Goal: Task Accomplishment & Management: Manage account settings

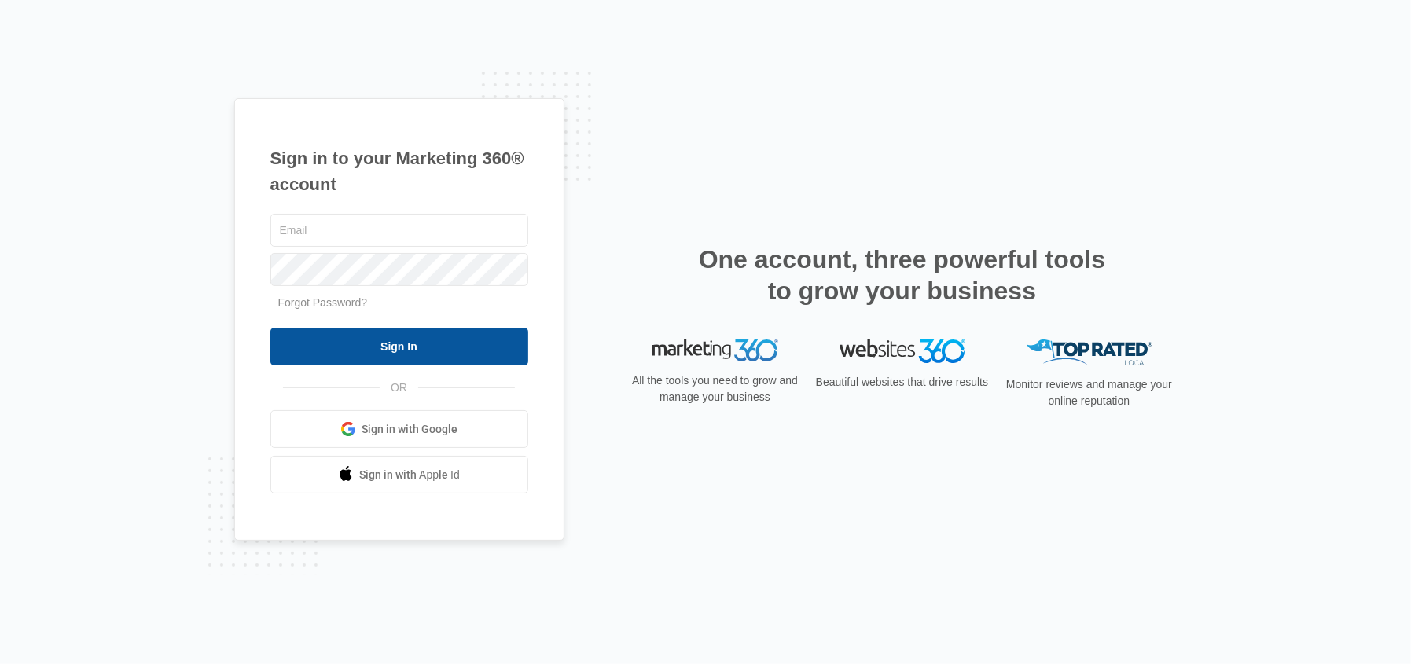
type input "[EMAIL_ADDRESS][DOMAIN_NAME]"
drag, startPoint x: 351, startPoint y: 343, endPoint x: 340, endPoint y: 338, distance: 12.0
click at [349, 343] on input "Sign In" at bounding box center [399, 347] width 258 height 38
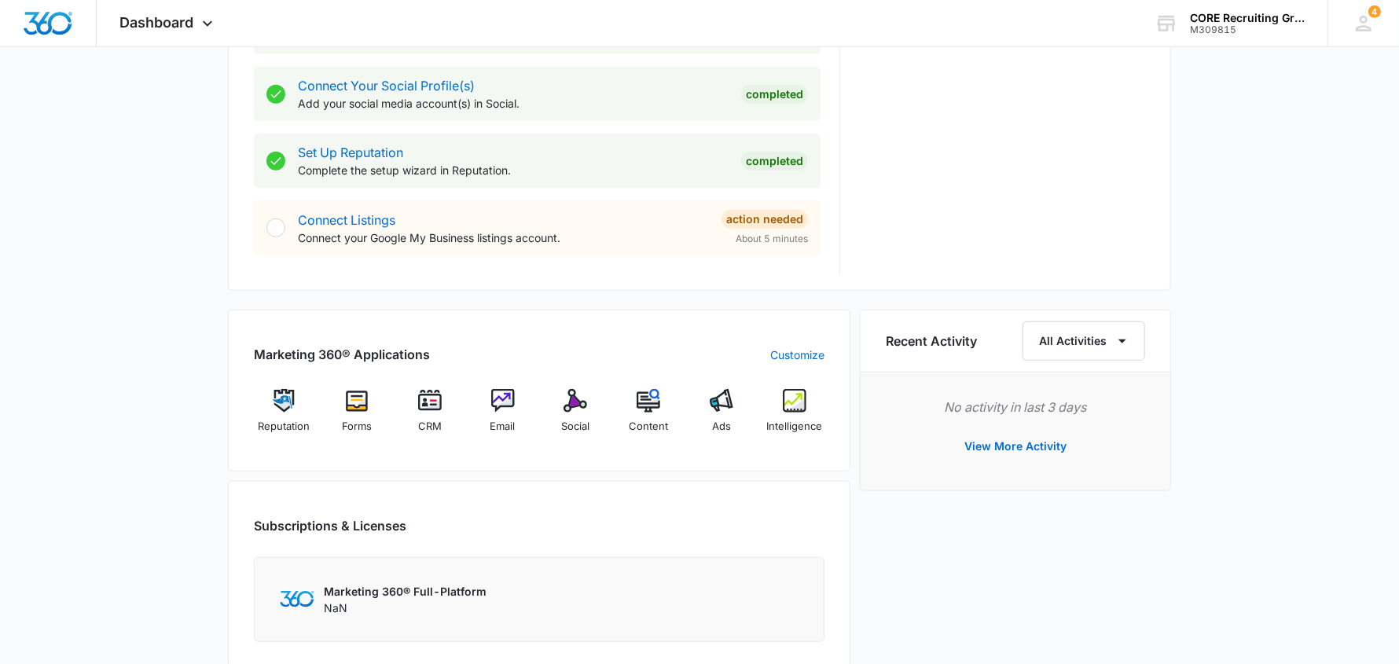
scroll to position [785, 0]
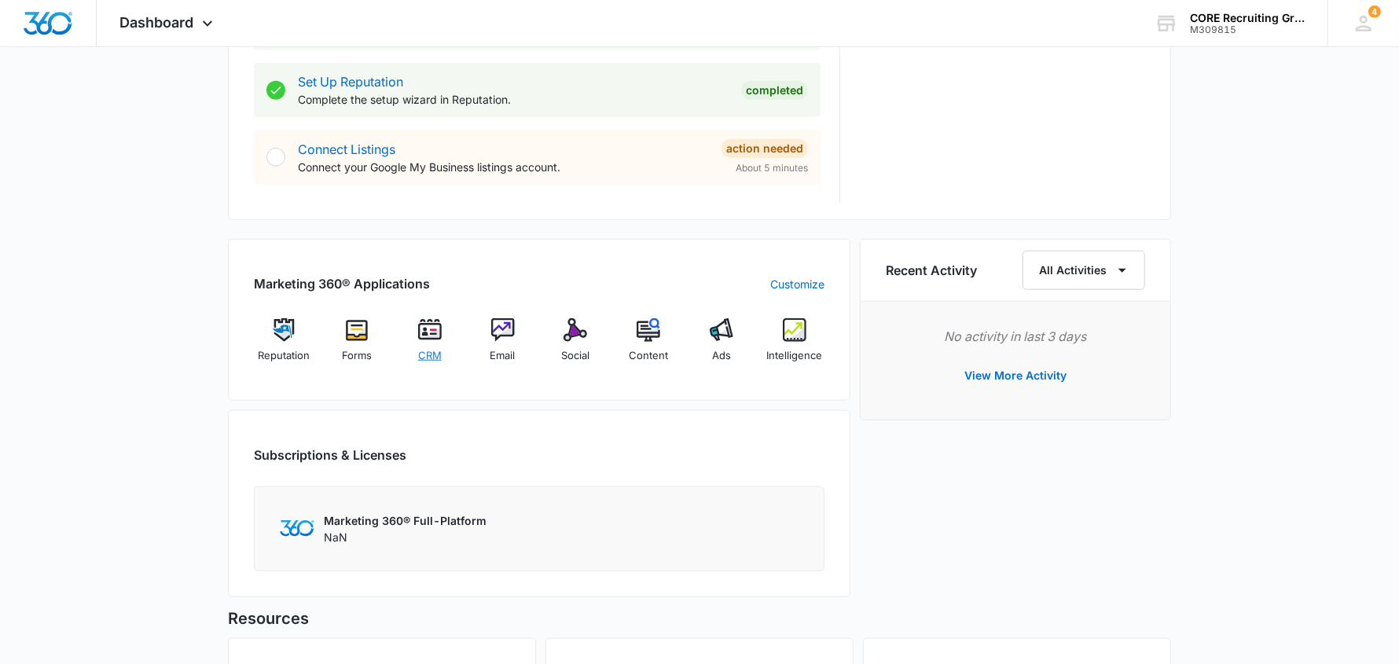
click at [436, 332] on img at bounding box center [430, 330] width 24 height 24
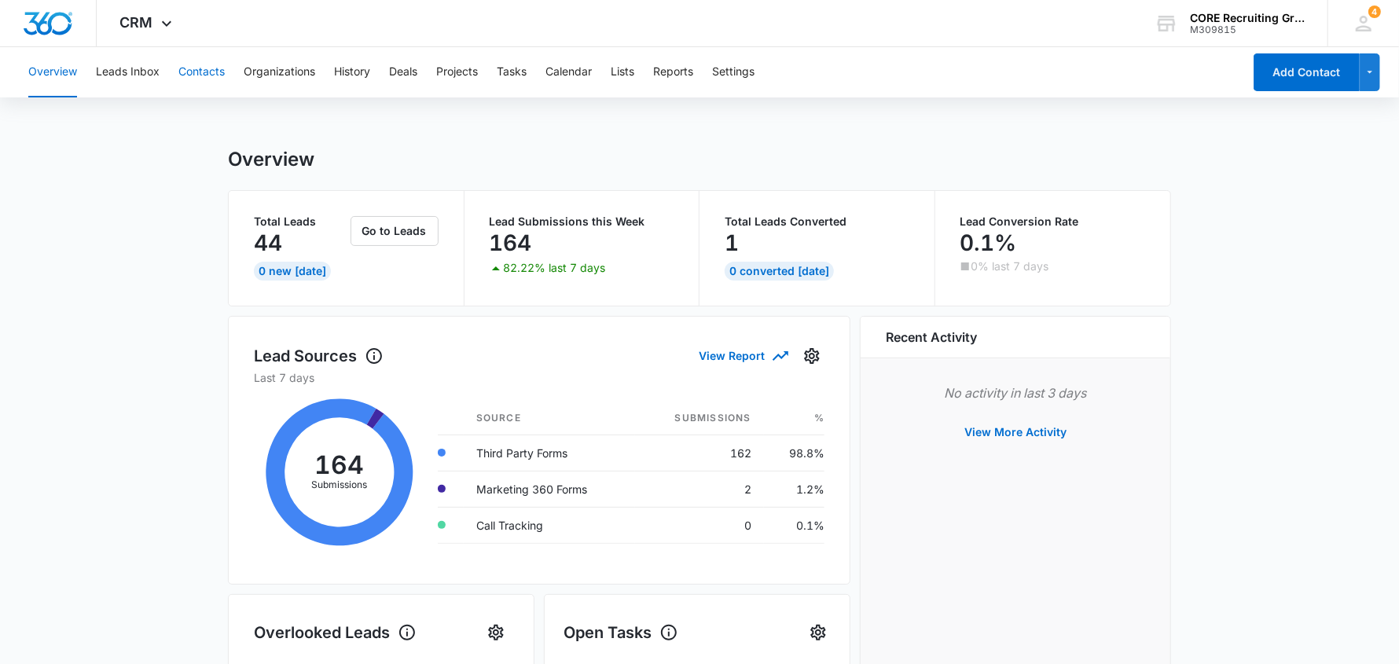
click at [196, 72] on button "Contacts" at bounding box center [201, 72] width 46 height 50
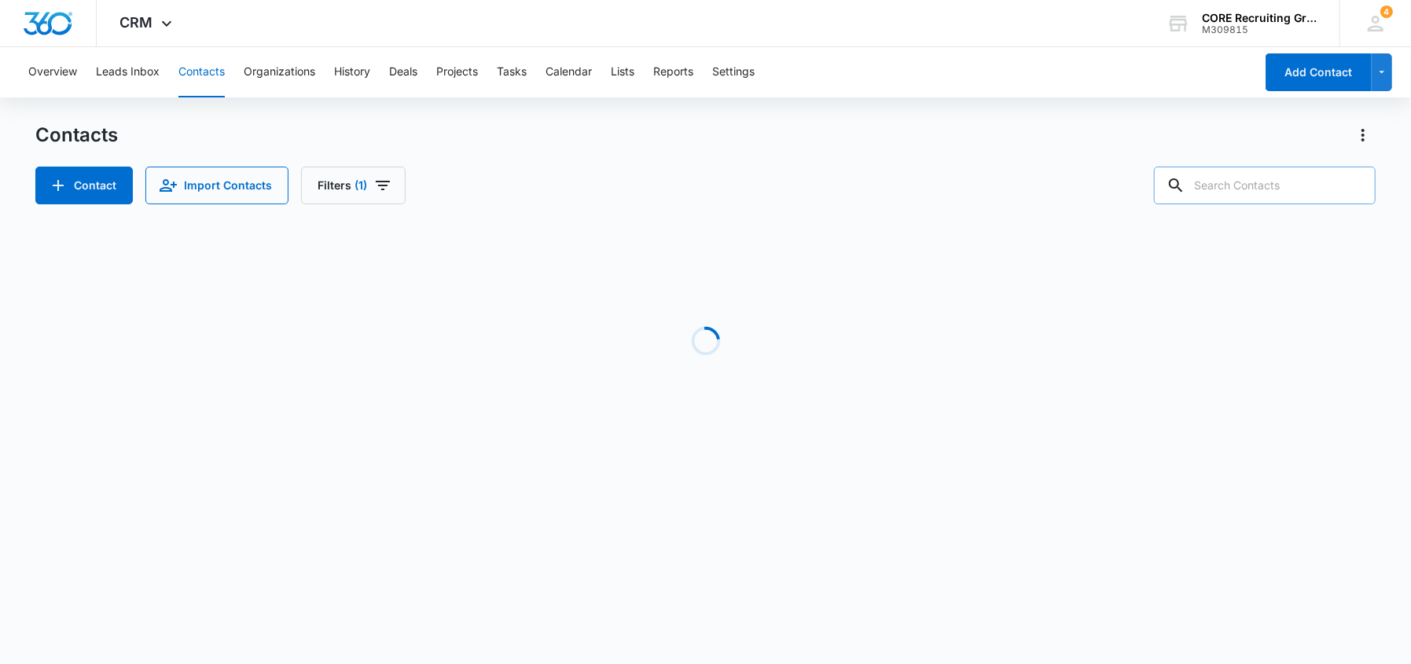
click at [1269, 186] on input "text" at bounding box center [1265, 186] width 222 height 38
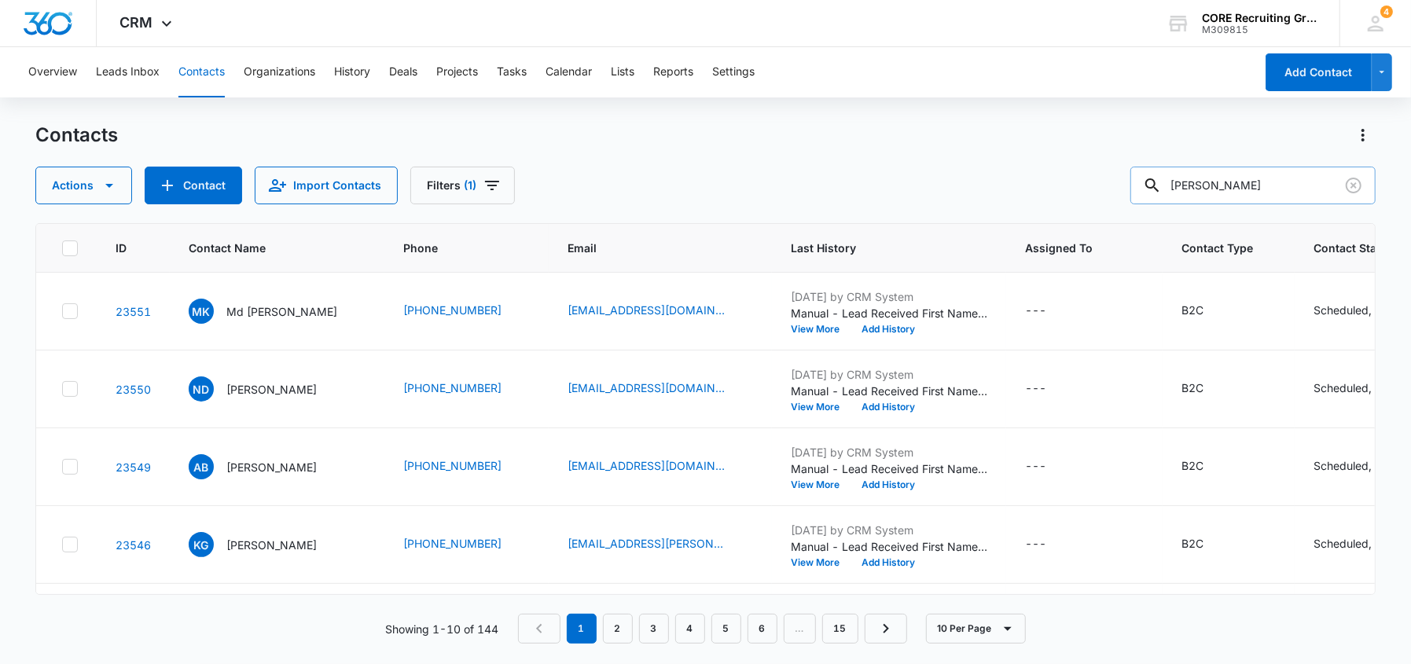
type input "[PERSON_NAME]"
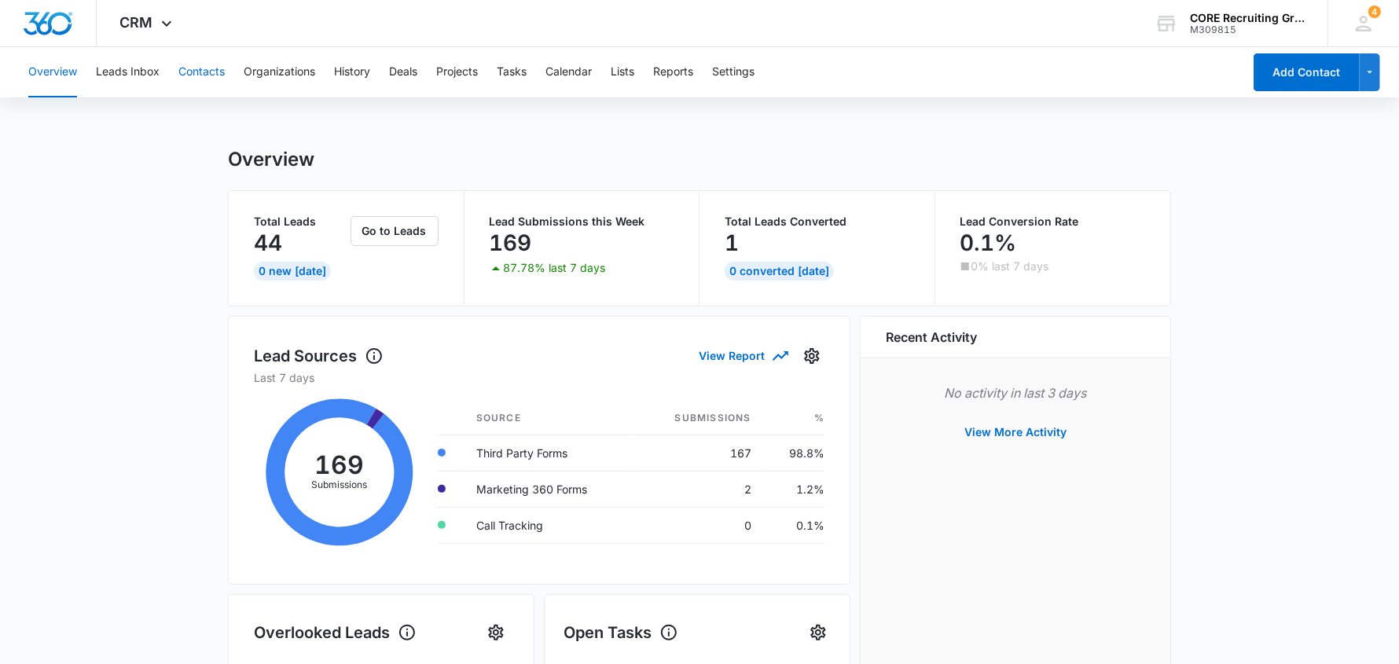
click at [197, 67] on button "Contacts" at bounding box center [201, 72] width 46 height 50
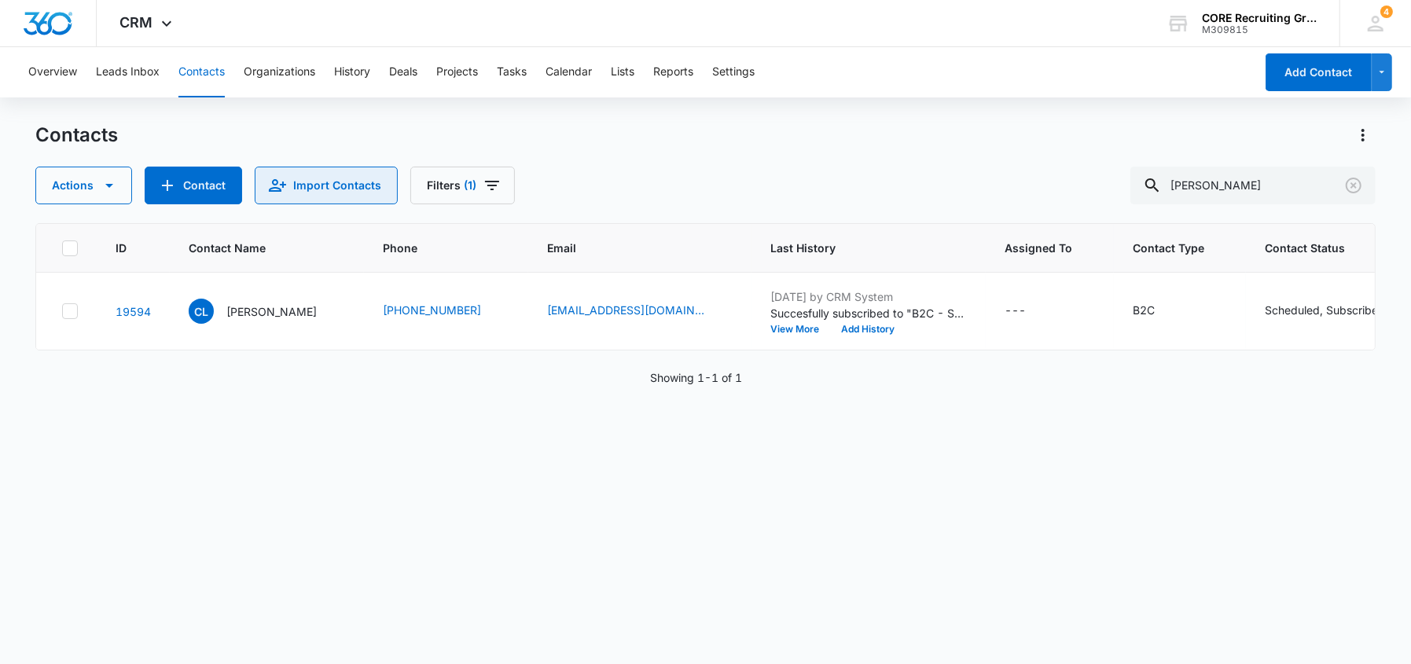
click at [306, 187] on button "Import Contacts" at bounding box center [326, 186] width 143 height 38
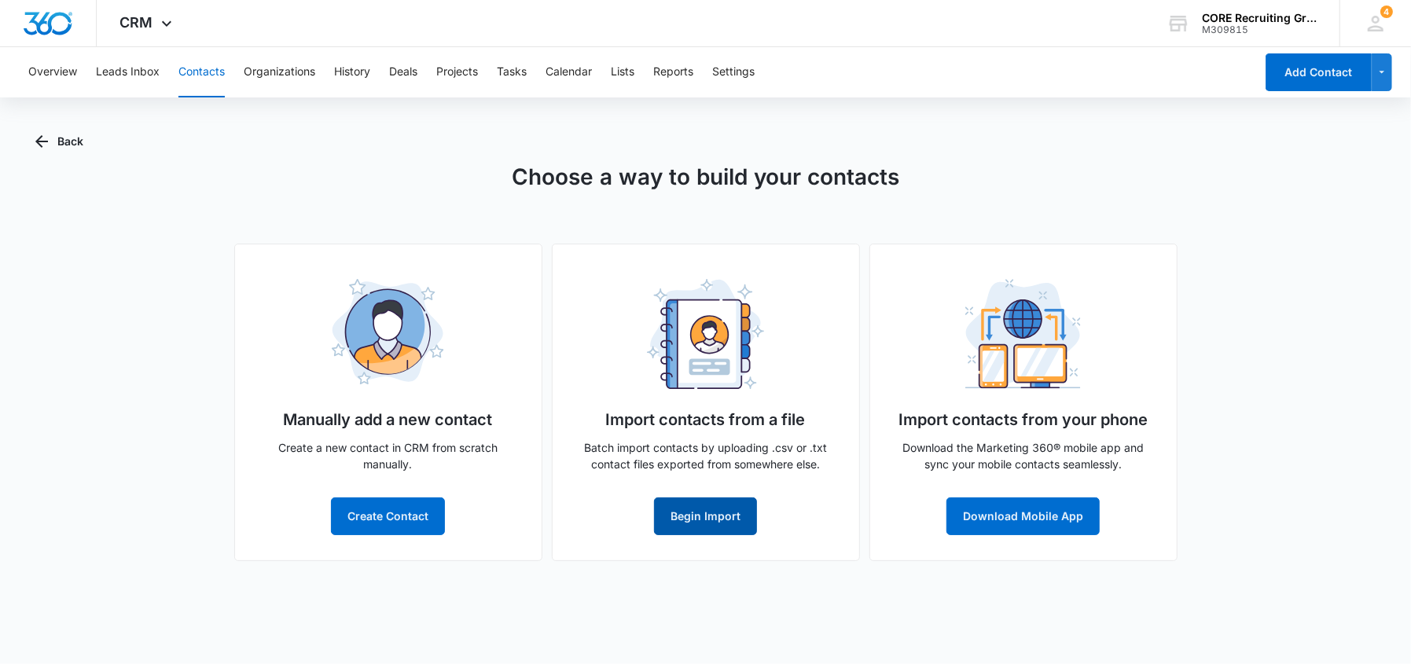
click at [700, 521] on button "Begin Import" at bounding box center [705, 517] width 103 height 38
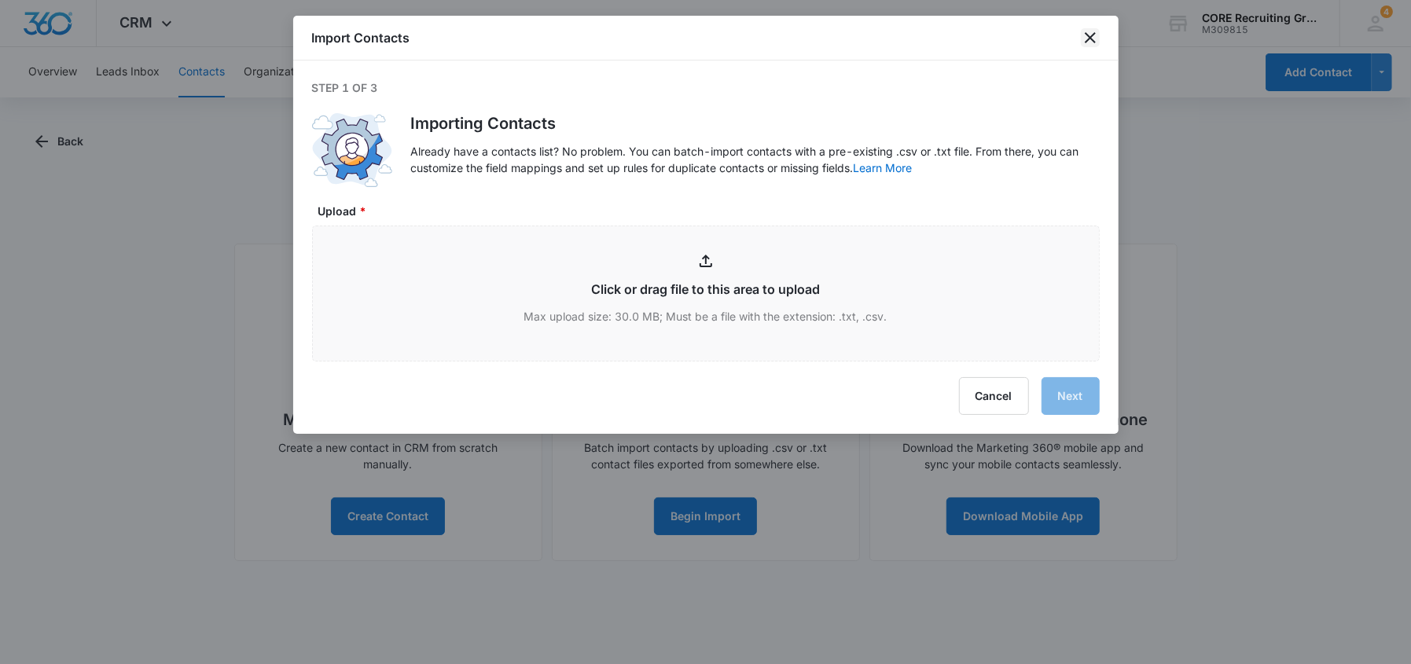
click at [1089, 37] on icon "close" at bounding box center [1090, 37] width 11 height 11
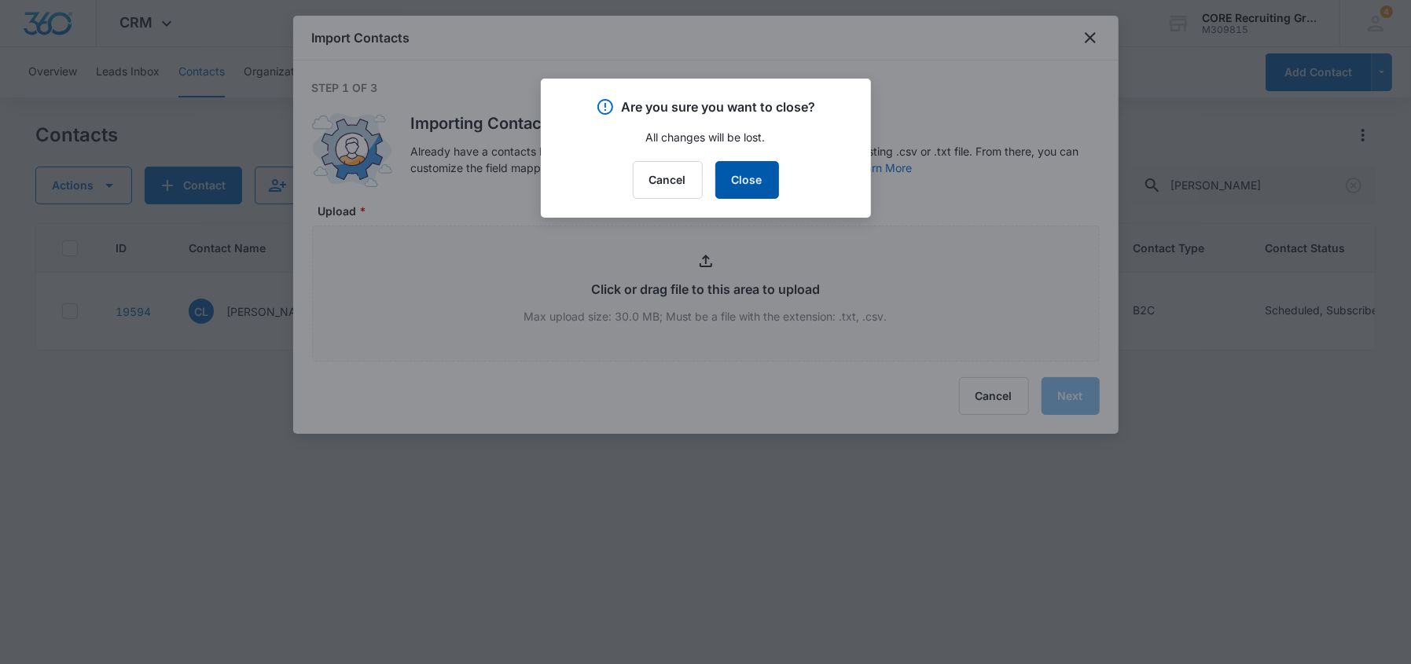
drag, startPoint x: 753, startPoint y: 185, endPoint x: 502, endPoint y: 50, distance: 285.3
click at [747, 178] on button "Close" at bounding box center [747, 180] width 64 height 38
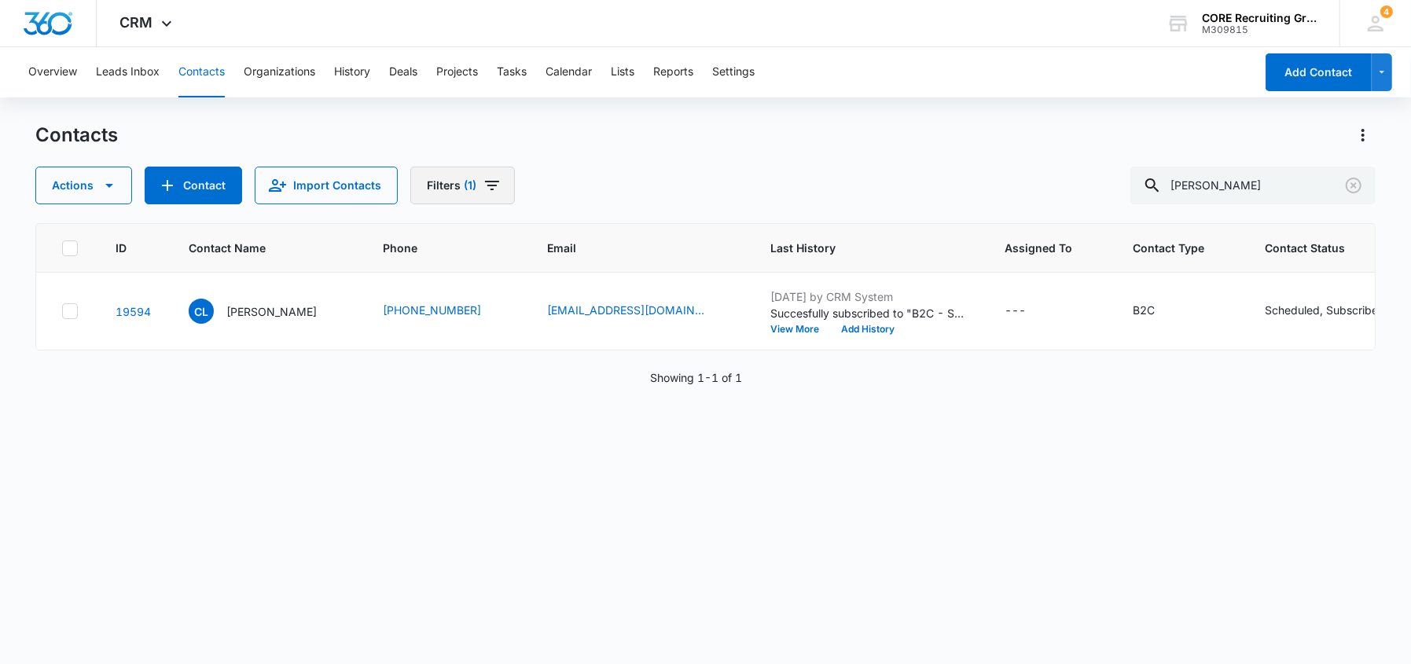
click at [494, 183] on icon "Filters" at bounding box center [492, 185] width 19 height 19
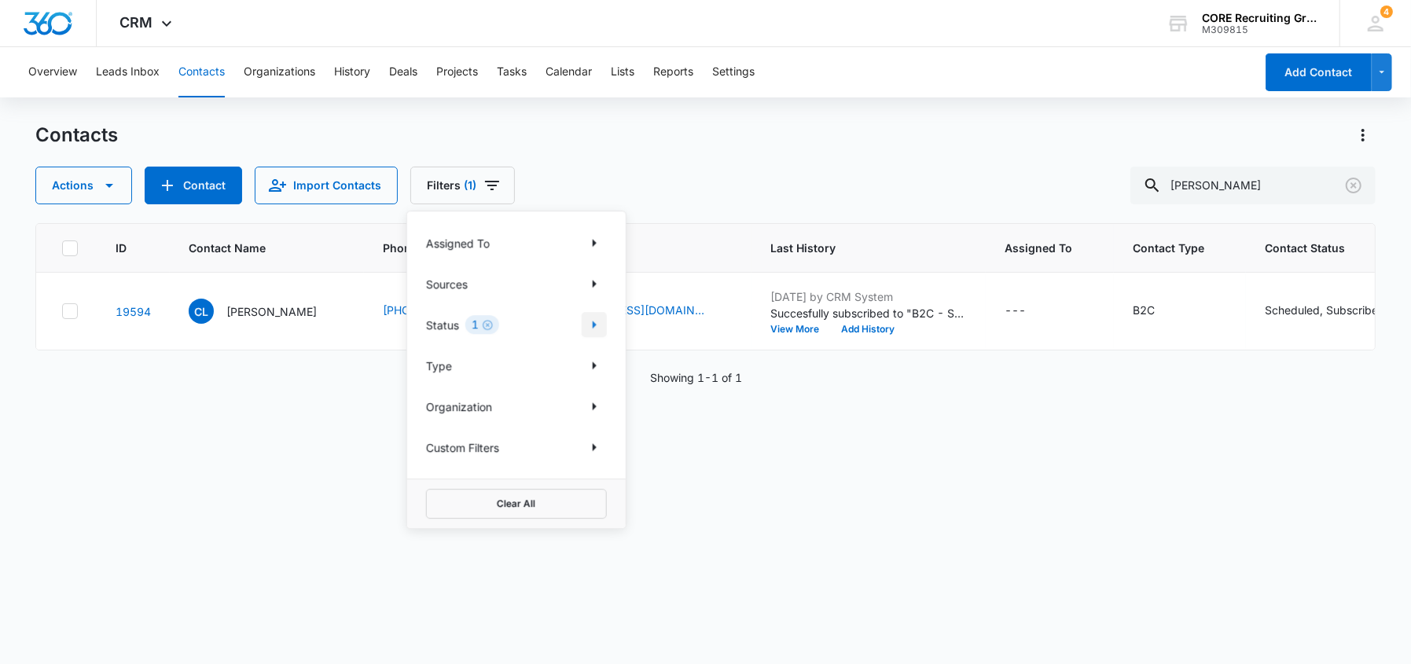
click at [599, 326] on icon "Show Status filters" at bounding box center [594, 324] width 19 height 19
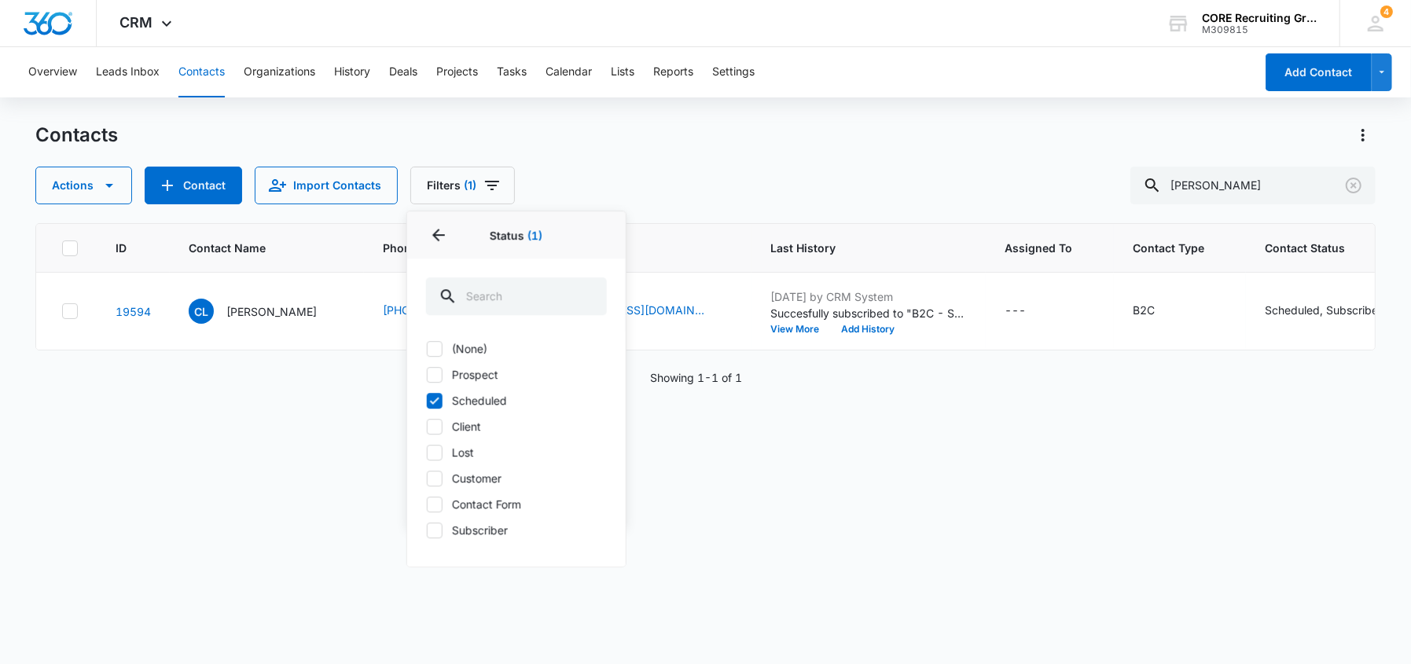
click at [432, 399] on icon at bounding box center [435, 401] width 14 height 14
click at [427, 400] on input "Scheduled" at bounding box center [426, 400] width 1 height 1
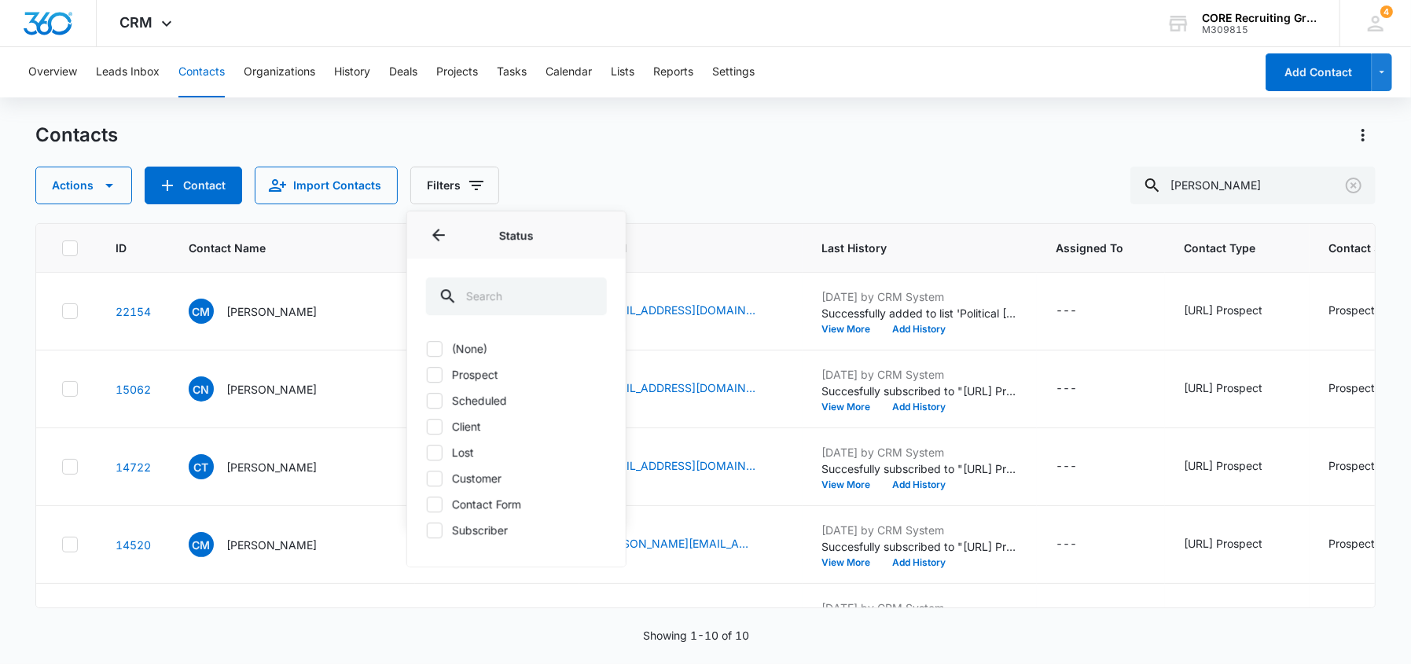
click at [438, 395] on icon at bounding box center [435, 401] width 14 height 14
click at [427, 400] on input "Scheduled" at bounding box center [426, 400] width 1 height 1
checkbox input "true"
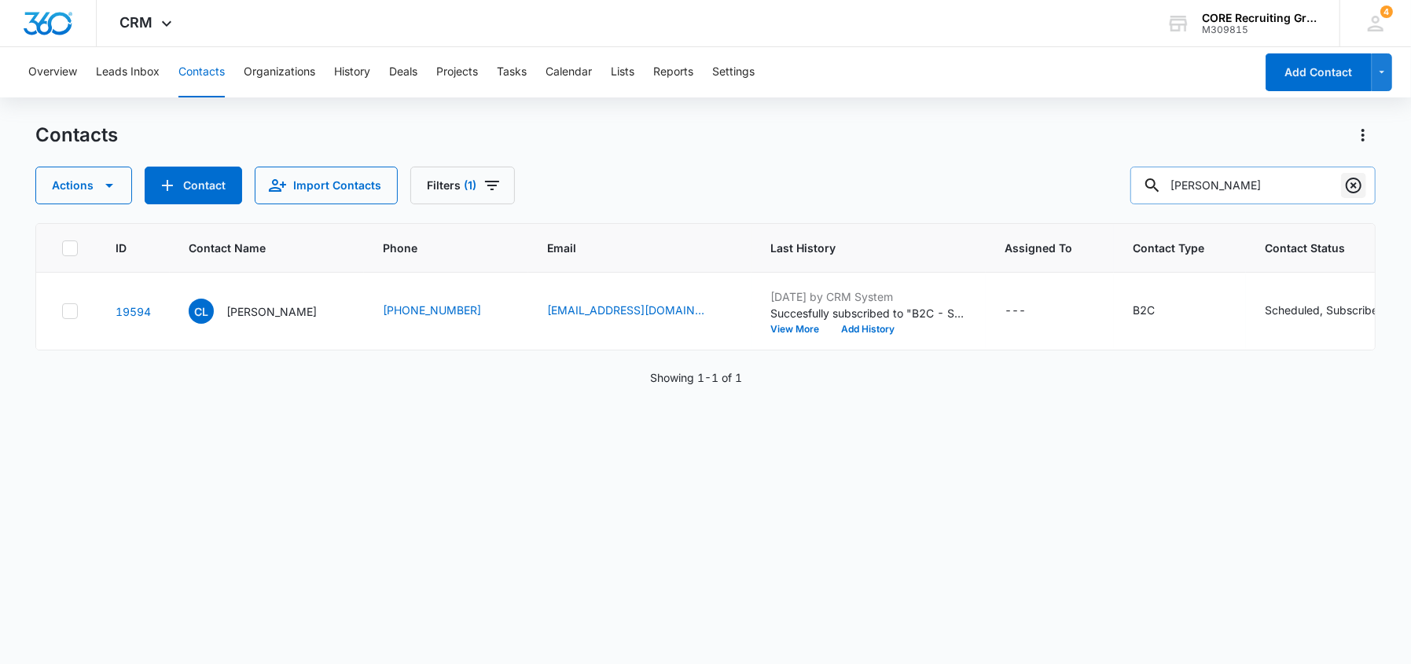
click at [1353, 192] on icon "Clear" at bounding box center [1354, 186] width 16 height 16
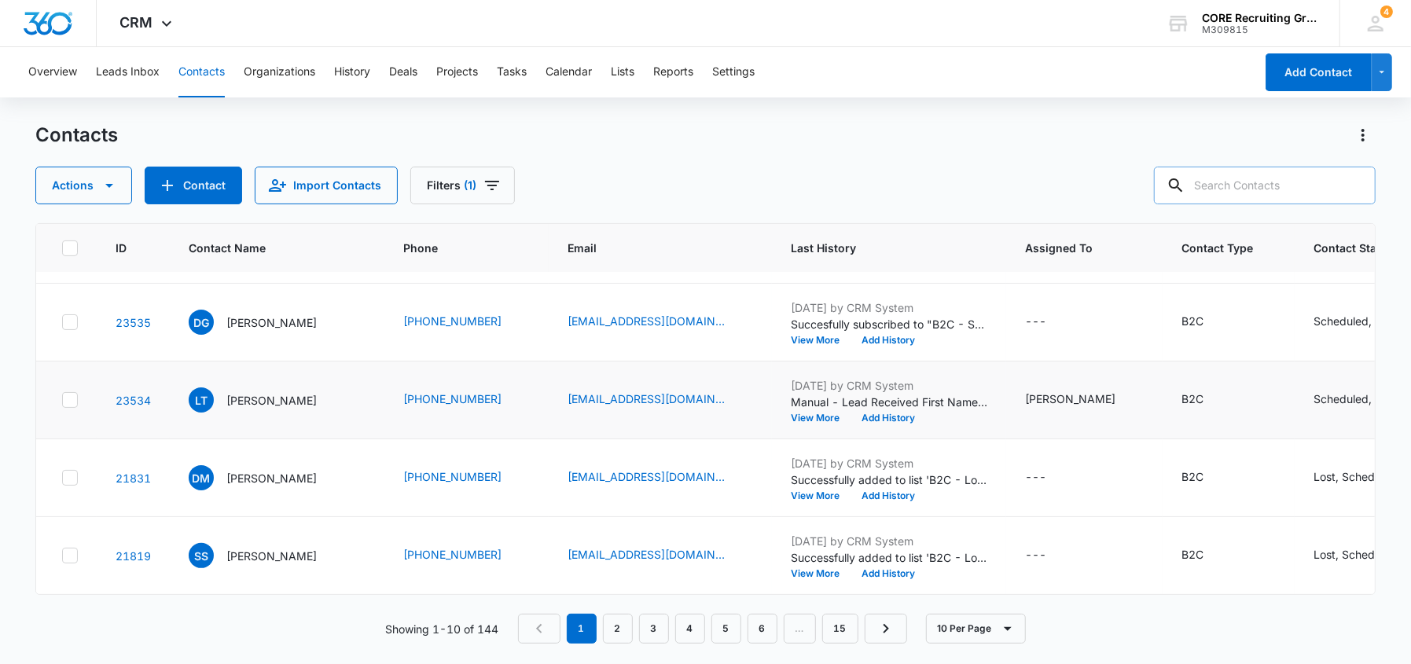
scroll to position [388, 0]
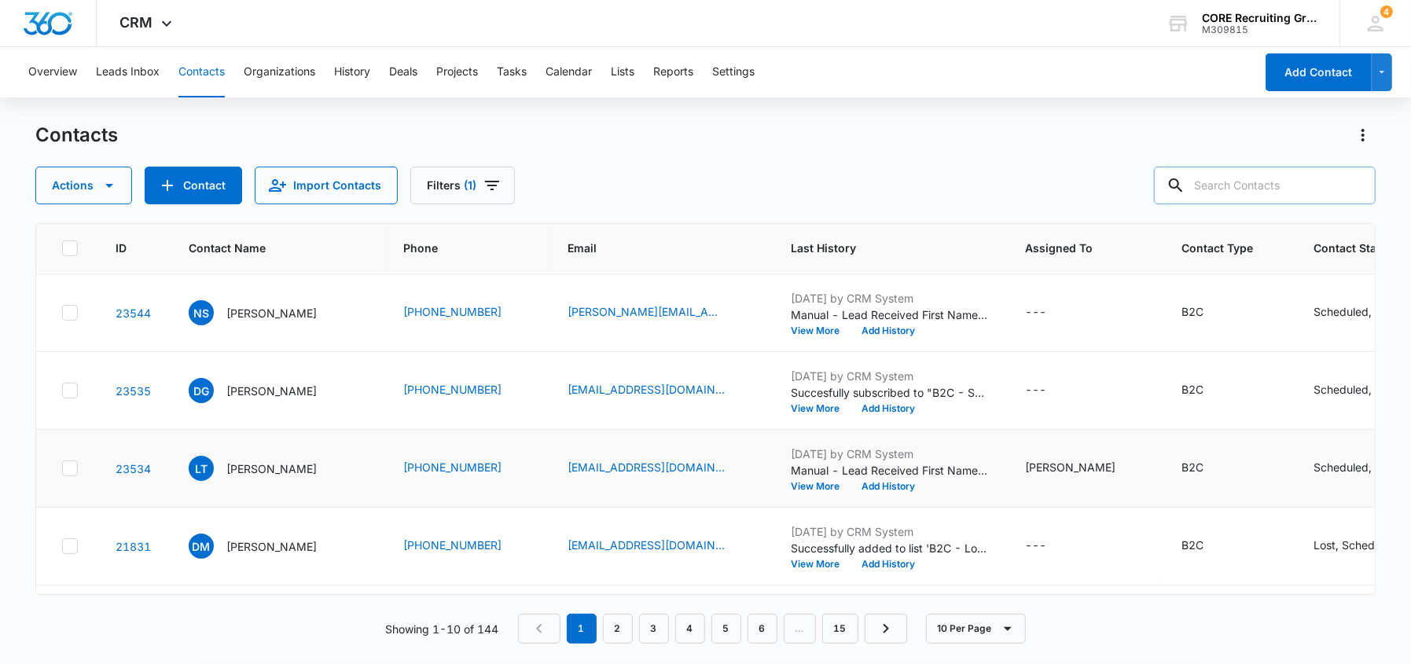
click at [74, 467] on icon at bounding box center [70, 469] width 14 height 14
click at [62, 469] on input "checkbox" at bounding box center [61, 469] width 1 height 1
click at [75, 389] on icon at bounding box center [70, 391] width 14 height 14
click at [62, 391] on input "checkbox" at bounding box center [61, 391] width 1 height 1
click at [72, 312] on icon at bounding box center [70, 313] width 14 height 14
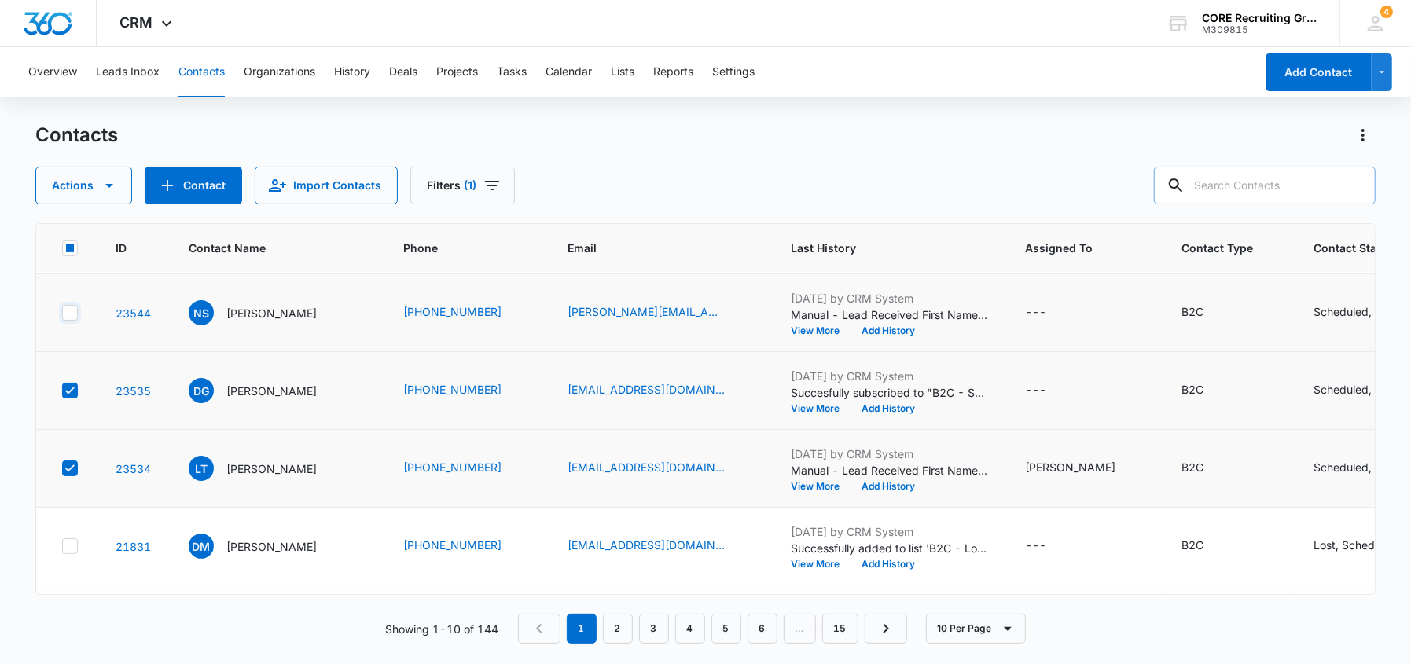
click at [62, 313] on input "checkbox" at bounding box center [61, 313] width 1 height 1
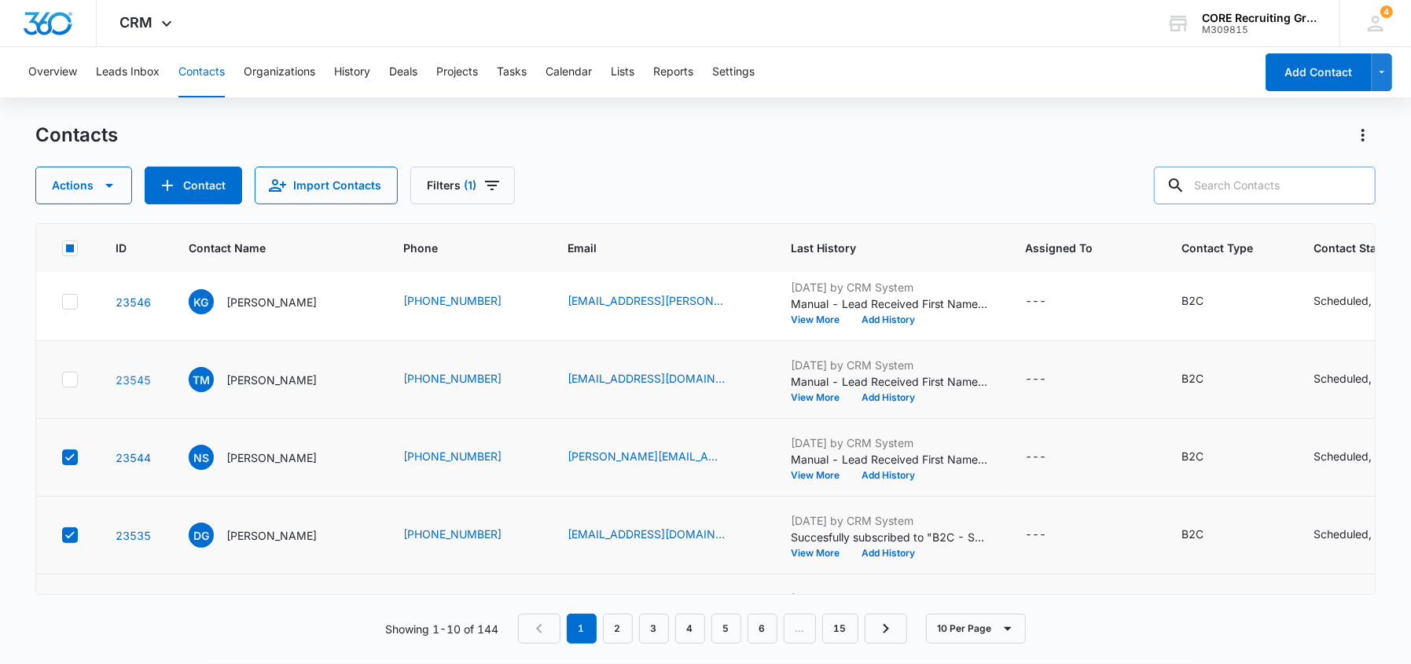
scroll to position [230, 0]
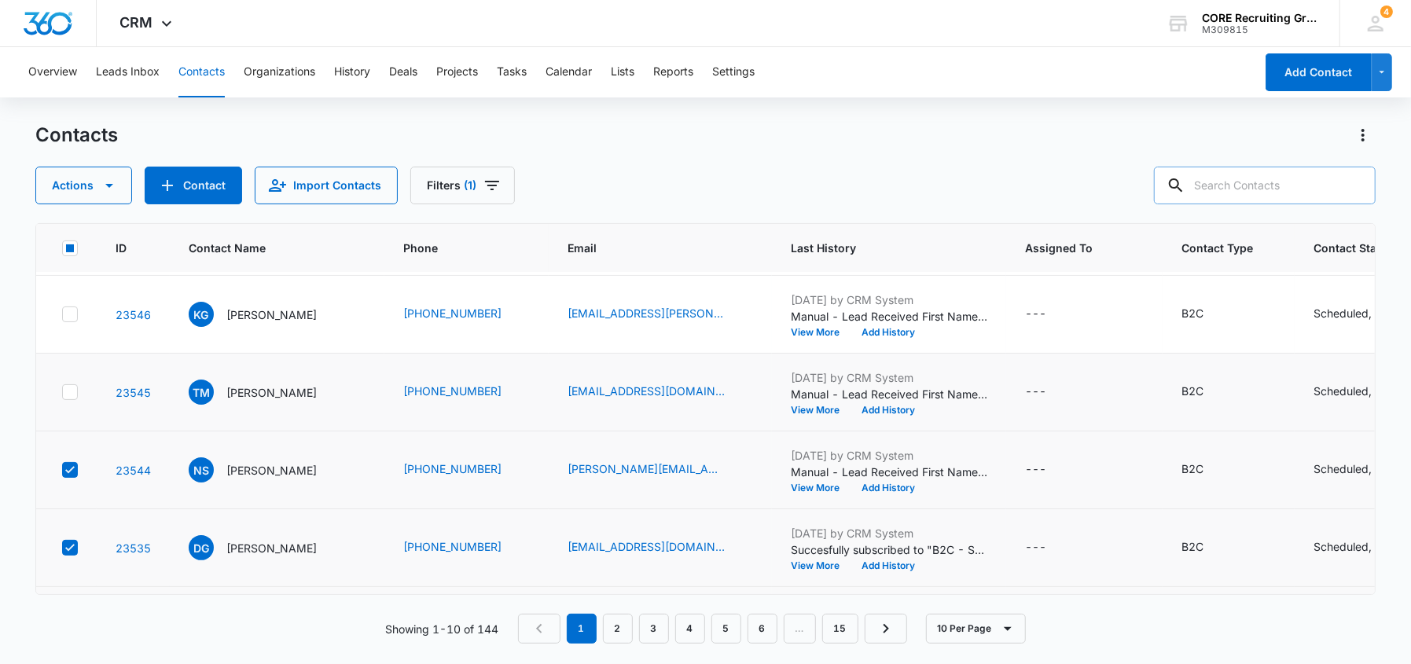
click at [64, 388] on icon at bounding box center [70, 392] width 14 height 14
click at [62, 392] on input "checkbox" at bounding box center [61, 392] width 1 height 1
click at [67, 390] on icon at bounding box center [70, 393] width 14 height 14
click at [62, 393] on input "checkbox" at bounding box center [61, 393] width 1 height 1
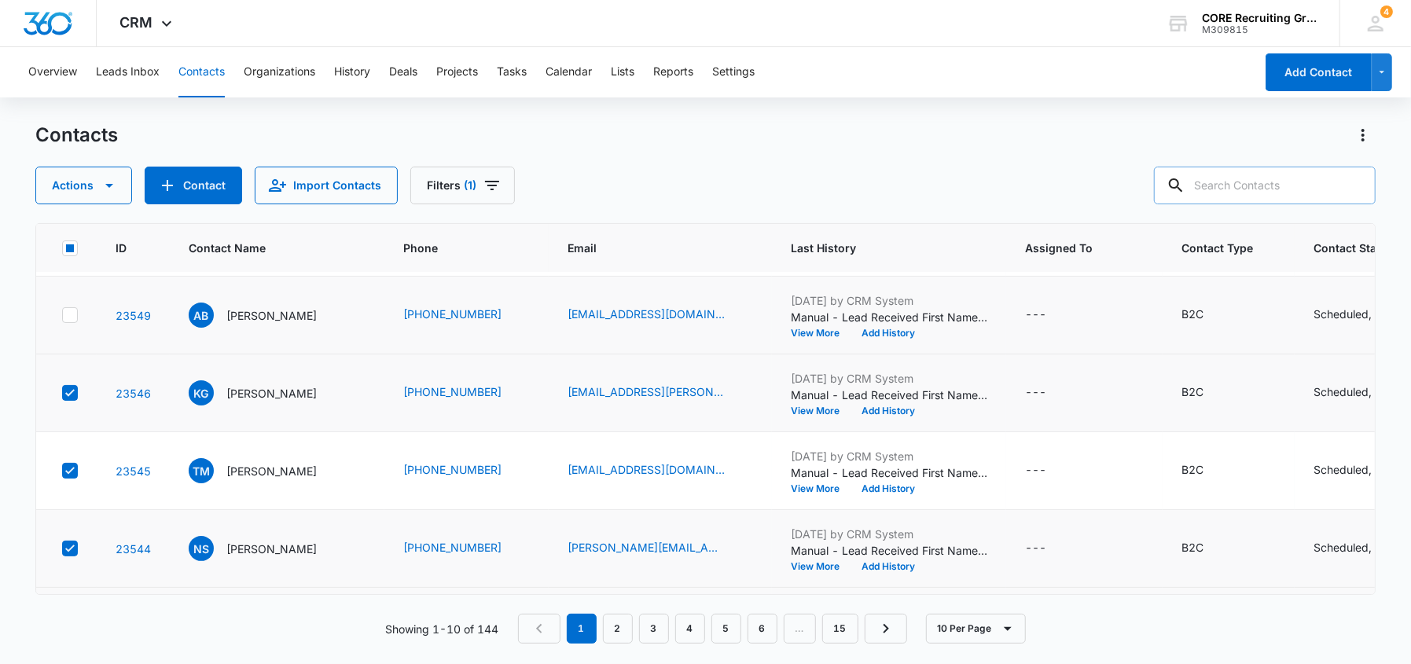
click at [72, 314] on icon at bounding box center [70, 315] width 14 height 14
click at [62, 315] on input "checkbox" at bounding box center [61, 315] width 1 height 1
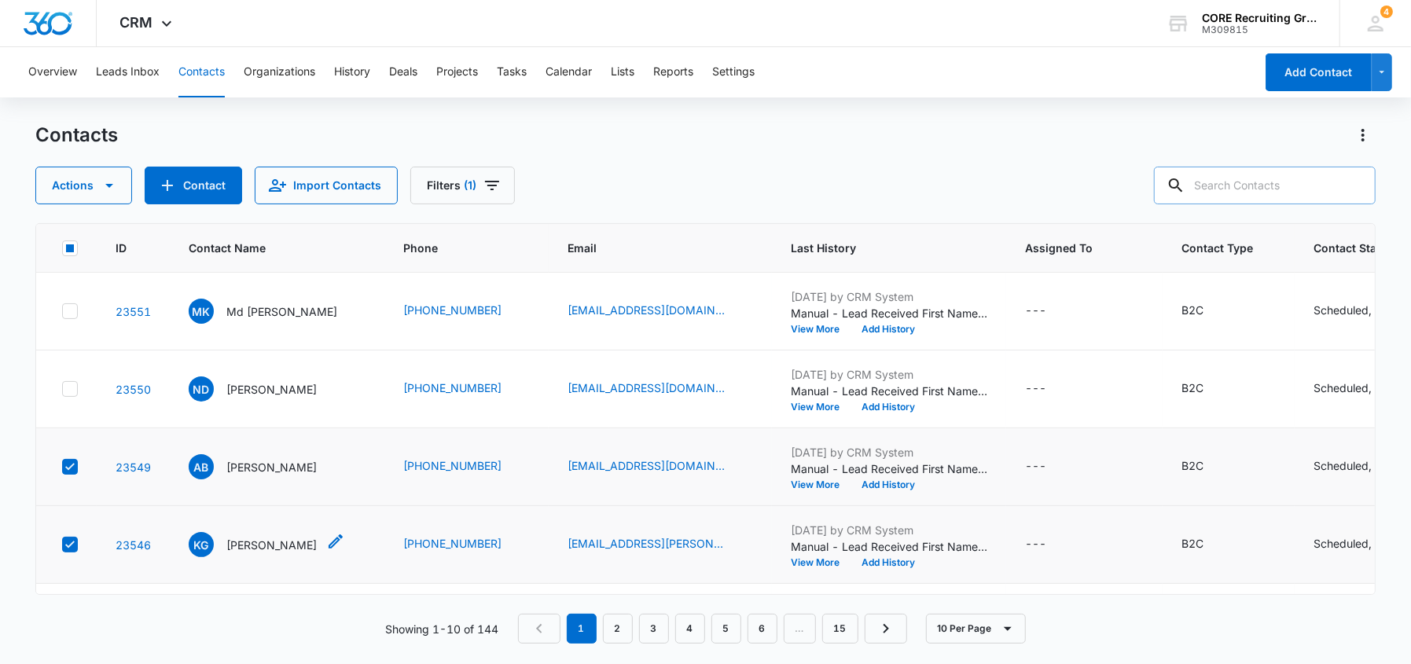
scroll to position [0, 0]
click at [65, 391] on icon at bounding box center [70, 389] width 14 height 14
click at [62, 390] on input "checkbox" at bounding box center [61, 389] width 1 height 1
click at [70, 308] on icon at bounding box center [70, 311] width 14 height 14
click at [62, 311] on input "checkbox" at bounding box center [61, 311] width 1 height 1
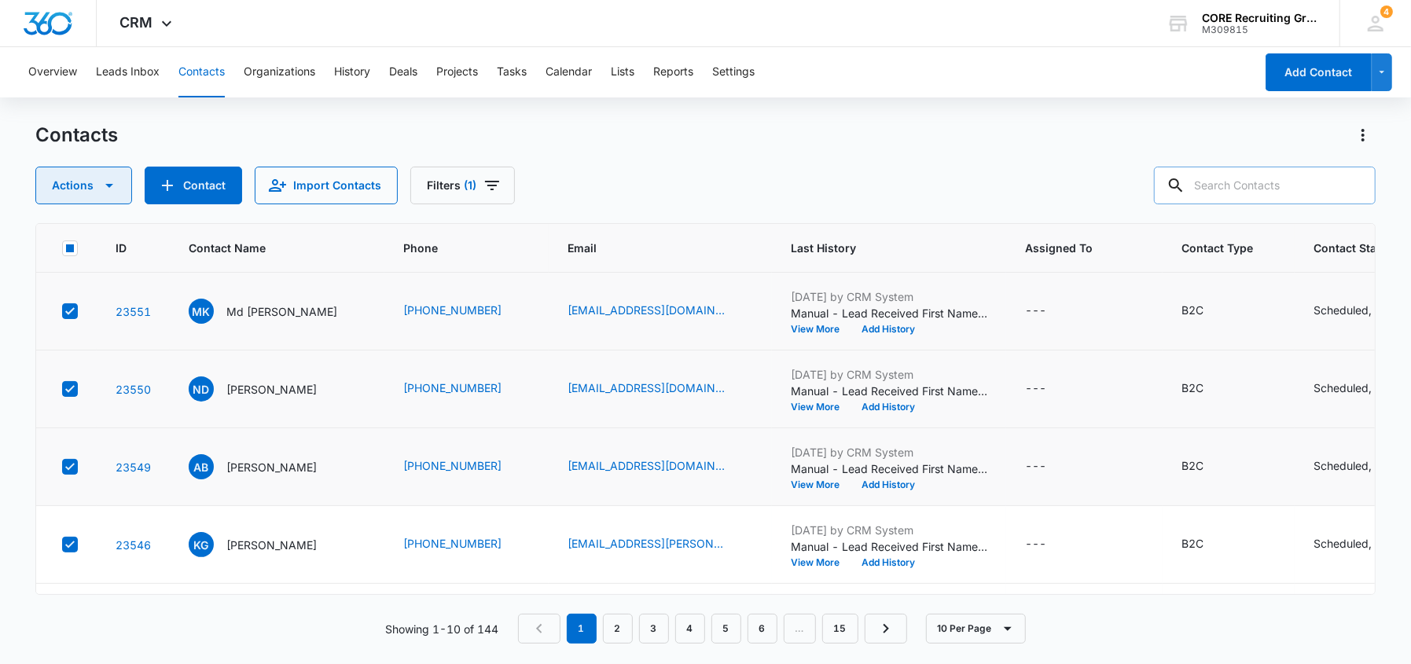
click at [97, 191] on button "Actions" at bounding box center [83, 186] width 97 height 38
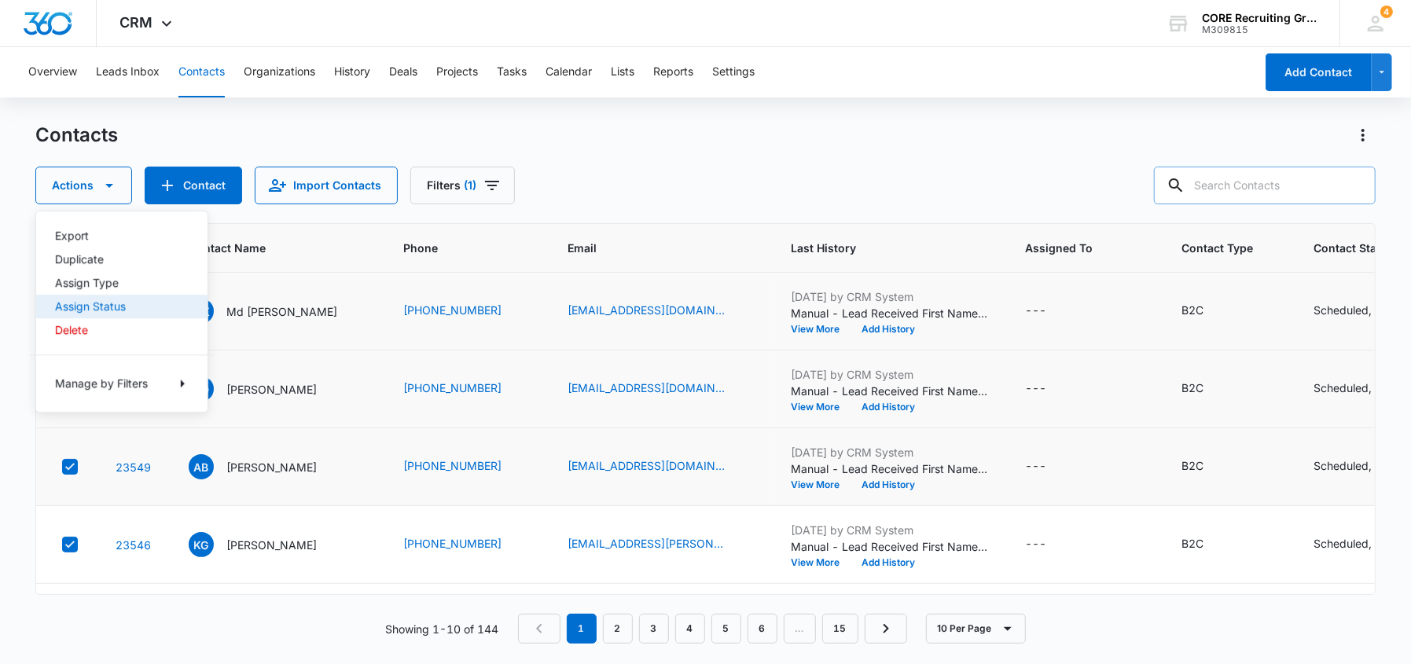
click at [102, 301] on div "Assign Status" at bounding box center [112, 306] width 115 height 11
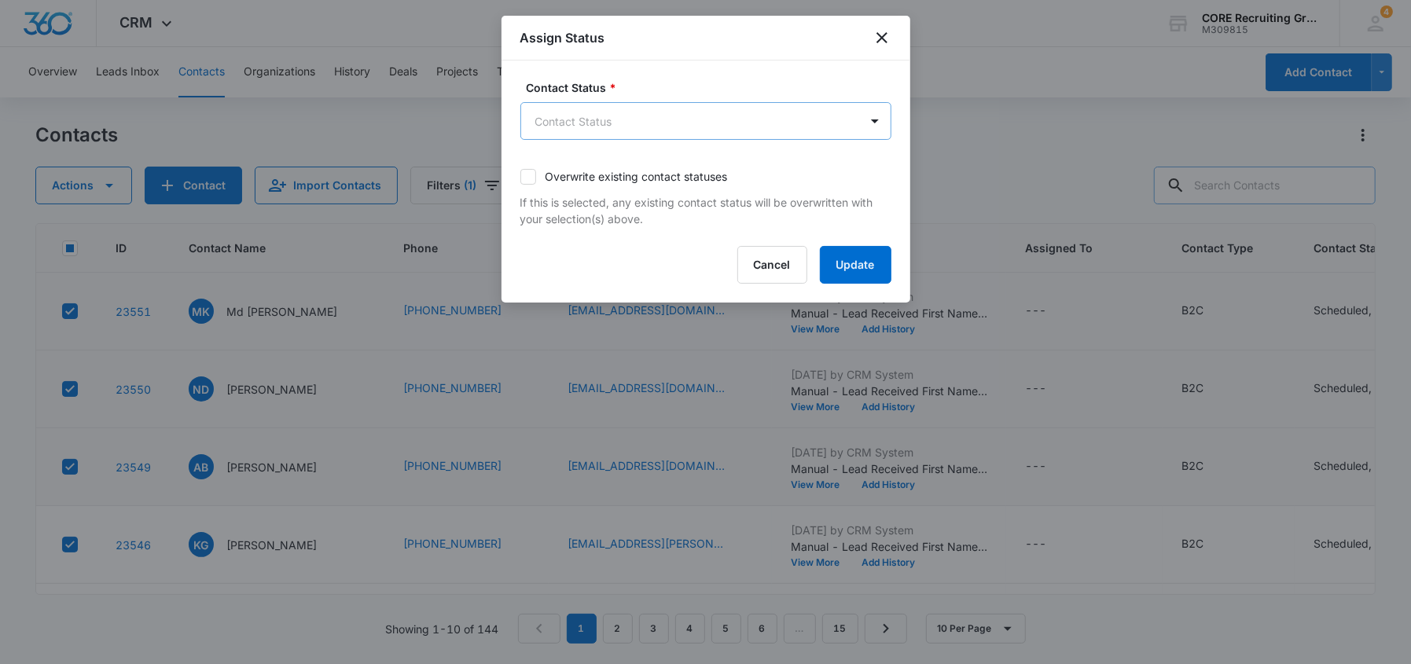
click at [611, 120] on body "CRM Apps Reputation Forms CRM Email Social Content Ads Intelligence Files Brand…" at bounding box center [705, 332] width 1411 height 664
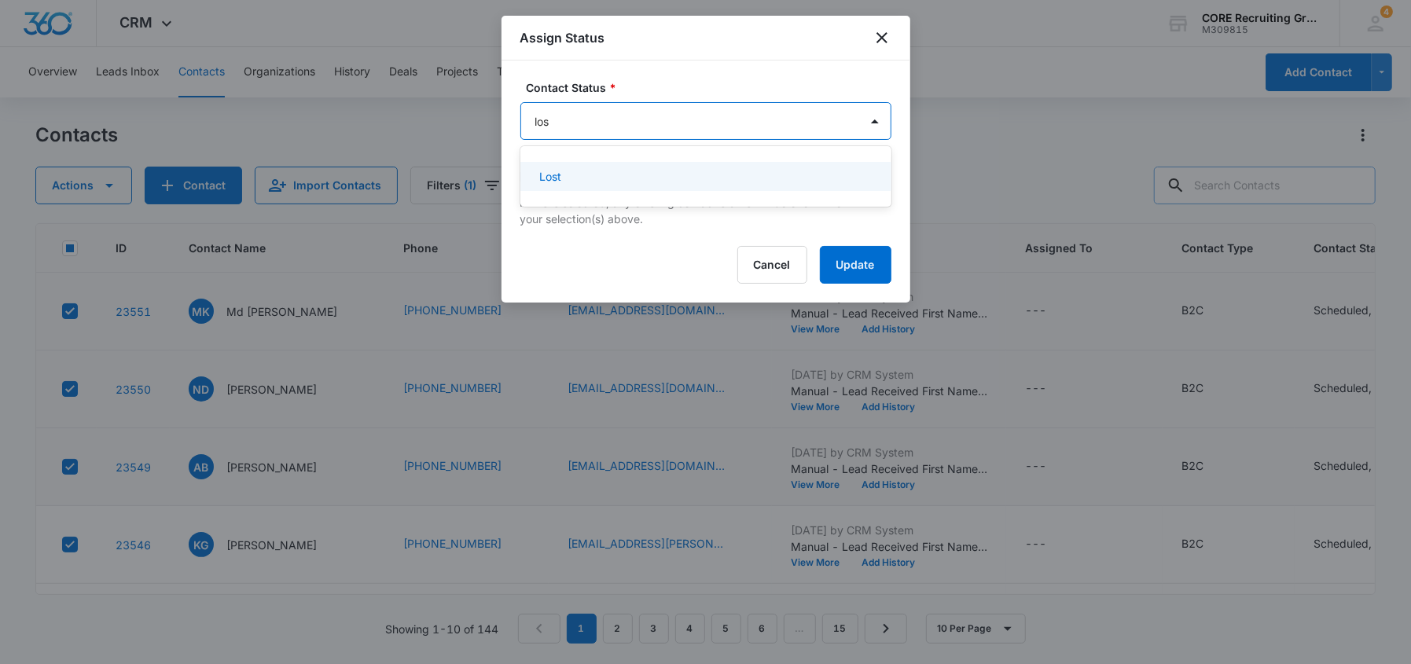
type input "lost"
click at [607, 174] on div "Lost" at bounding box center [704, 176] width 330 height 17
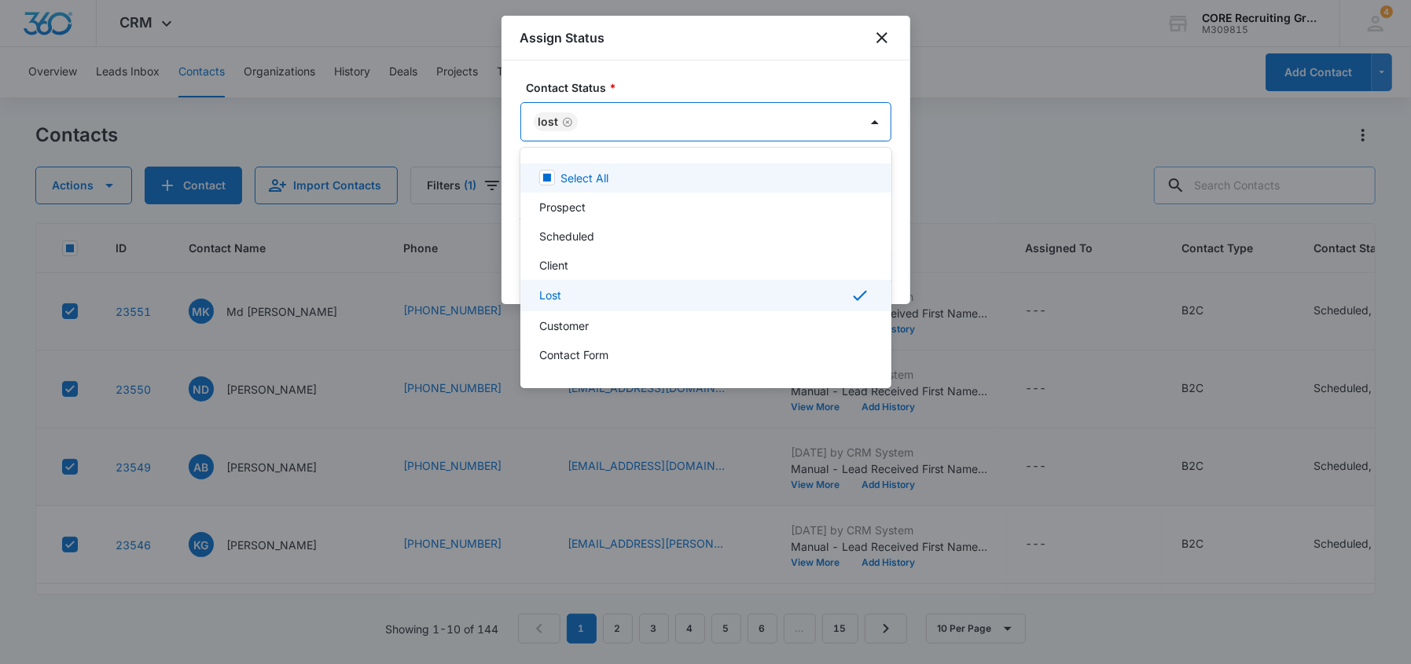
click at [760, 118] on div at bounding box center [705, 332] width 1411 height 664
click at [716, 125] on body "CRM Apps Reputation Forms CRM Email Social Content Ads Intelligence Files Brand…" at bounding box center [705, 332] width 1411 height 664
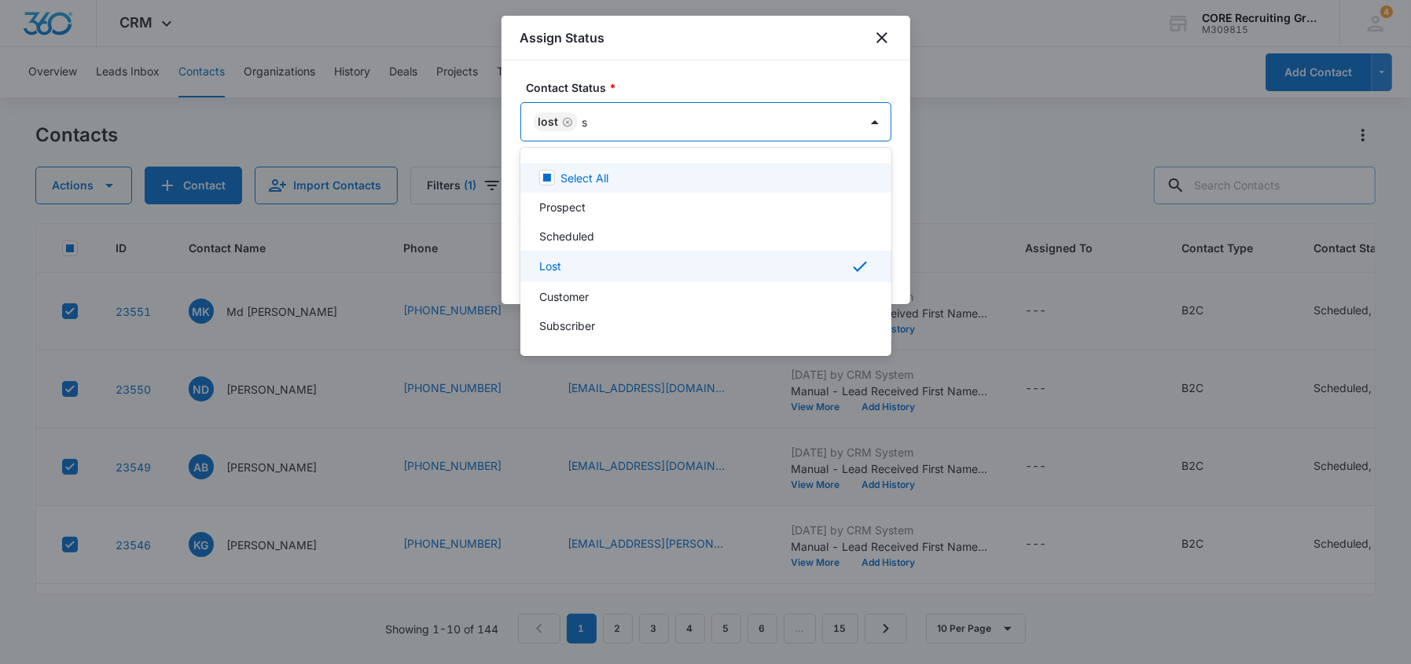
type input "su"
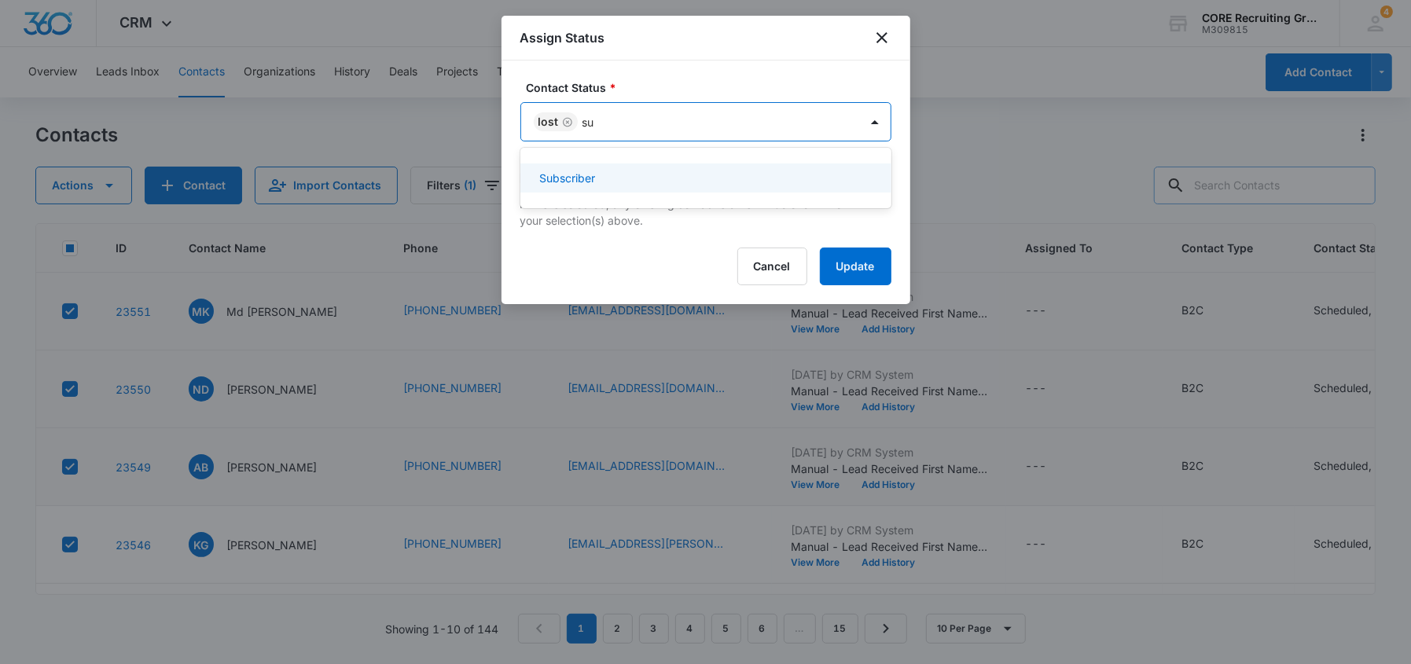
click at [634, 174] on div "Subscriber" at bounding box center [704, 178] width 330 height 17
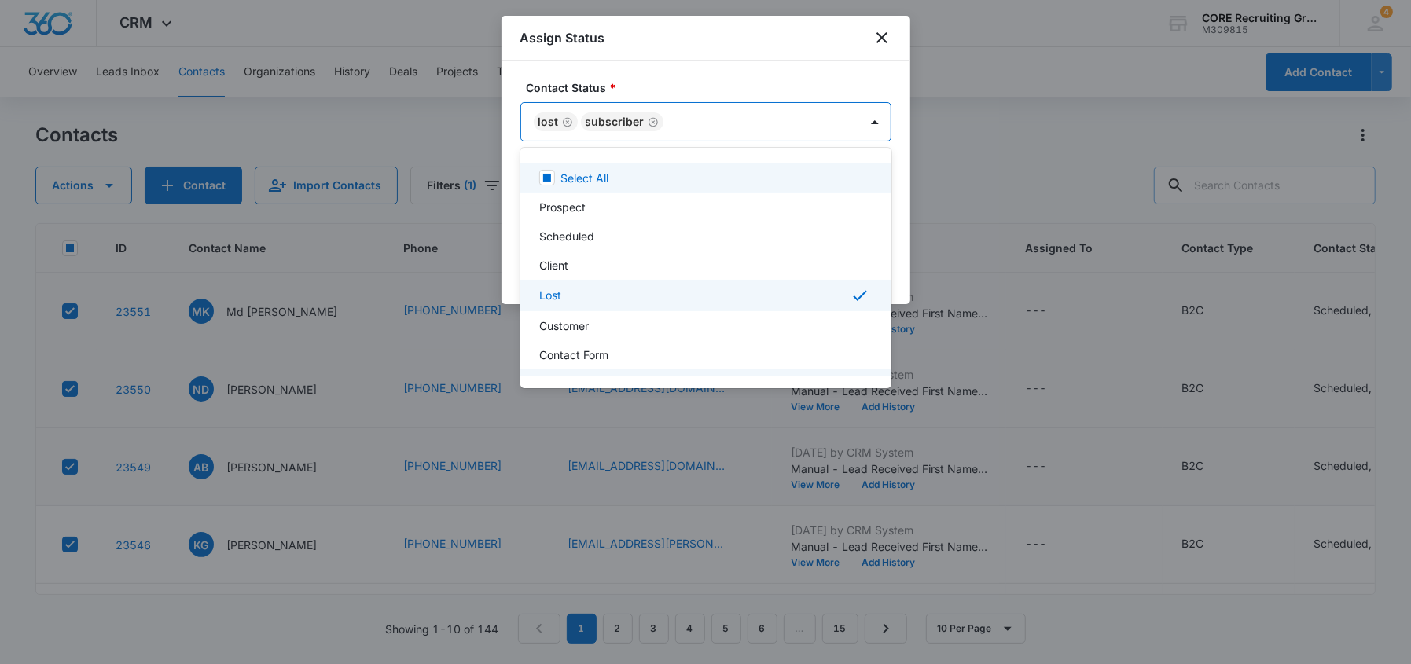
click at [803, 121] on div at bounding box center [705, 332] width 1411 height 664
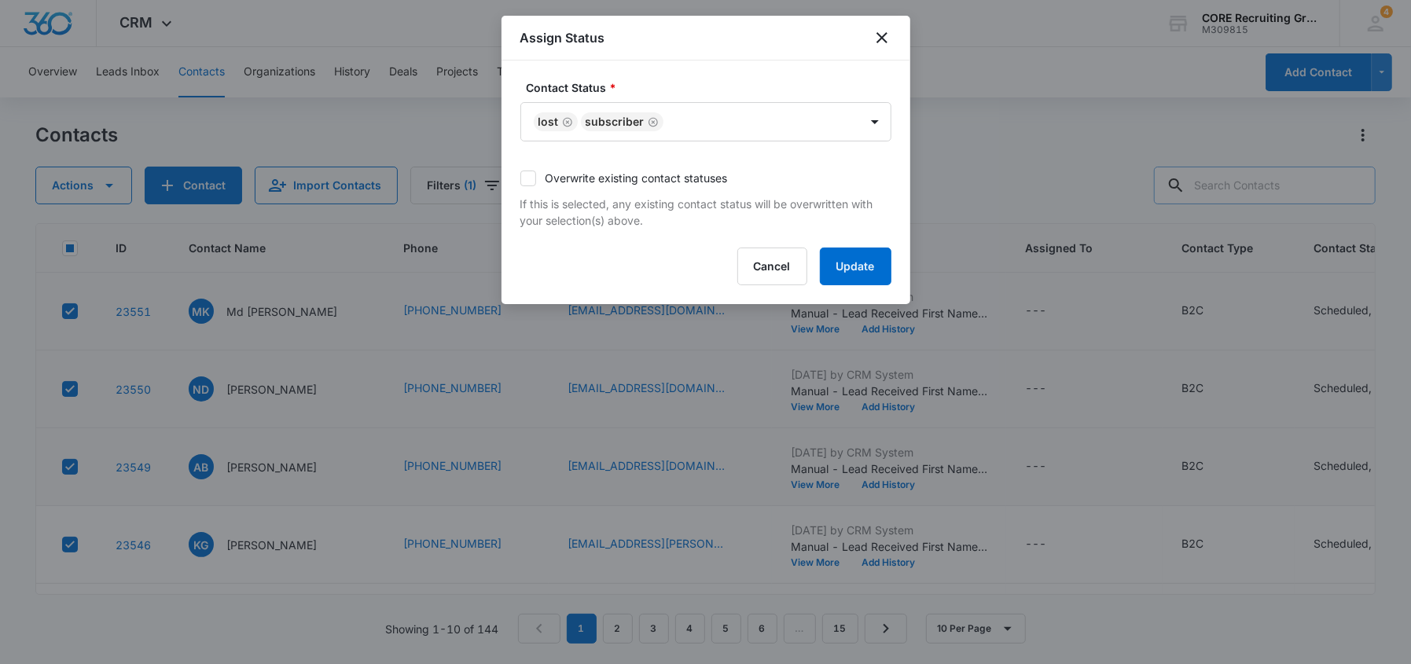
click at [531, 180] on icon at bounding box center [528, 178] width 14 height 14
click at [520, 178] on input "Overwrite existing contact statuses" at bounding box center [520, 178] width 0 height 0
click at [862, 257] on button "Update" at bounding box center [856, 267] width 72 height 38
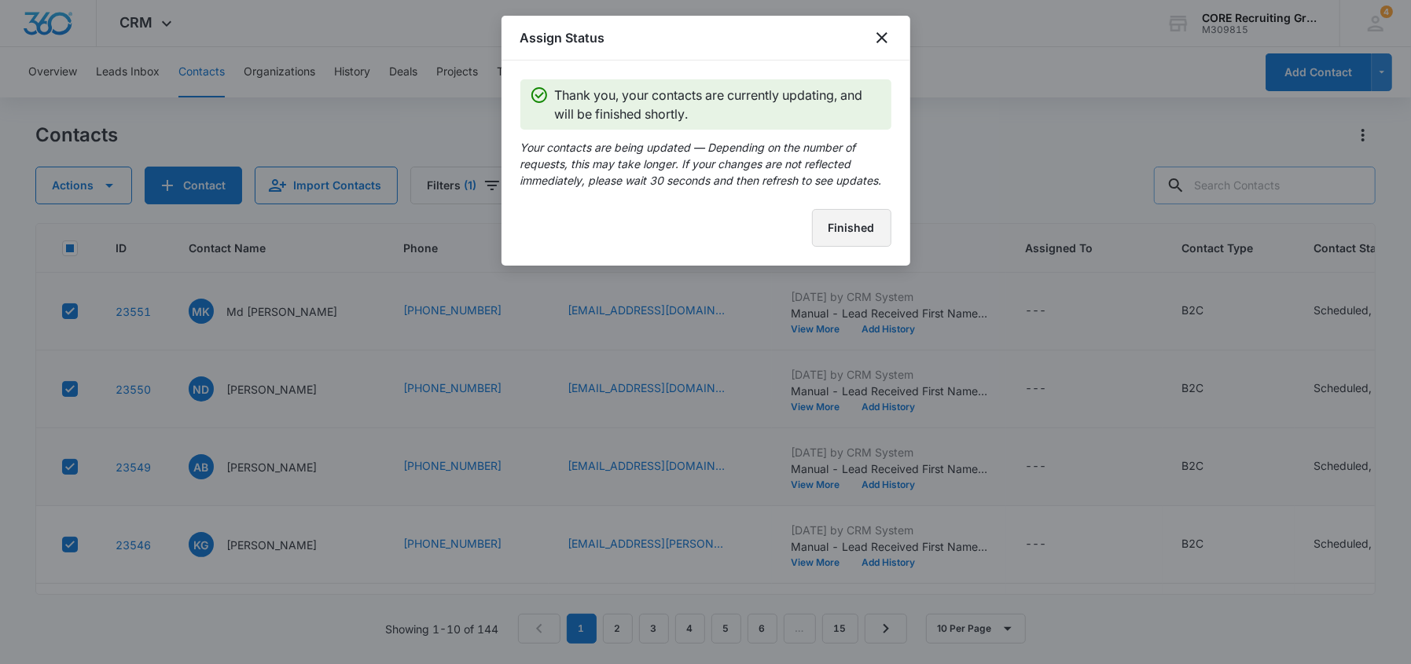
click at [852, 221] on button "Finished" at bounding box center [851, 228] width 79 height 38
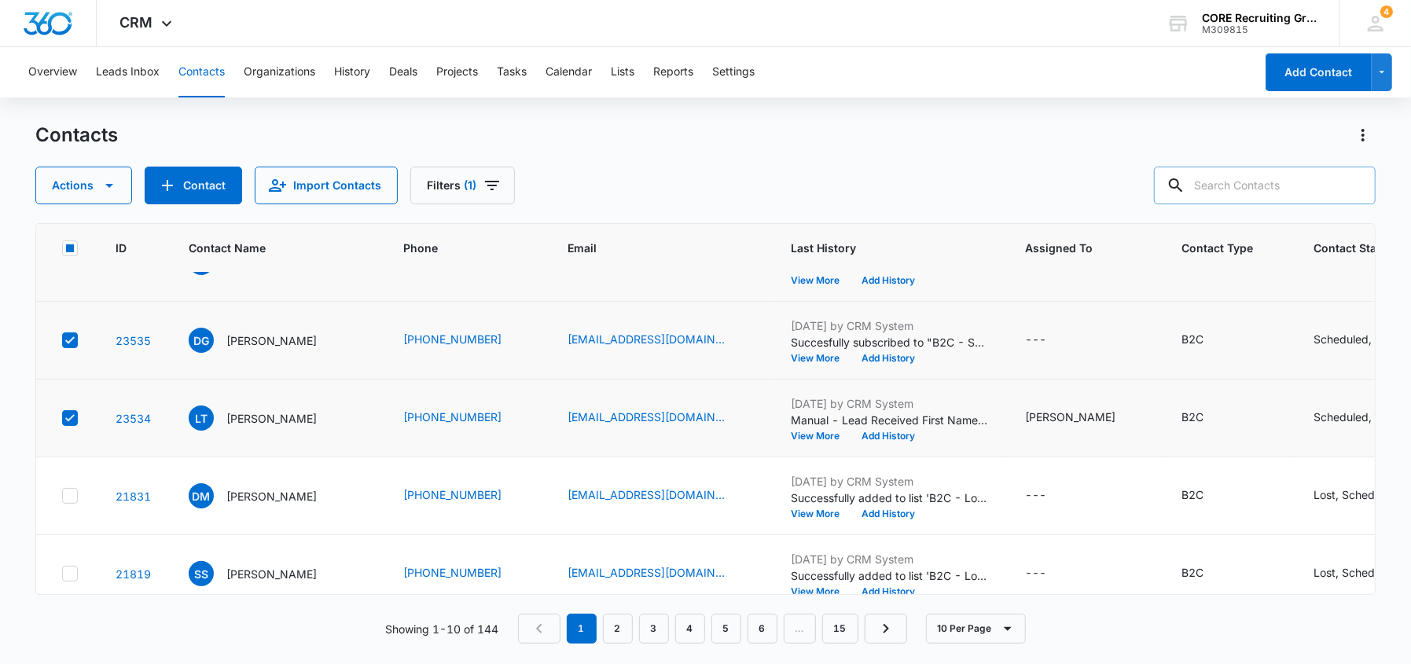
scroll to position [466, 0]
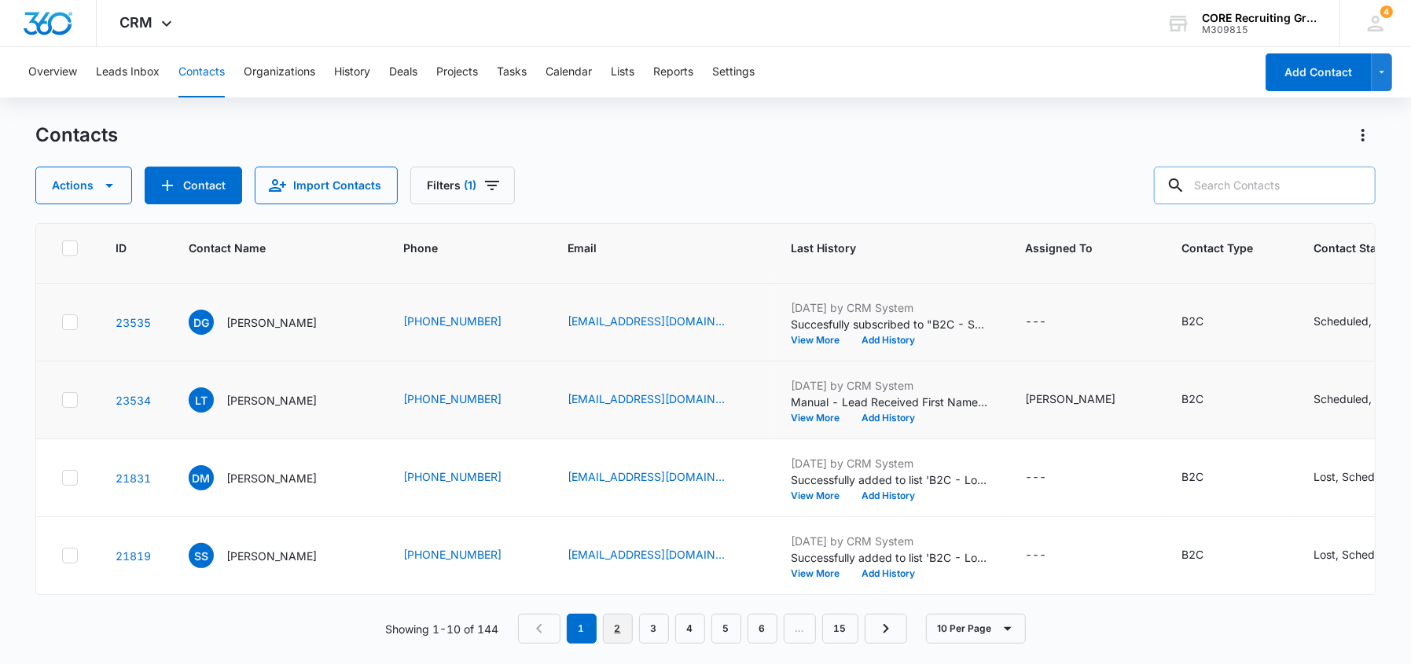
click at [617, 627] on link "2" at bounding box center [618, 629] width 30 height 30
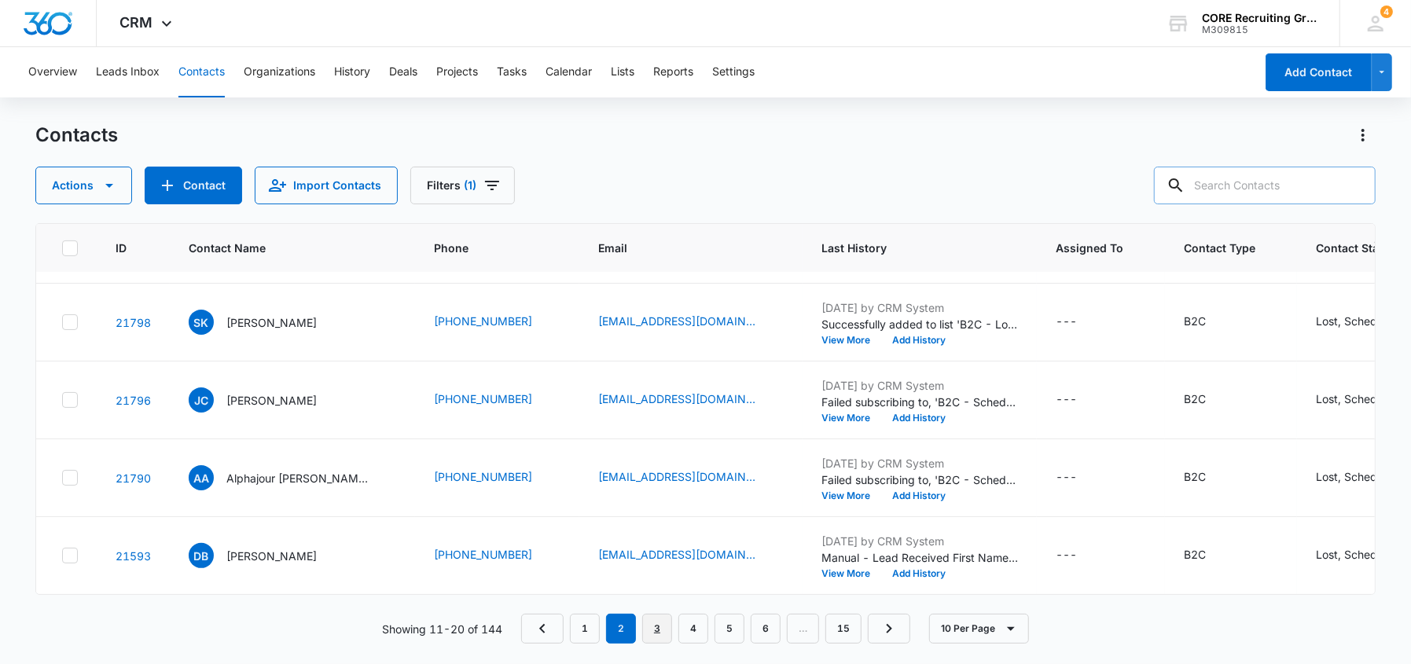
click at [667, 631] on link "3" at bounding box center [657, 629] width 30 height 30
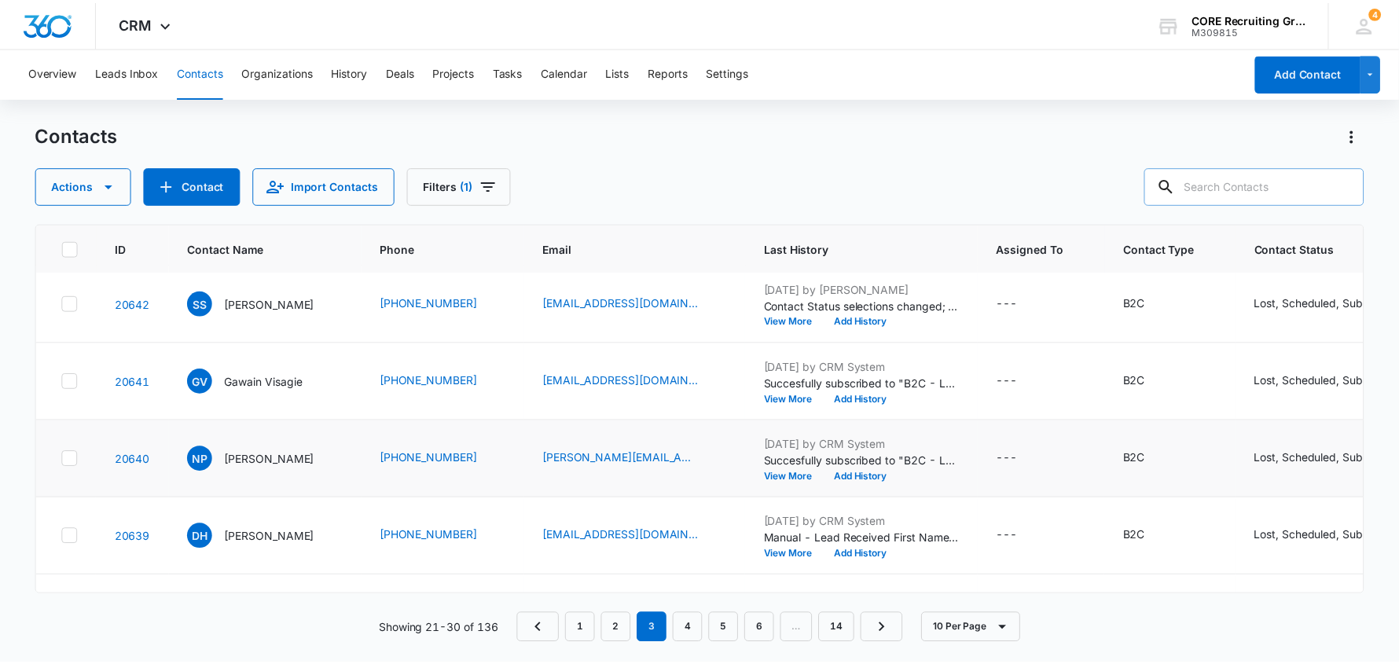
scroll to position [0, 0]
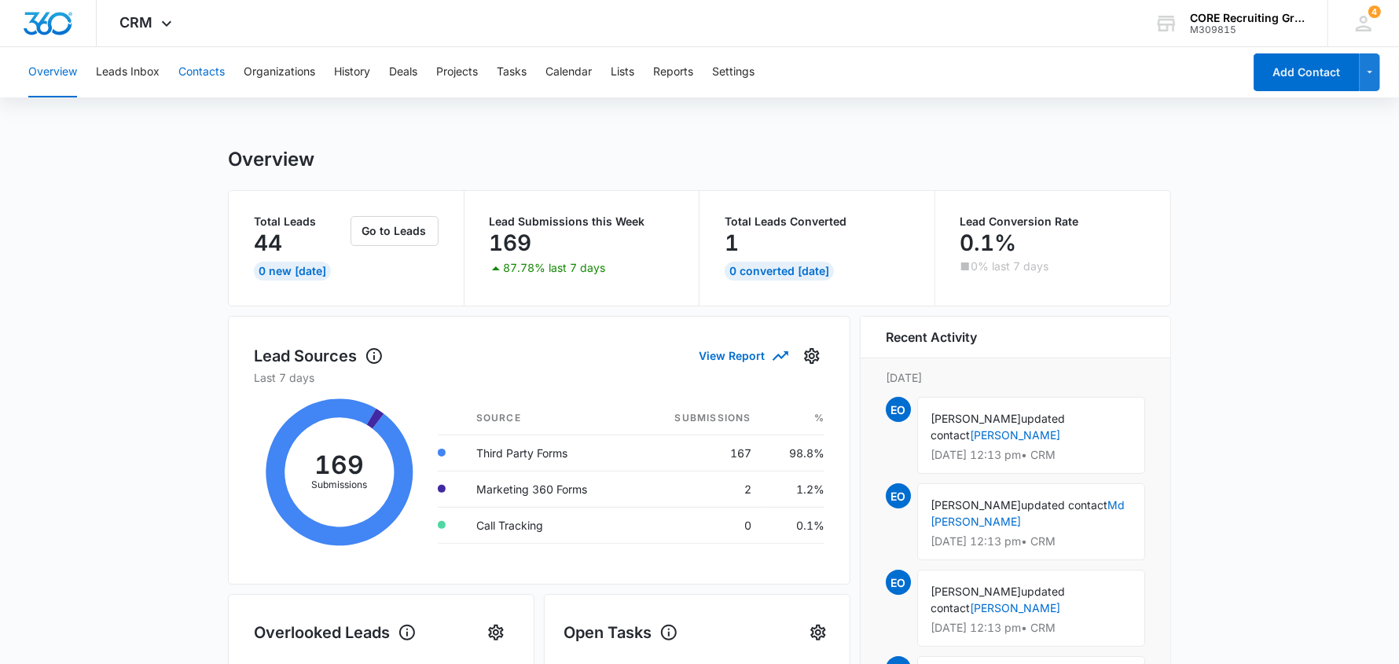
click at [182, 66] on button "Contacts" at bounding box center [201, 72] width 46 height 50
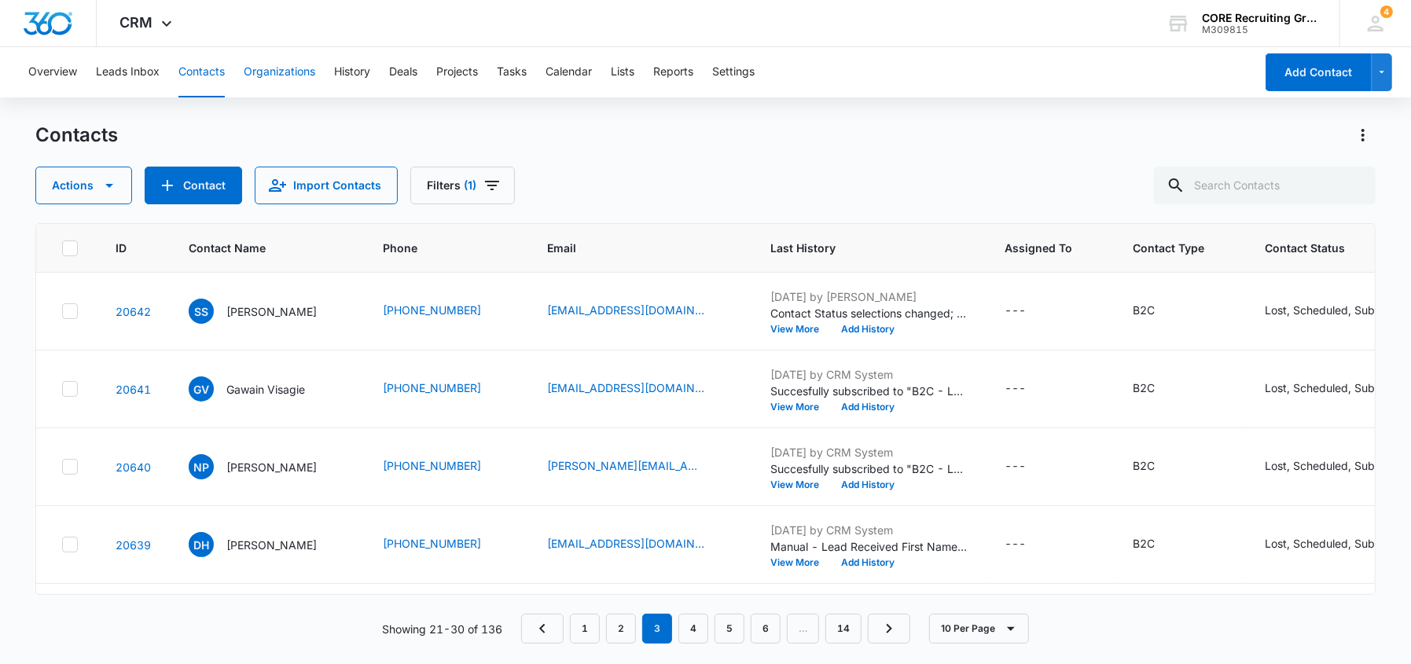
click at [282, 68] on button "Organizations" at bounding box center [280, 72] width 72 height 50
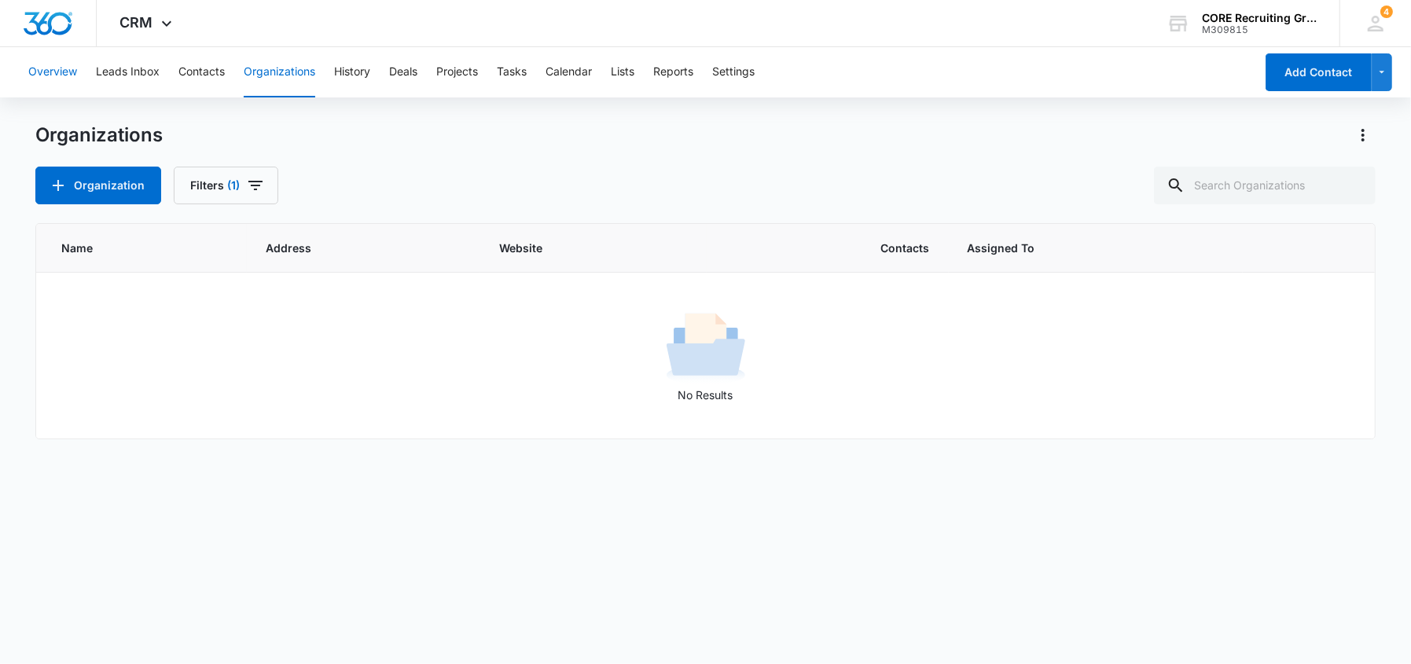
click at [43, 70] on button "Overview" at bounding box center [52, 72] width 49 height 50
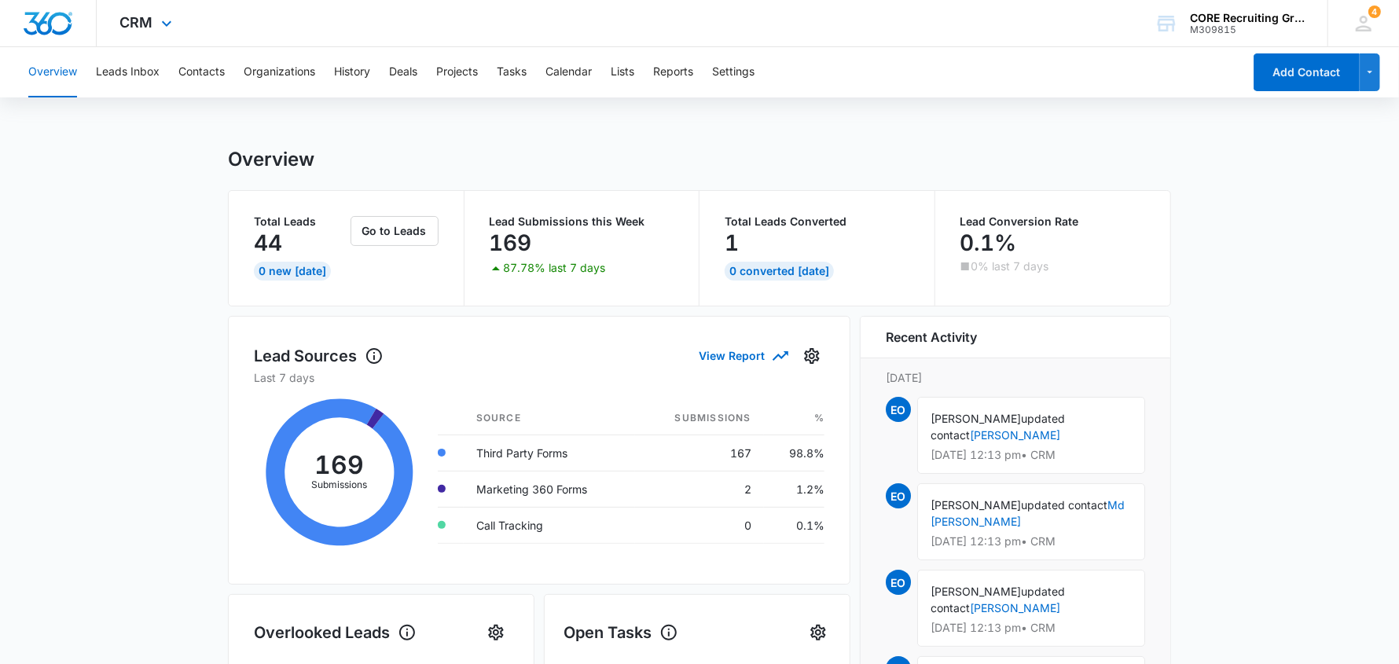
drag, startPoint x: 55, startPoint y: 20, endPoint x: 80, endPoint y: 28, distance: 26.4
click at [55, 20] on img "Dashboard" at bounding box center [48, 24] width 50 height 24
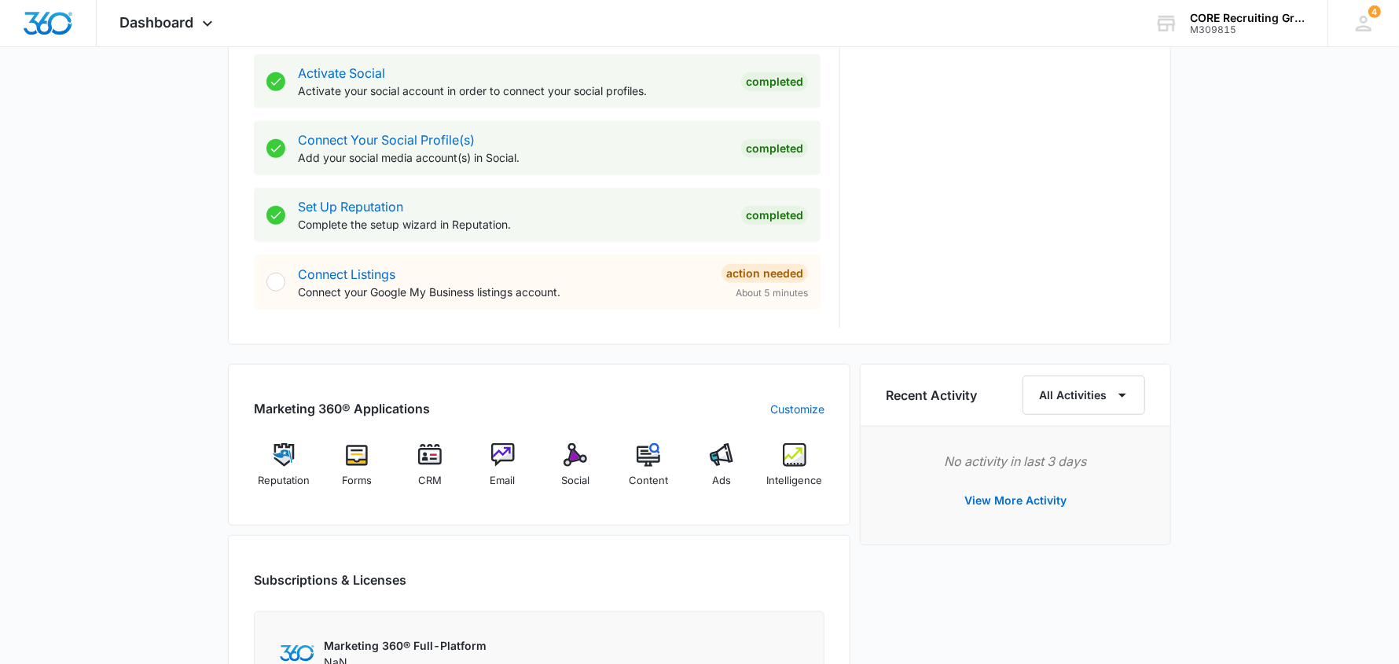
scroll to position [943, 0]
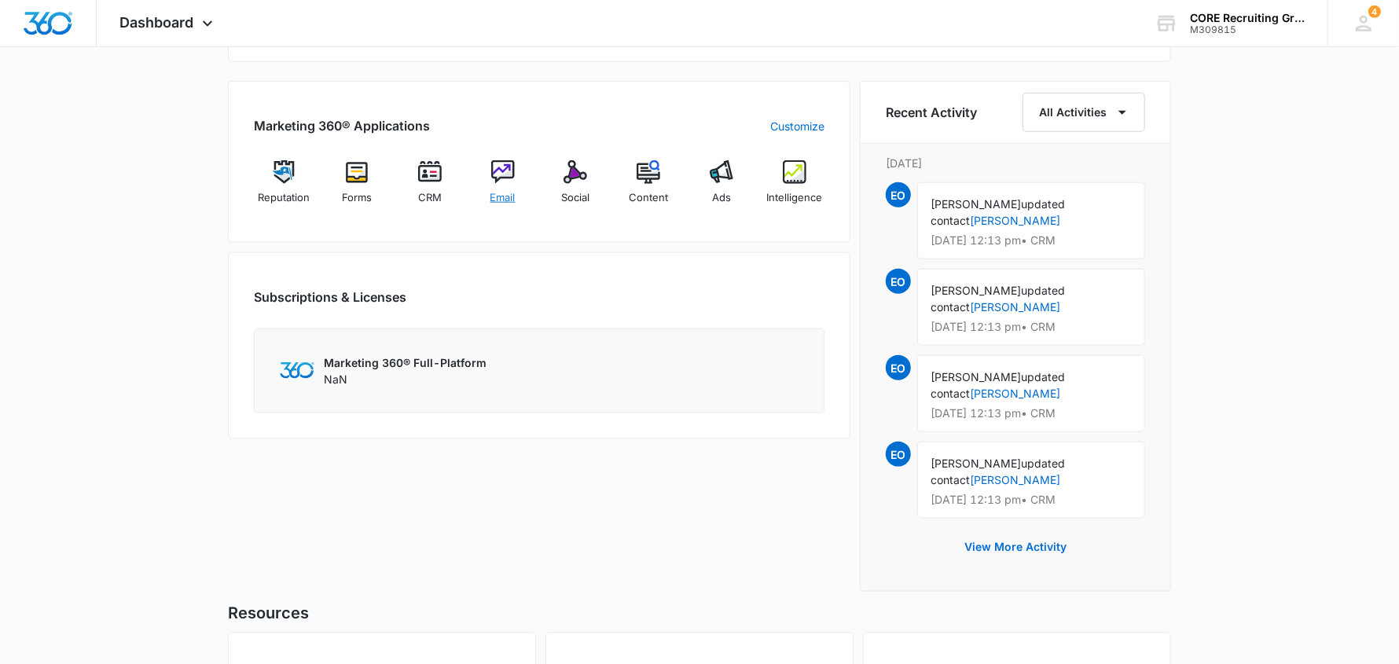
click at [504, 182] on img at bounding box center [503, 172] width 24 height 24
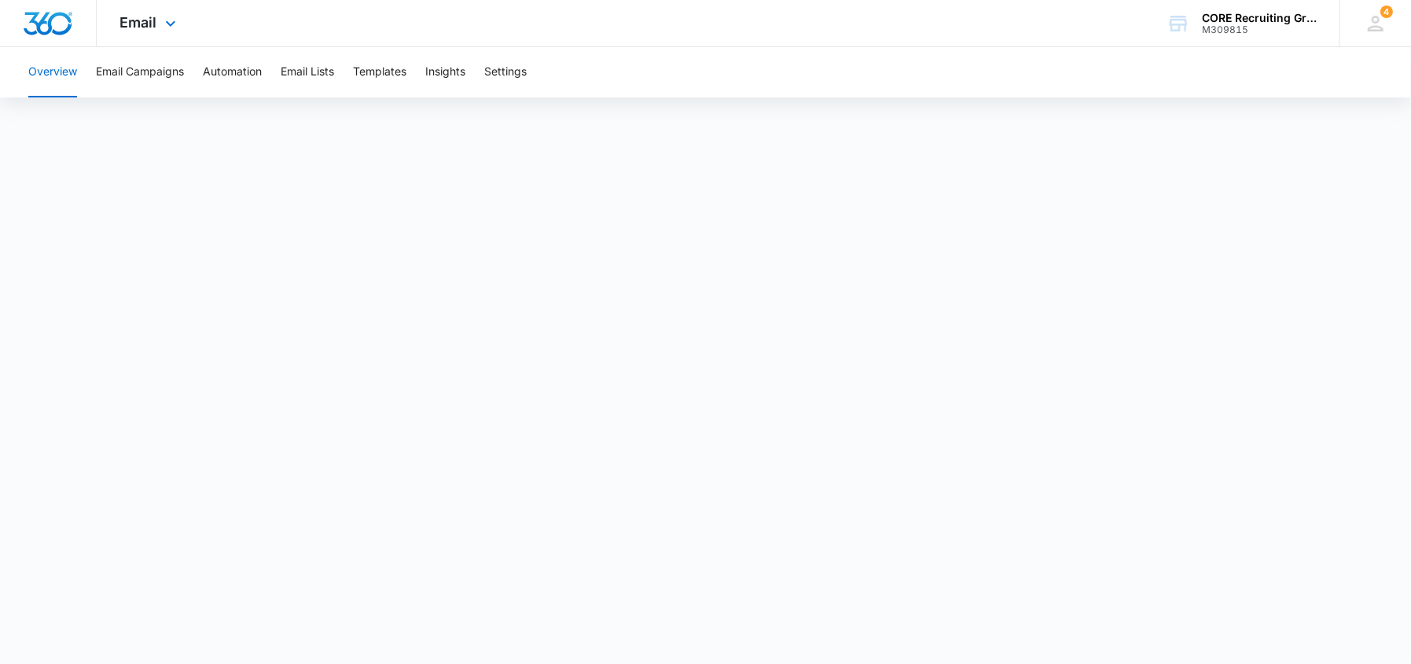
click at [54, 26] on img "Dashboard" at bounding box center [48, 24] width 50 height 24
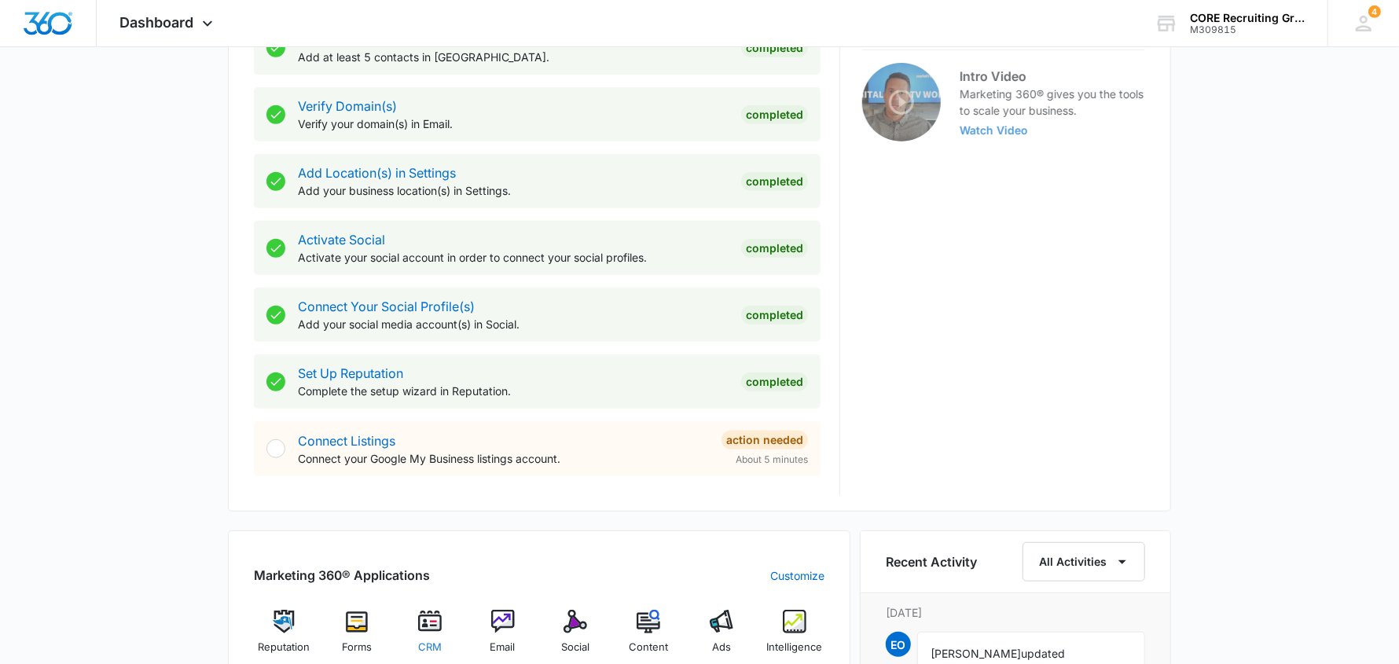
scroll to position [707, 0]
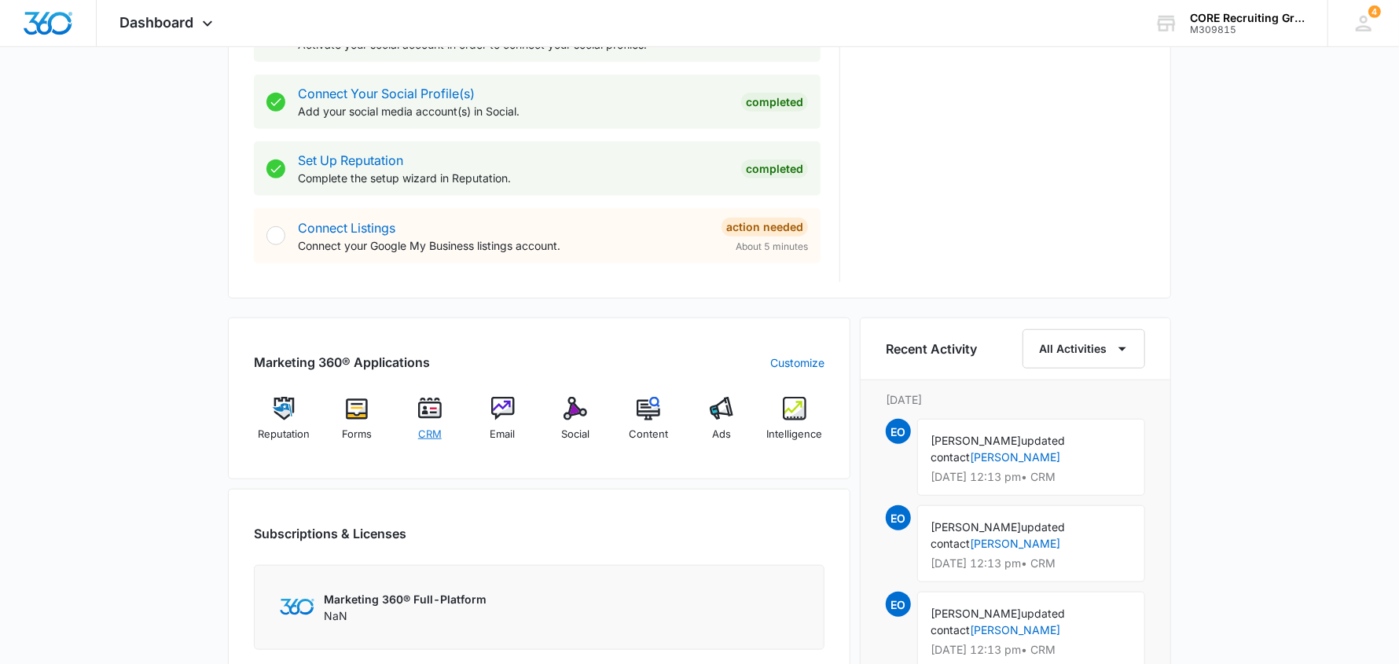
click at [425, 408] on img at bounding box center [430, 409] width 24 height 24
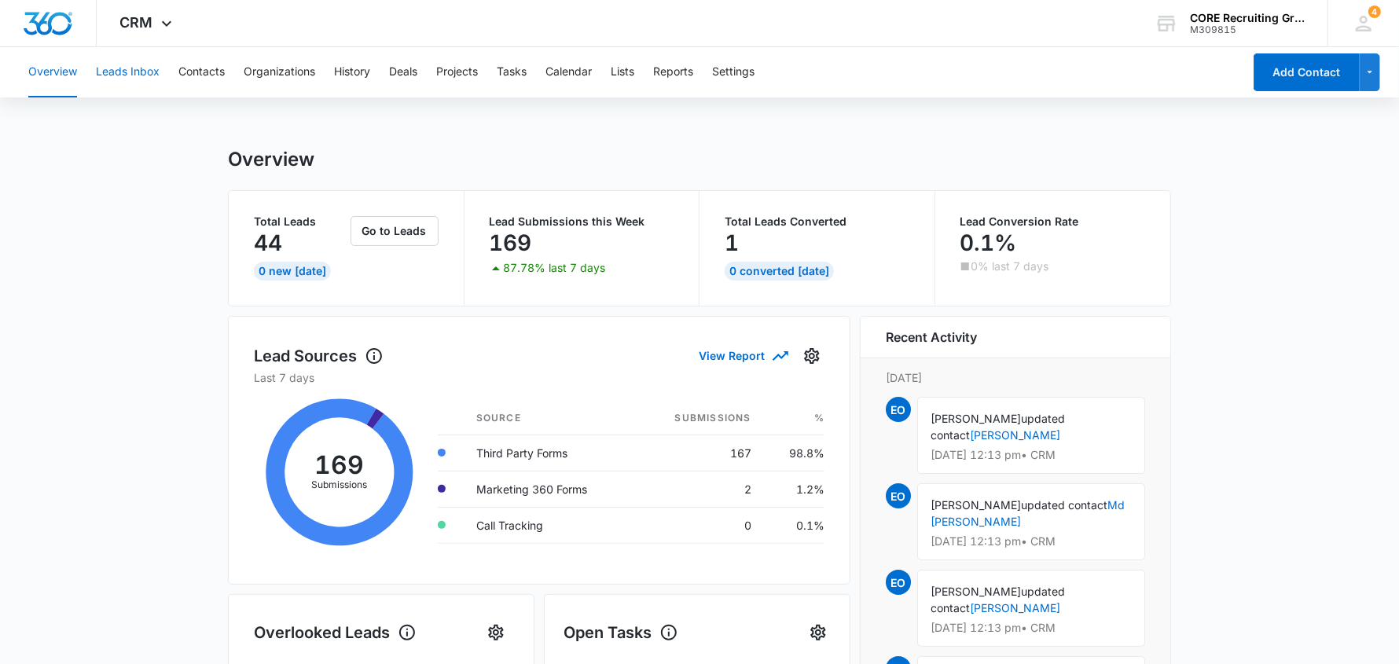
click at [128, 68] on button "Leads Inbox" at bounding box center [128, 72] width 64 height 50
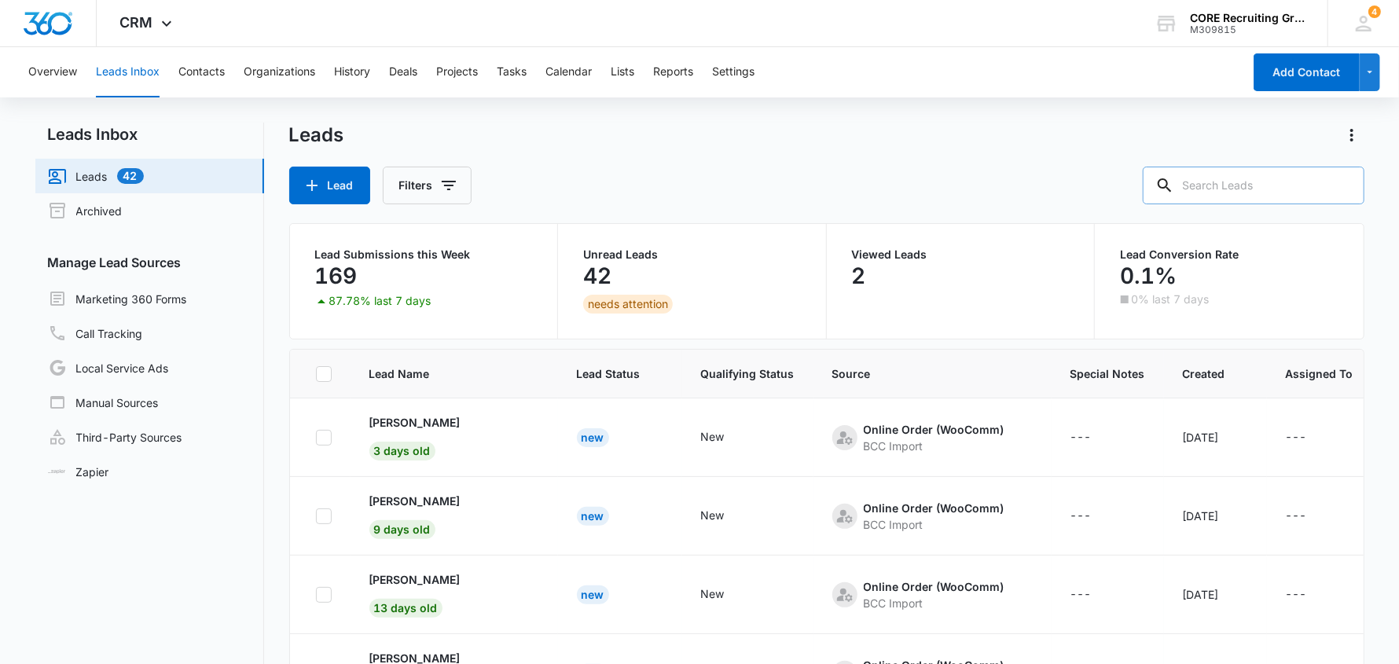
click at [1286, 183] on input "text" at bounding box center [1254, 186] width 222 height 38
type input "halozyme"
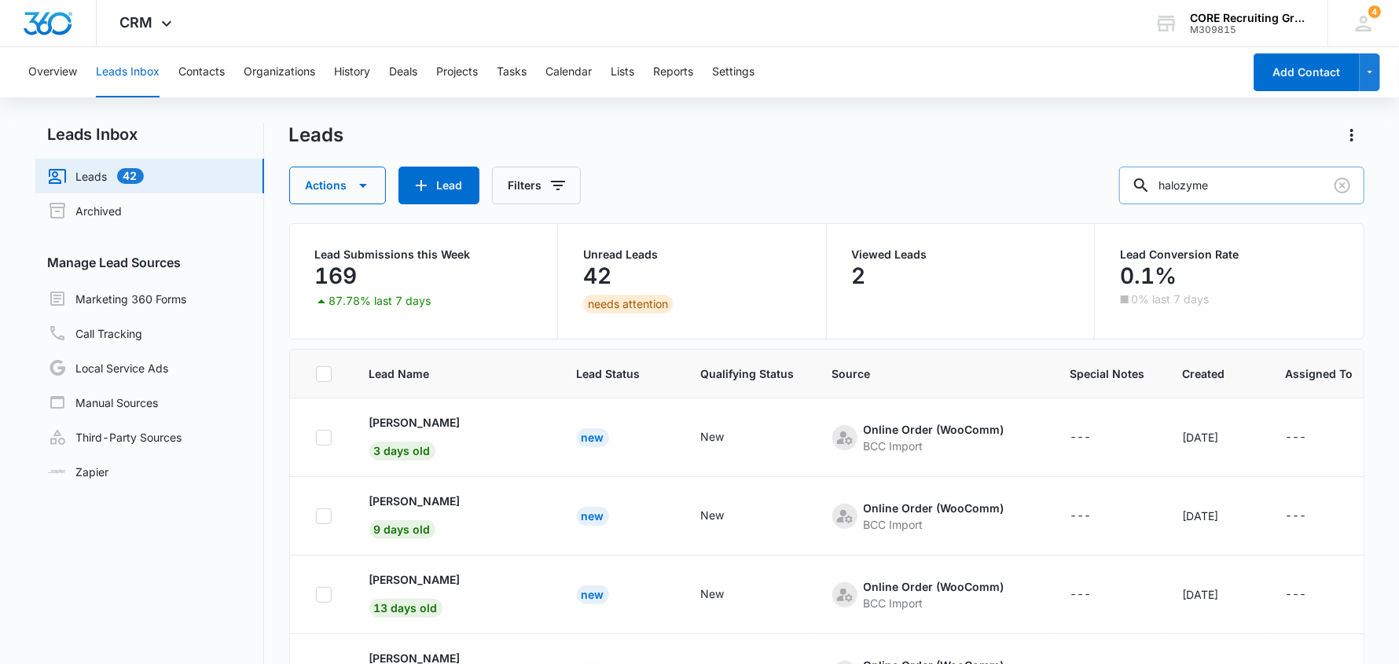
click at [1257, 180] on input "halozyme" at bounding box center [1242, 186] width 245 height 38
click at [599, 306] on div "needs attention" at bounding box center [628, 304] width 90 height 19
click at [595, 258] on p "Unread Leads" at bounding box center [692, 254] width 218 height 11
click at [611, 308] on div "needs attention" at bounding box center [628, 304] width 90 height 19
click at [211, 71] on button "Contacts" at bounding box center [201, 72] width 46 height 50
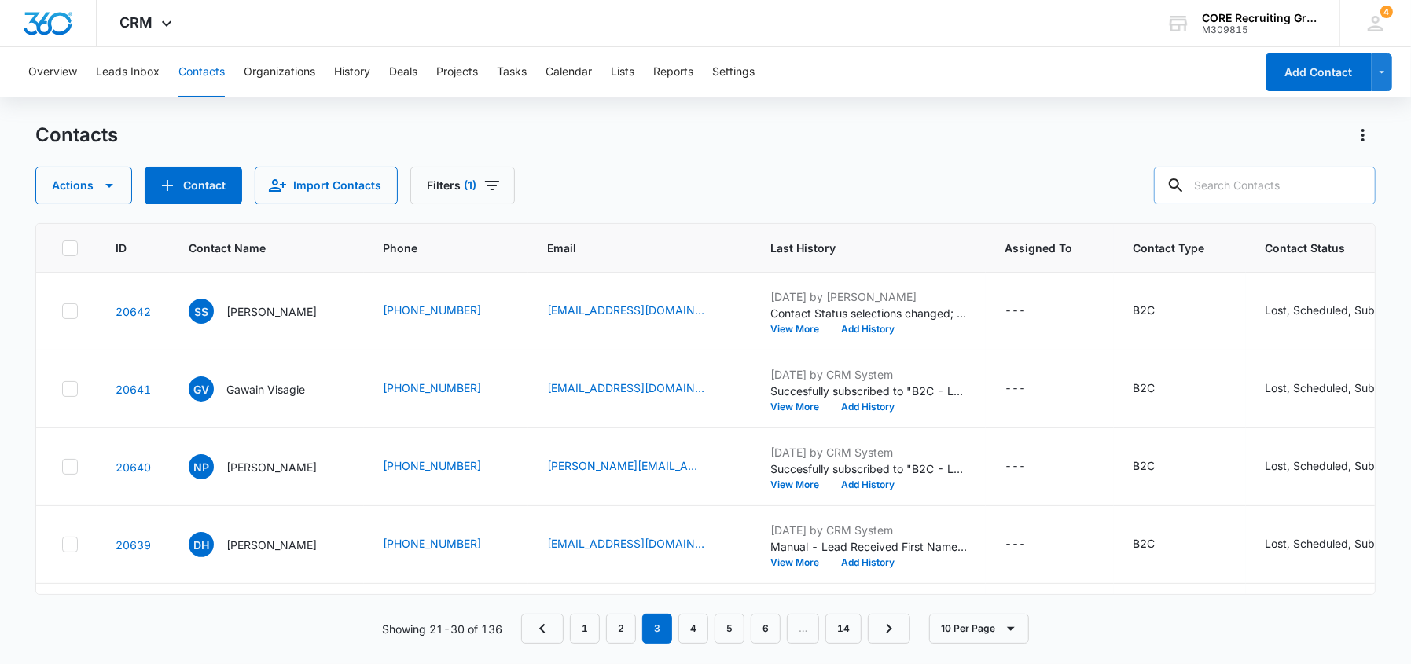
click at [1240, 186] on input "text" at bounding box center [1265, 186] width 222 height 38
type input "halozyme"
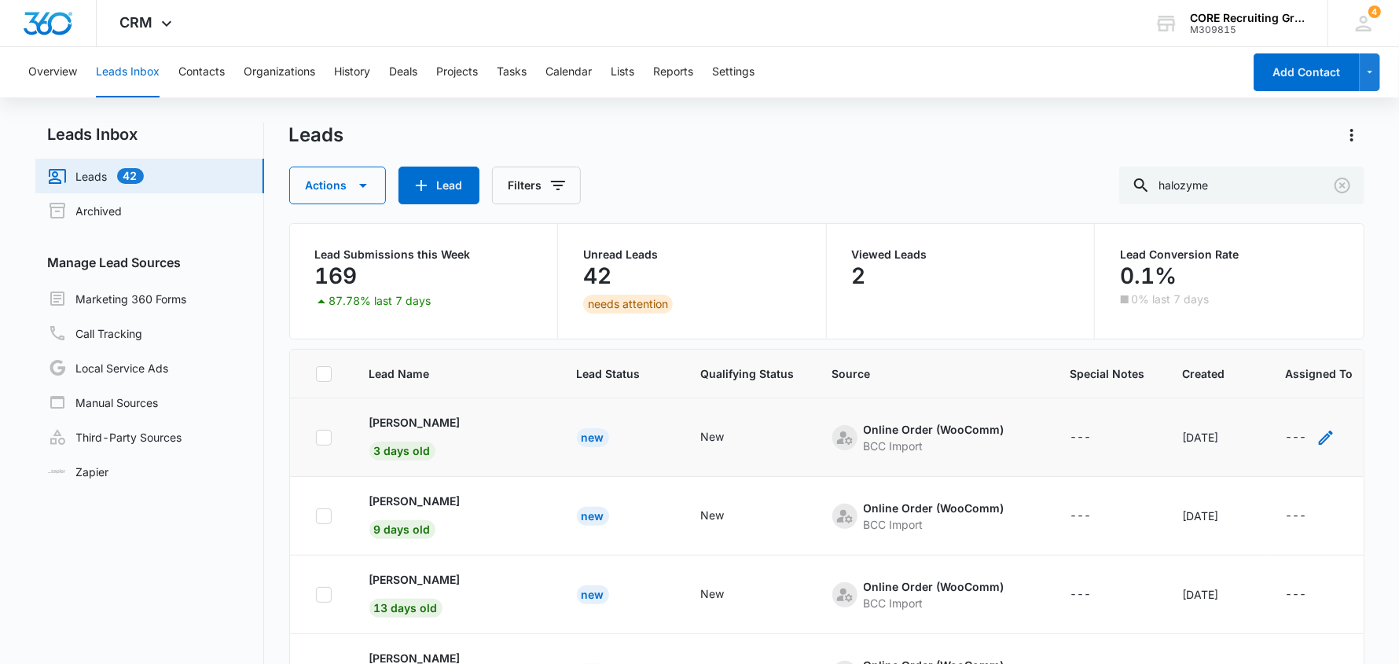
click at [1286, 433] on div "---" at bounding box center [1296, 437] width 21 height 19
click at [1277, 337] on div at bounding box center [1247, 335] width 64 height 20
click at [1273, 340] on div at bounding box center [1247, 335] width 64 height 20
click at [1014, 429] on icon "- - Select to Edit Field" at bounding box center [1023, 430] width 19 height 19
click at [1286, 432] on div "---" at bounding box center [1296, 437] width 21 height 19
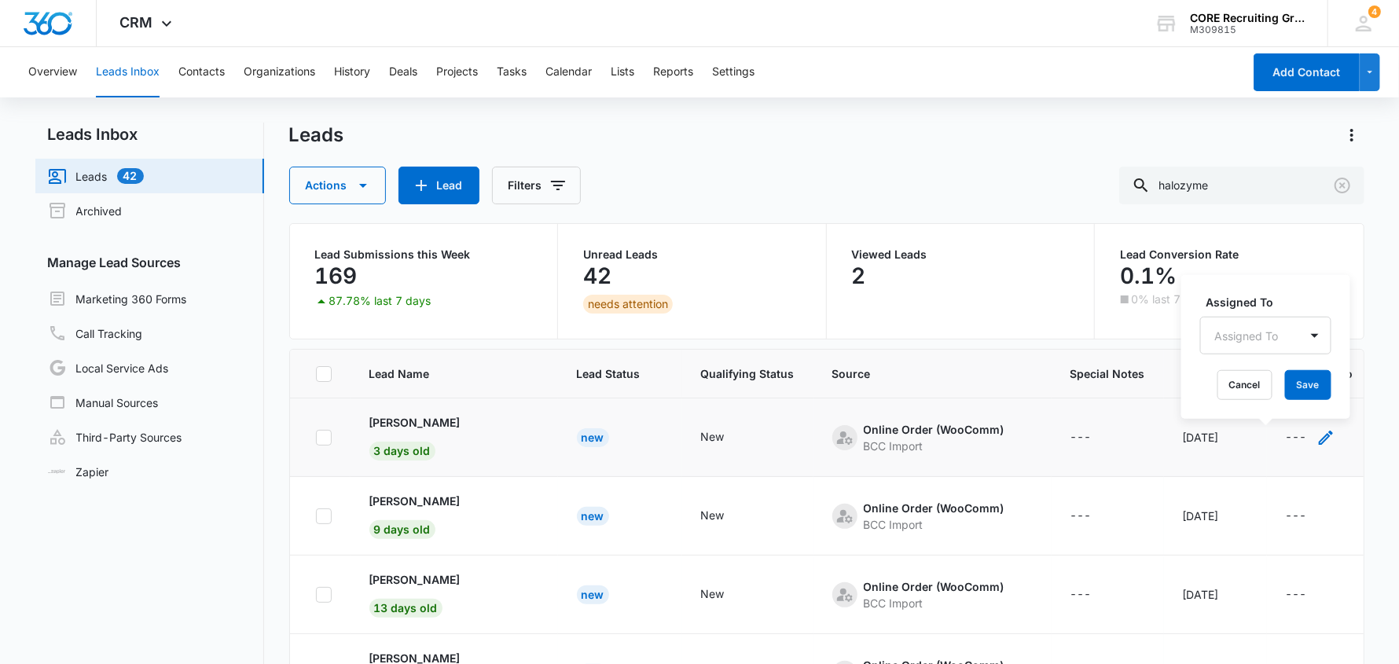
click at [1319, 435] on icon "- - Select to Edit Field" at bounding box center [1326, 438] width 14 height 14
click at [406, 421] on p "[PERSON_NAME]" at bounding box center [415, 422] width 91 height 17
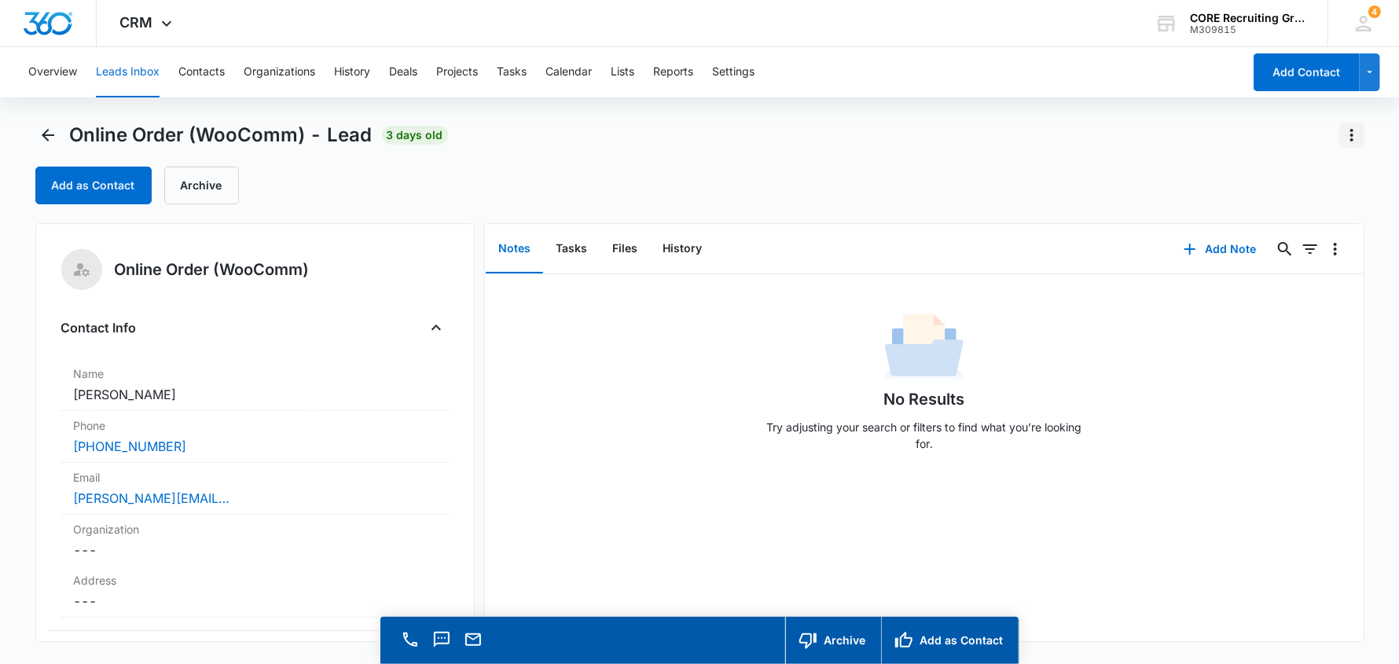
click at [1348, 134] on icon "Actions" at bounding box center [1352, 135] width 19 height 19
drag, startPoint x: 938, startPoint y: 163, endPoint x: 623, endPoint y: 85, distance: 324.7
click at [937, 162] on div "Online Order (WooComm) - Lead 3 days old Export Delete Add as Contact Archive" at bounding box center [699, 164] width 1329 height 82
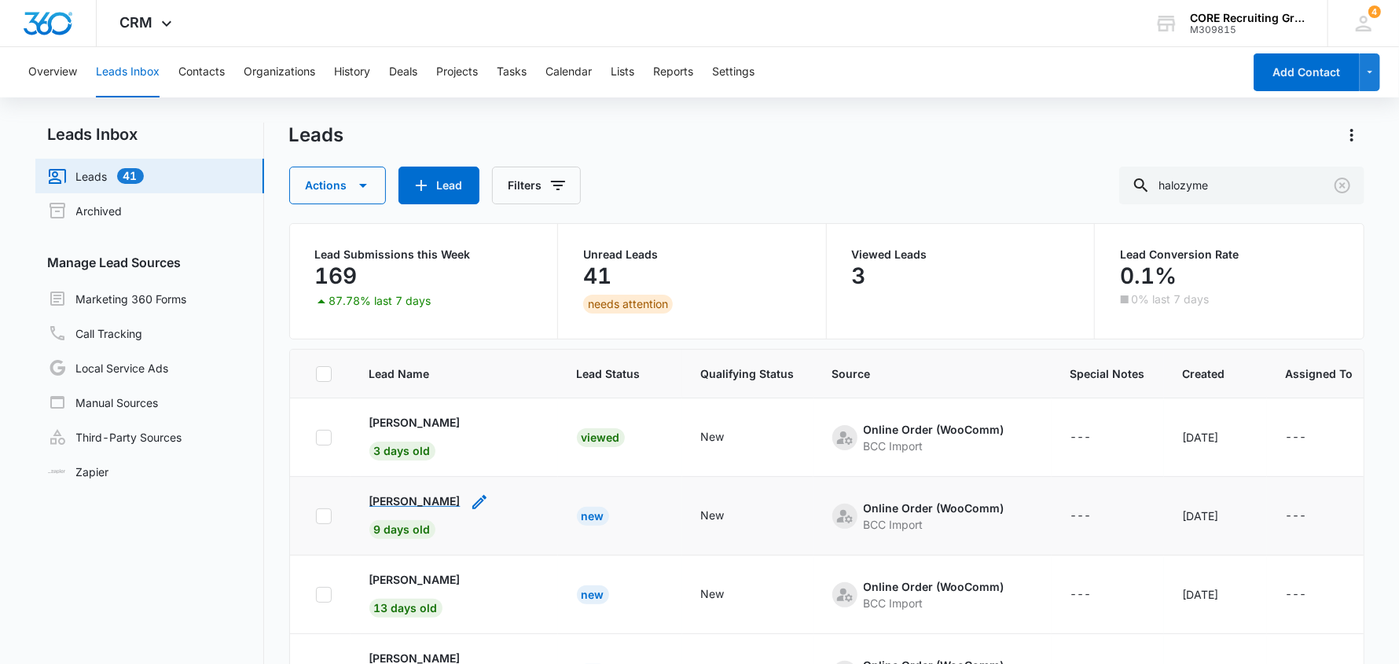
click at [440, 493] on p "[PERSON_NAME]" at bounding box center [415, 501] width 91 height 17
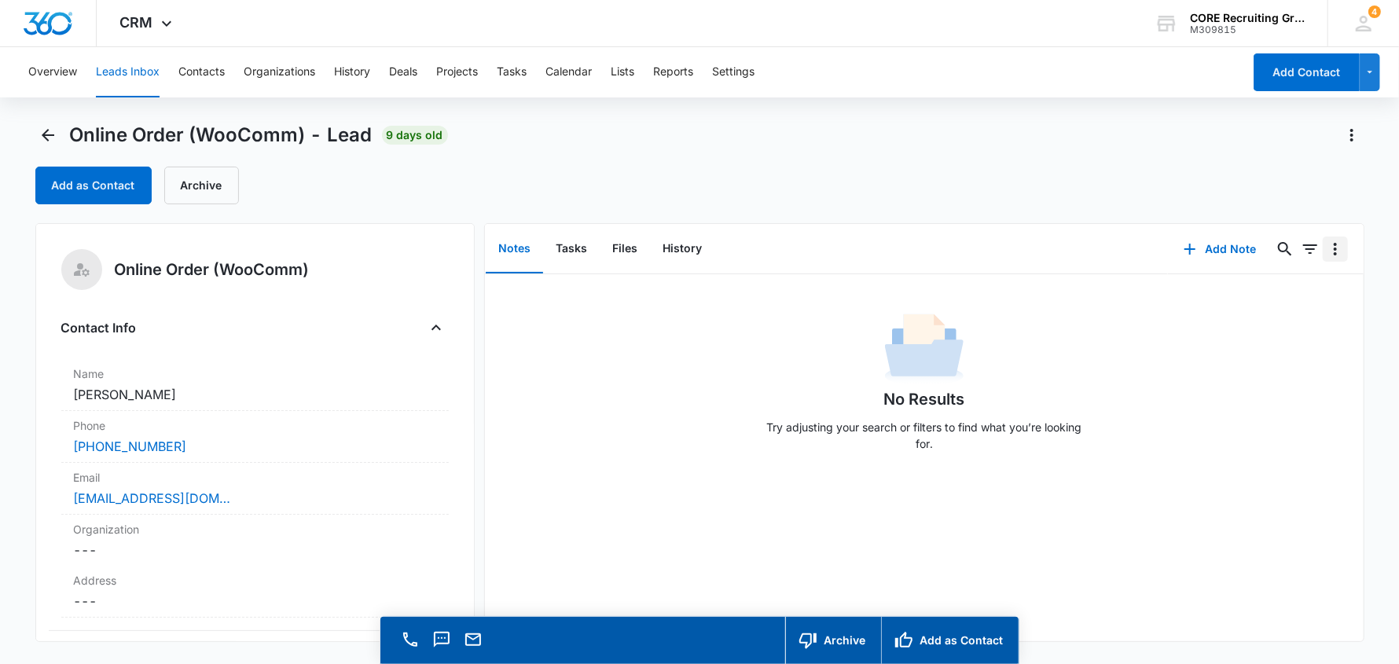
click at [1327, 256] on icon "Overflow Menu" at bounding box center [1335, 249] width 19 height 19
click at [103, 63] on button "Leads Inbox" at bounding box center [128, 72] width 64 height 50
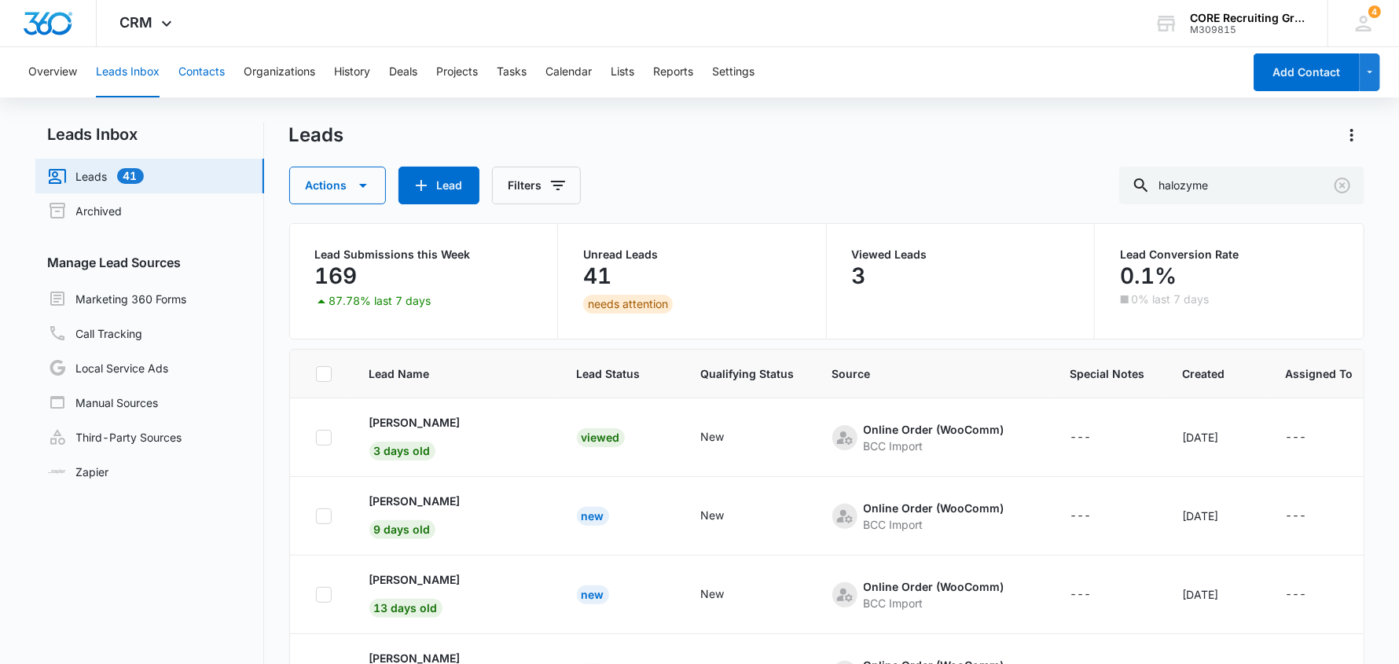
click at [211, 61] on button "Contacts" at bounding box center [201, 72] width 46 height 50
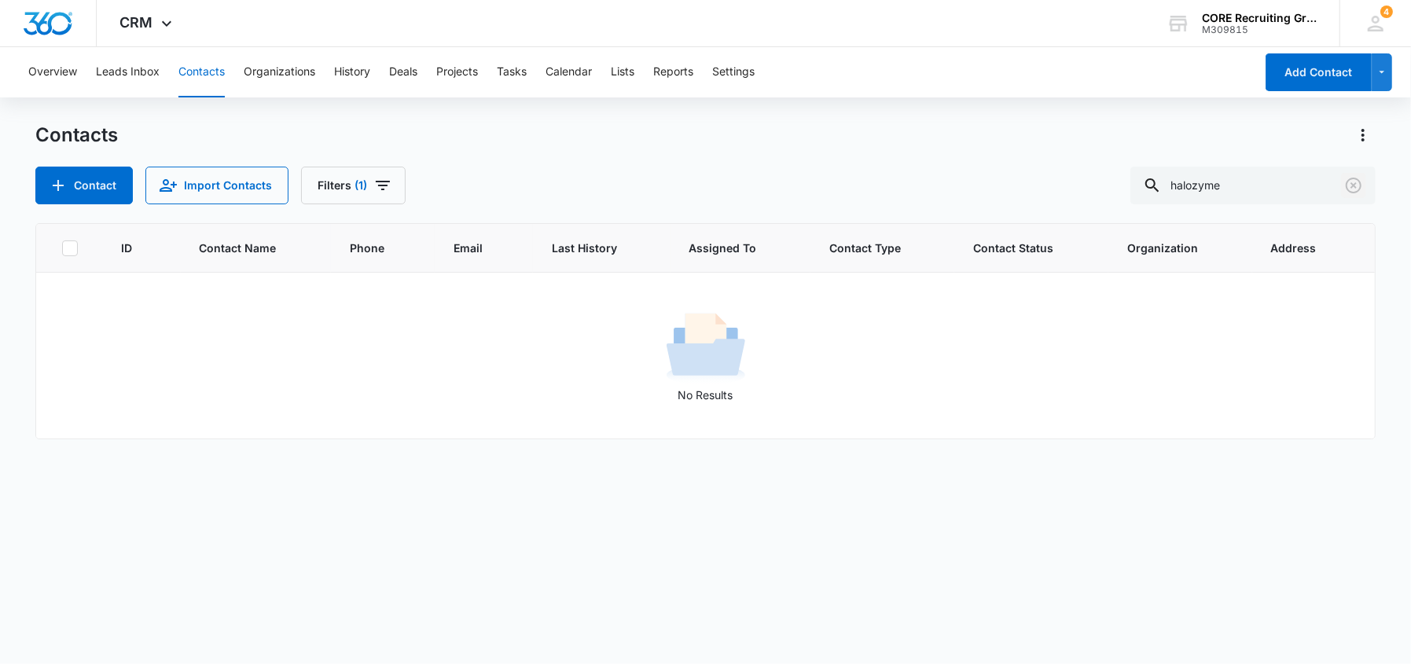
drag, startPoint x: 1348, startPoint y: 184, endPoint x: 1241, endPoint y: 226, distance: 114.3
click at [1347, 184] on icon "Clear" at bounding box center [1354, 186] width 16 height 16
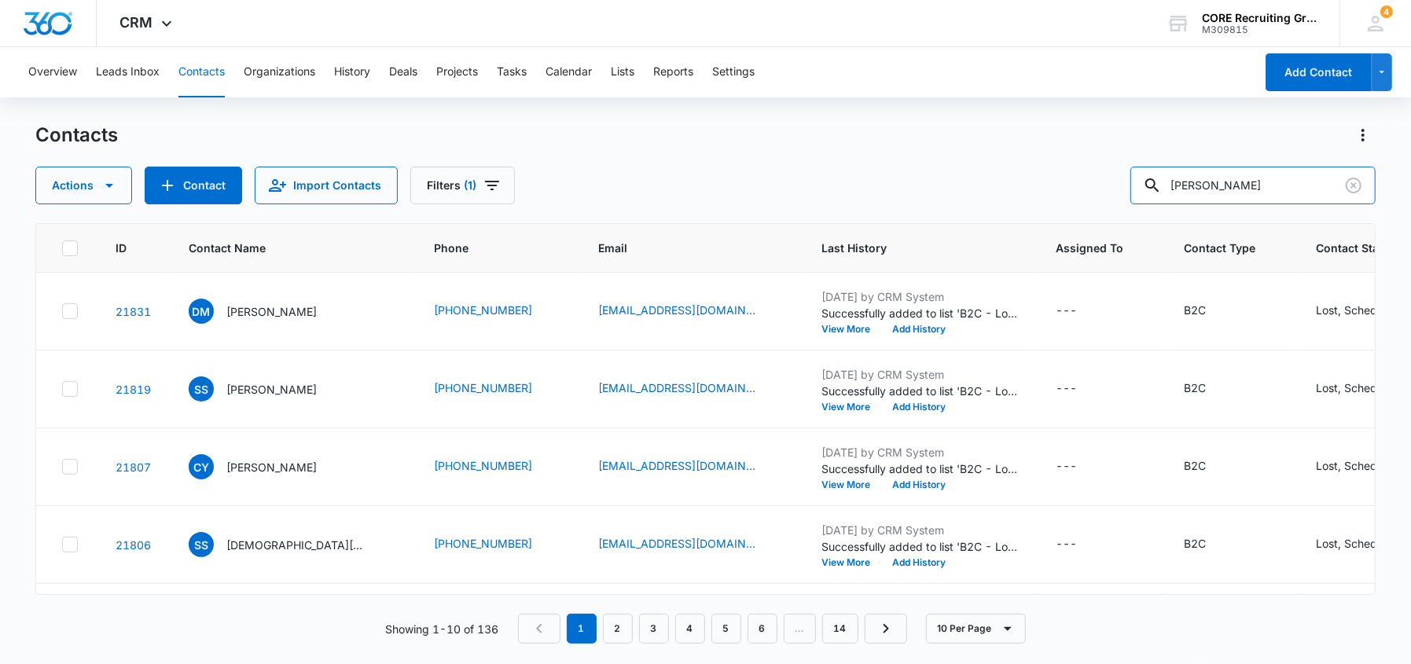
type input "[PERSON_NAME]"
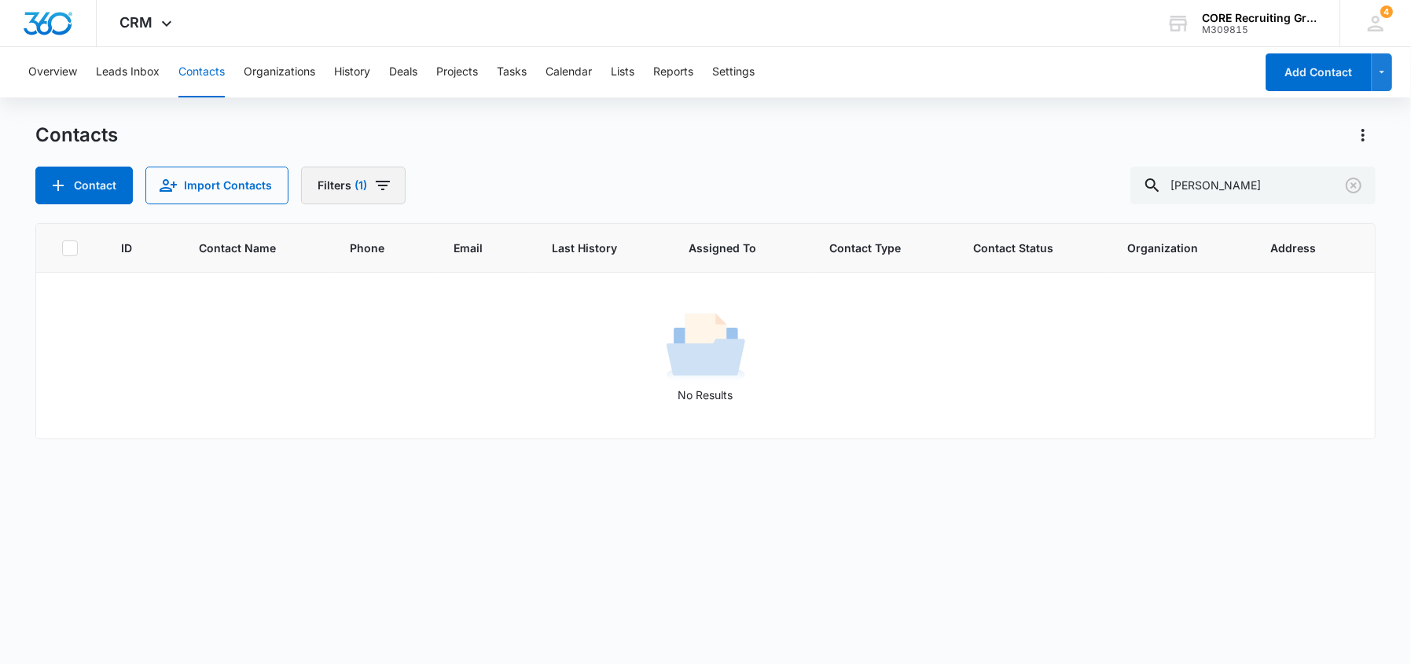
click at [383, 190] on icon "Filters" at bounding box center [382, 185] width 19 height 19
click at [488, 322] on icon "Show Status filters" at bounding box center [485, 324] width 19 height 19
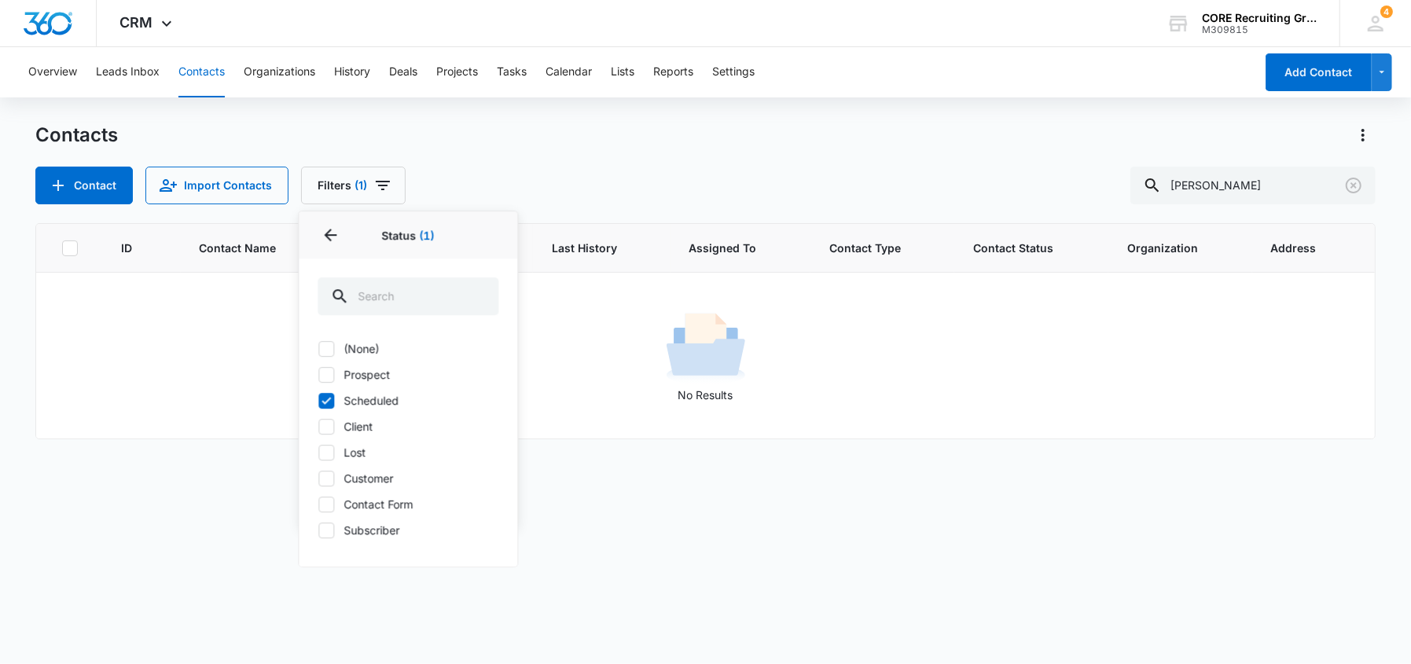
drag, startPoint x: 329, startPoint y: 396, endPoint x: 329, endPoint y: 385, distance: 11.0
click at [329, 395] on icon at bounding box center [326, 401] width 14 height 14
click at [318, 400] on input "Scheduled" at bounding box center [318, 400] width 1 height 1
checkbox input "false"
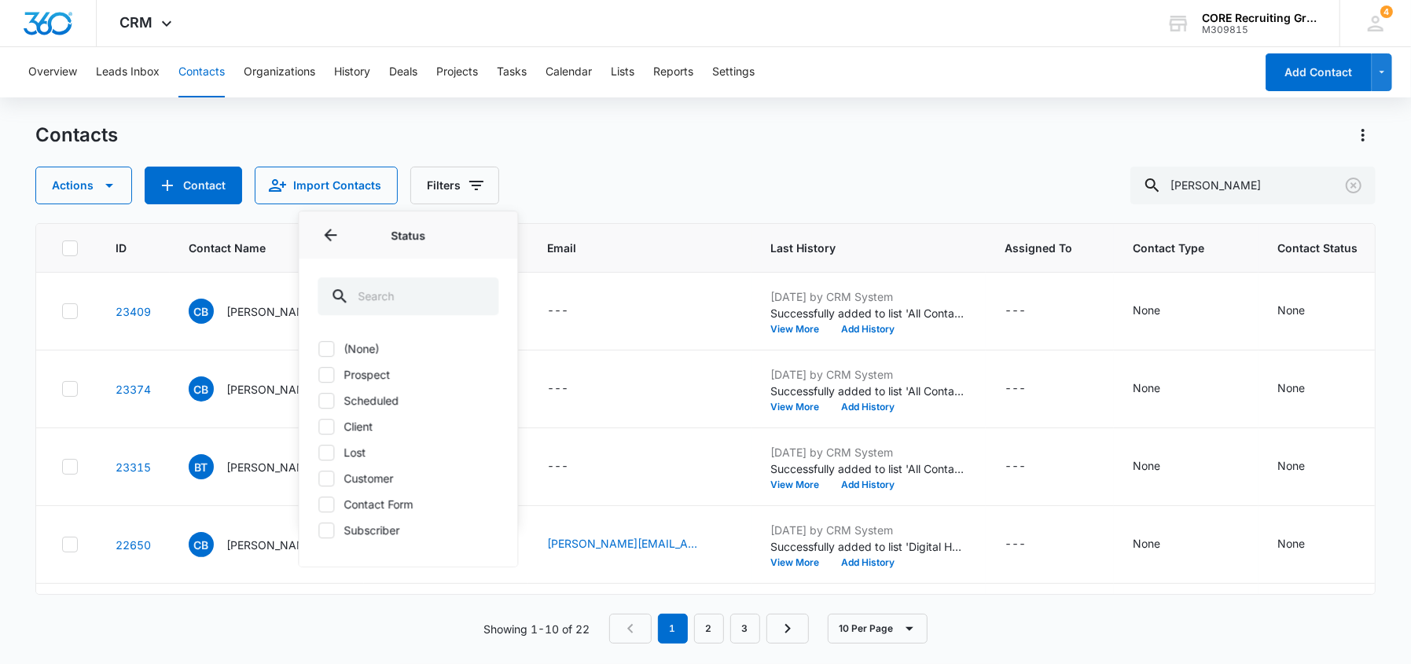
click at [649, 182] on div "Actions Contact Import Contacts Filters Assigned To Sources Status Status (None…" at bounding box center [705, 186] width 1340 height 38
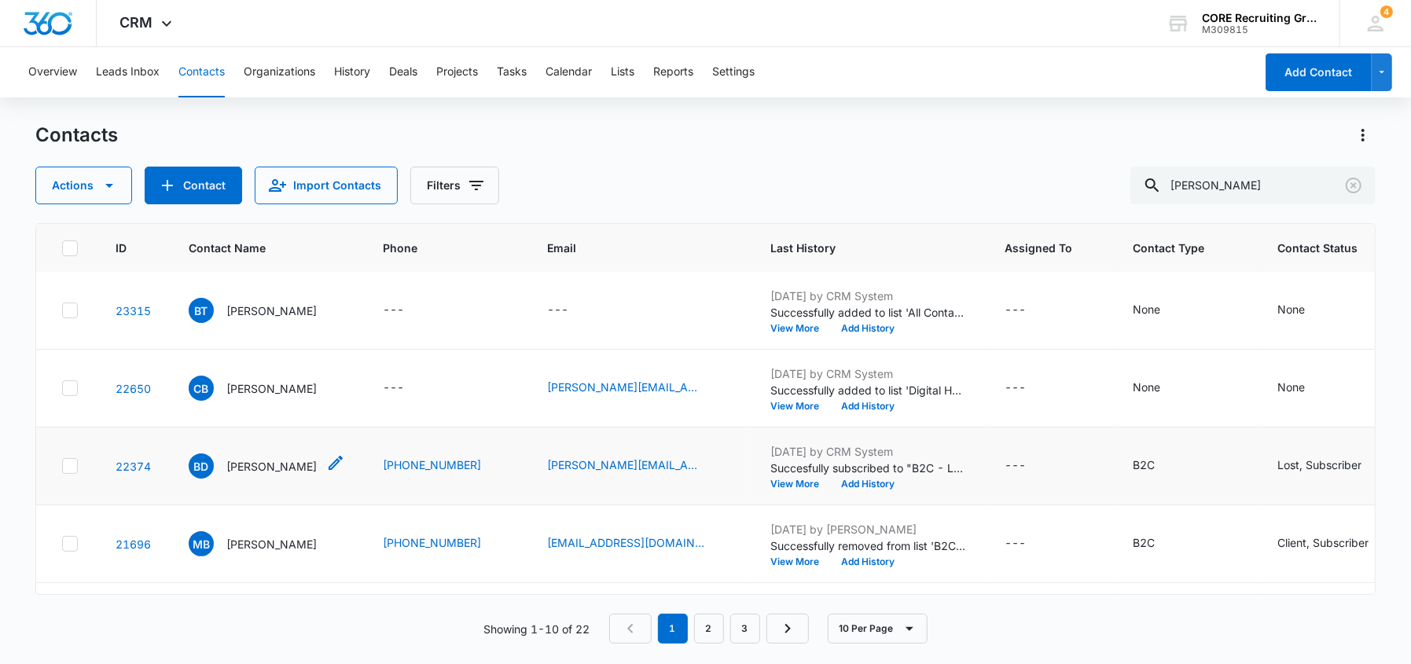
scroll to position [156, 0]
click at [1332, 465] on div "Lost, Subscriber" at bounding box center [1320, 465] width 84 height 17
click at [1104, 450] on icon "Remove Lost" at bounding box center [1103, 453] width 11 height 12
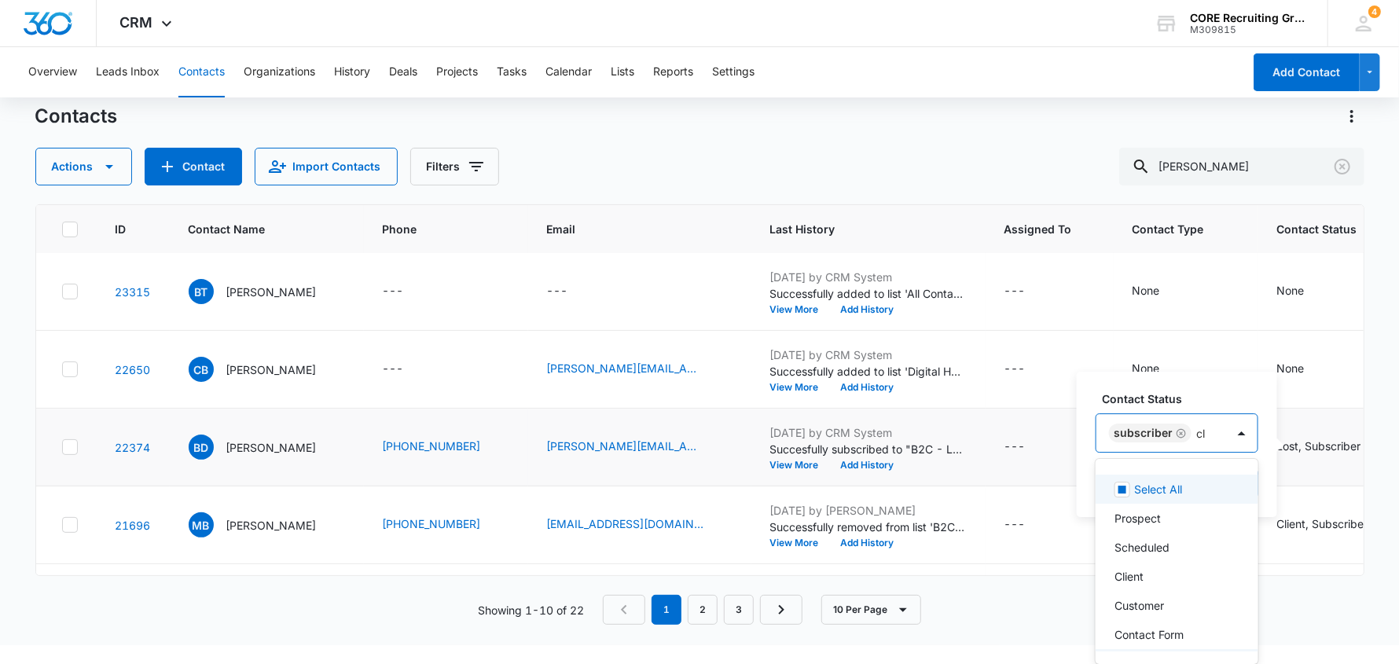
scroll to position [0, 0]
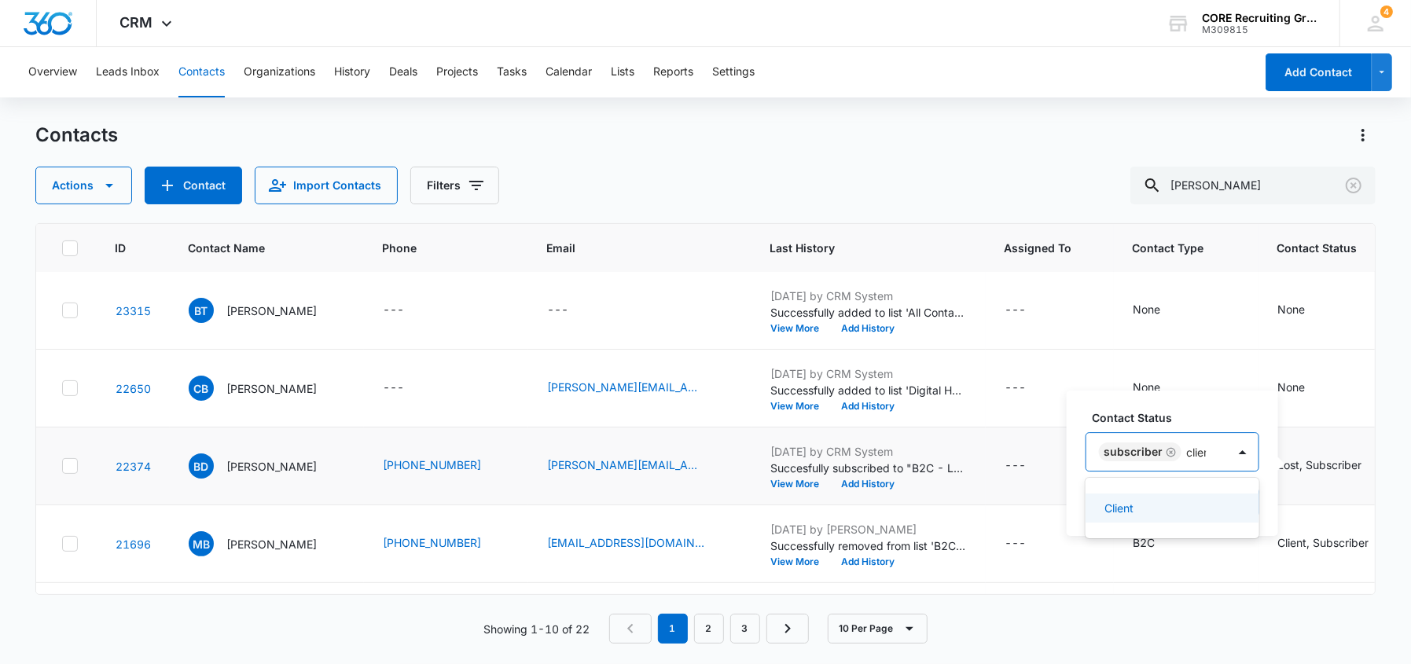
type input "client"
click at [1131, 508] on div "Client" at bounding box center [1165, 508] width 143 height 17
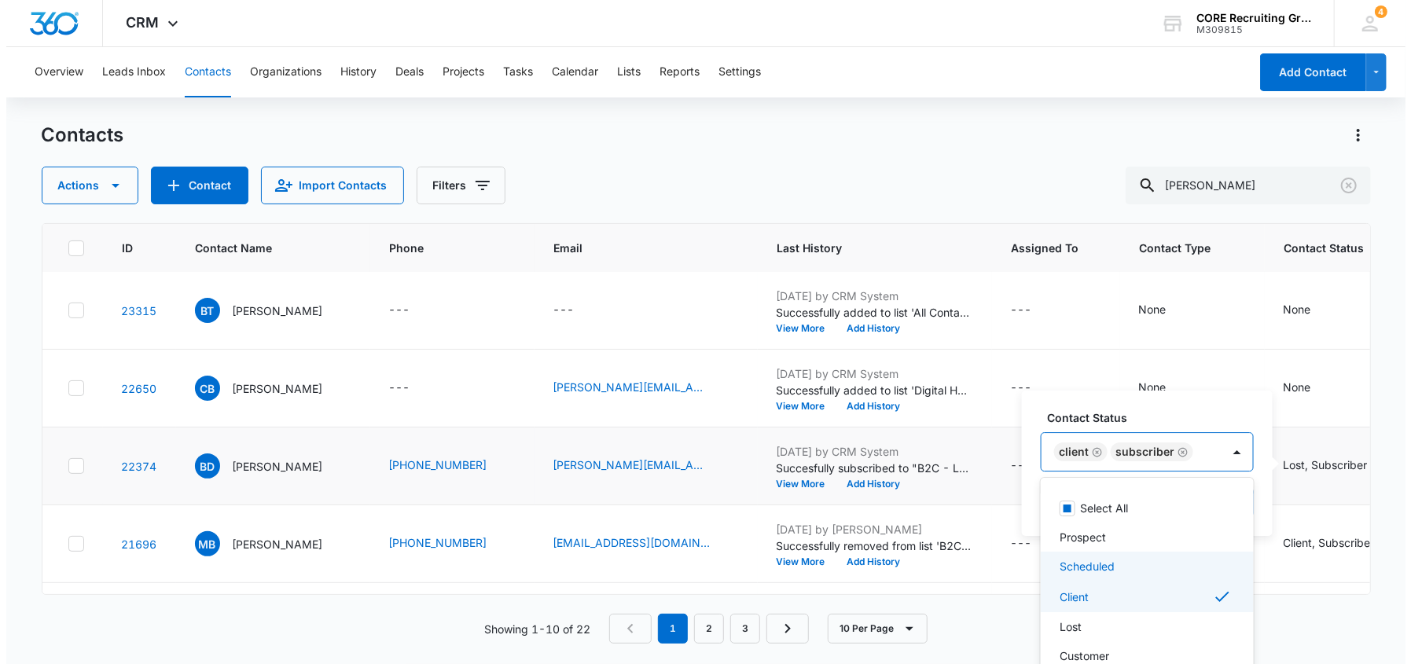
scroll to position [63, 0]
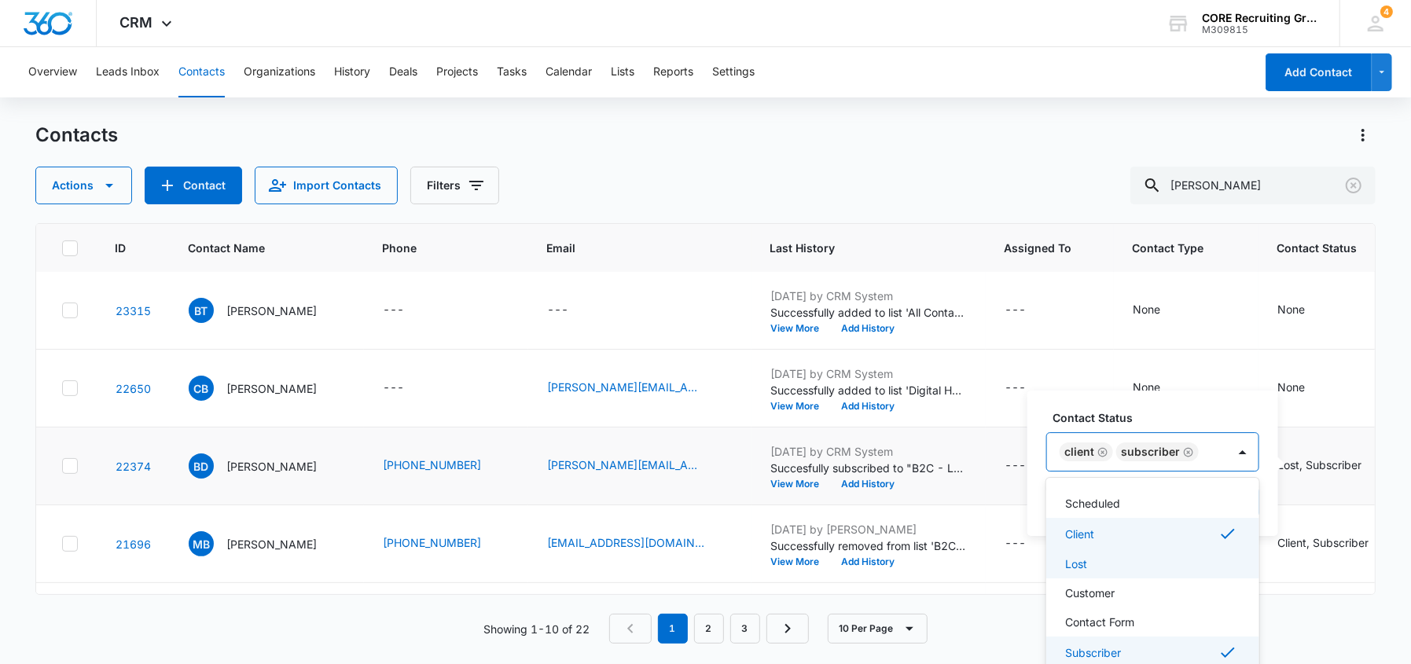
click at [1201, 450] on div "Client Subscriber" at bounding box center [1137, 452] width 180 height 38
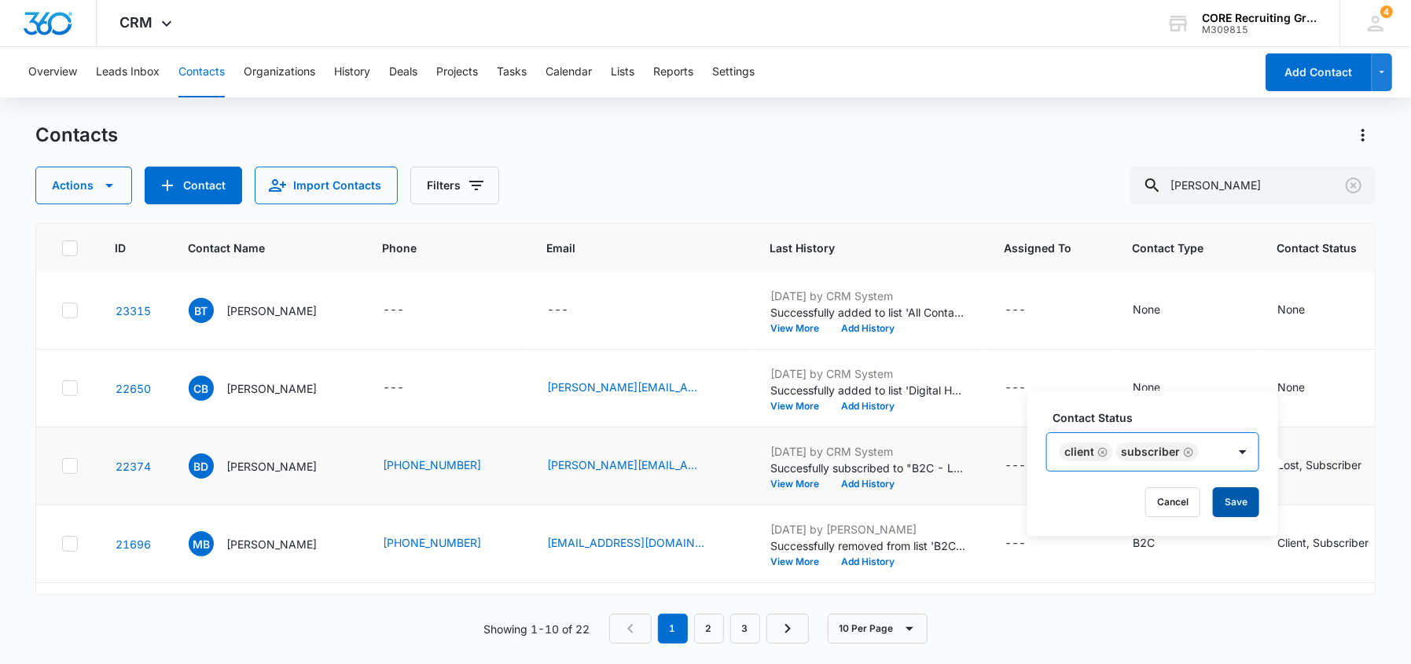
click at [1238, 505] on button "Save" at bounding box center [1236, 502] width 46 height 30
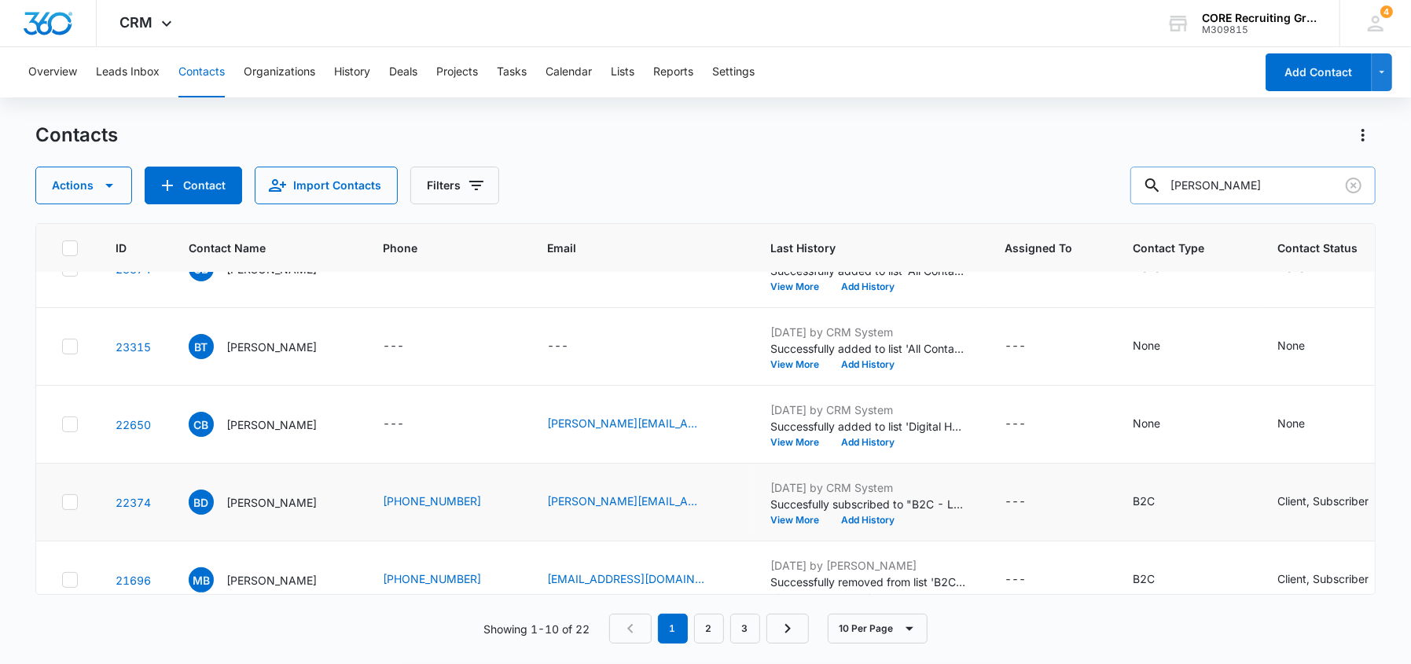
scroll to position [0, 0]
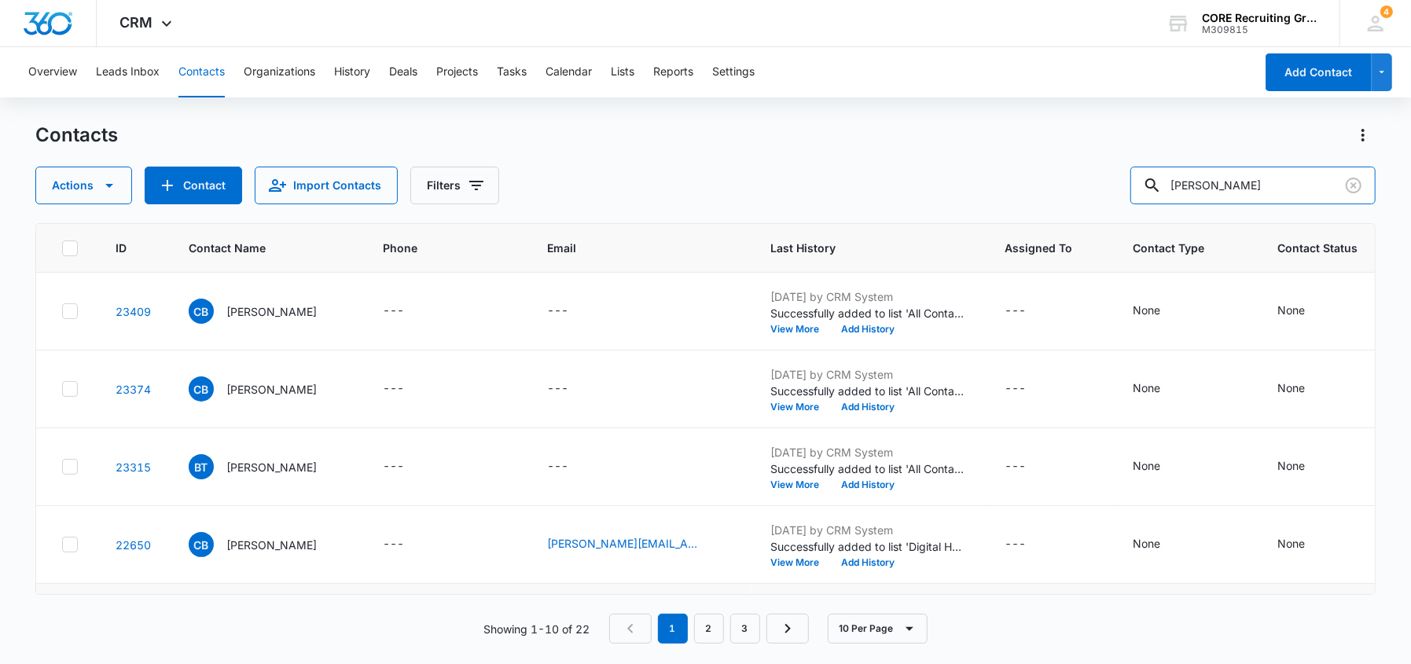
drag, startPoint x: 1182, startPoint y: 185, endPoint x: 1142, endPoint y: 185, distance: 39.3
click at [1142, 185] on div "Actions Contact Import Contacts Filters [PERSON_NAME]" at bounding box center [705, 186] width 1340 height 38
type input "[PERSON_NAME]"
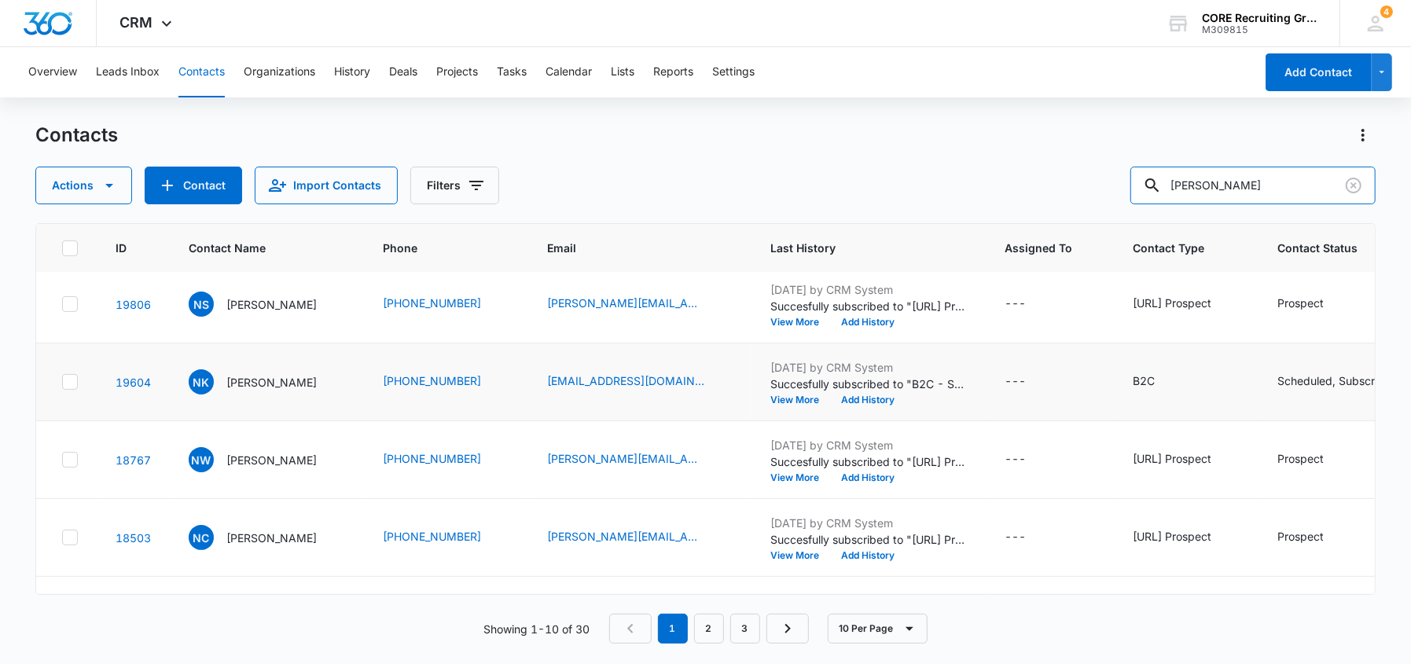
scroll to position [392, 0]
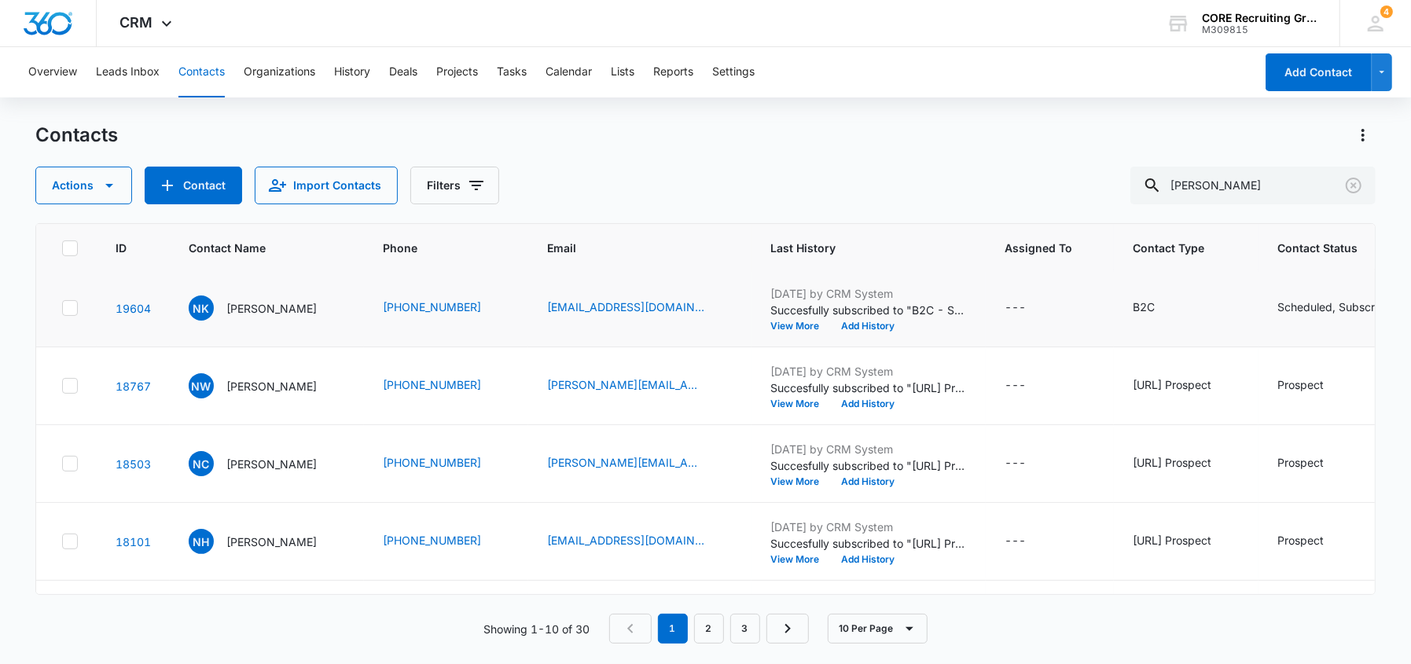
click at [1346, 304] on div "Scheduled, Subscriber" at bounding box center [1336, 307] width 117 height 17
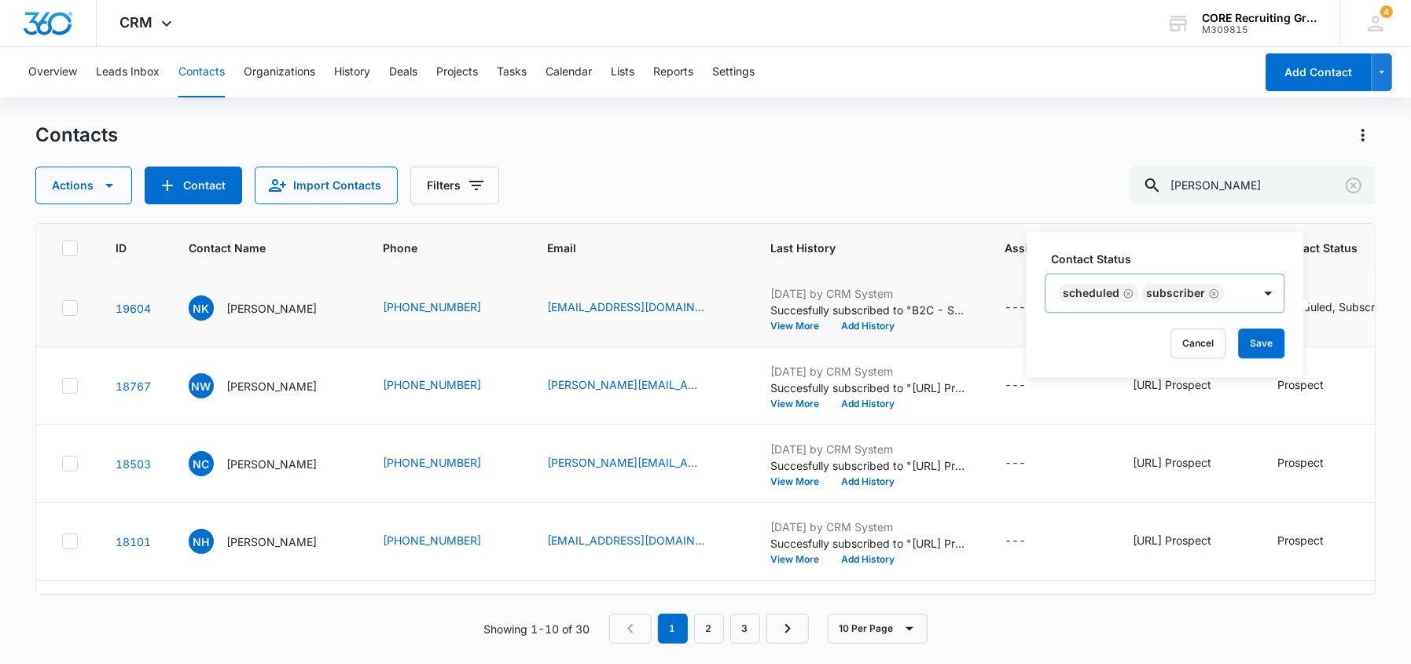
click at [1215, 293] on icon "Remove Subscriber" at bounding box center [1214, 294] width 11 height 12
type input "clie"
click at [1215, 355] on div "Client" at bounding box center [1198, 349] width 131 height 17
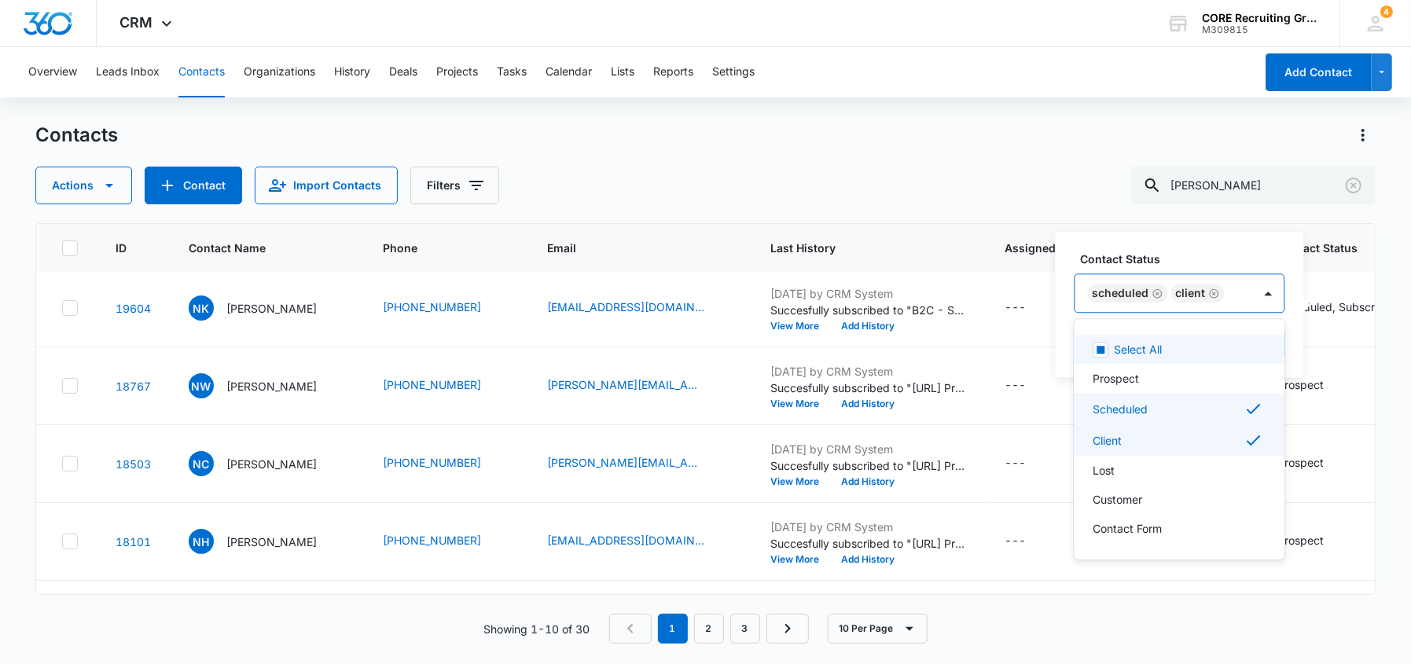
click at [1245, 287] on div "Scheduled Client" at bounding box center [1165, 293] width 178 height 38
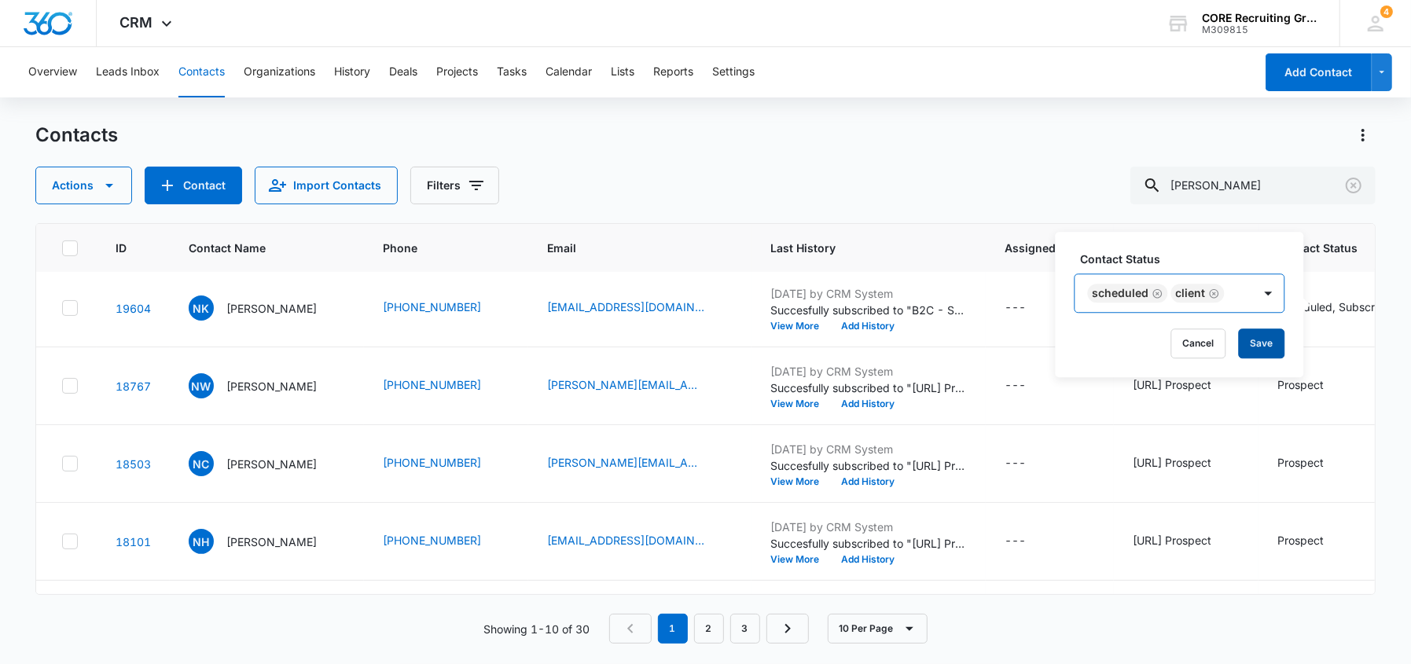
click at [1261, 337] on button "Save" at bounding box center [1262, 344] width 46 height 30
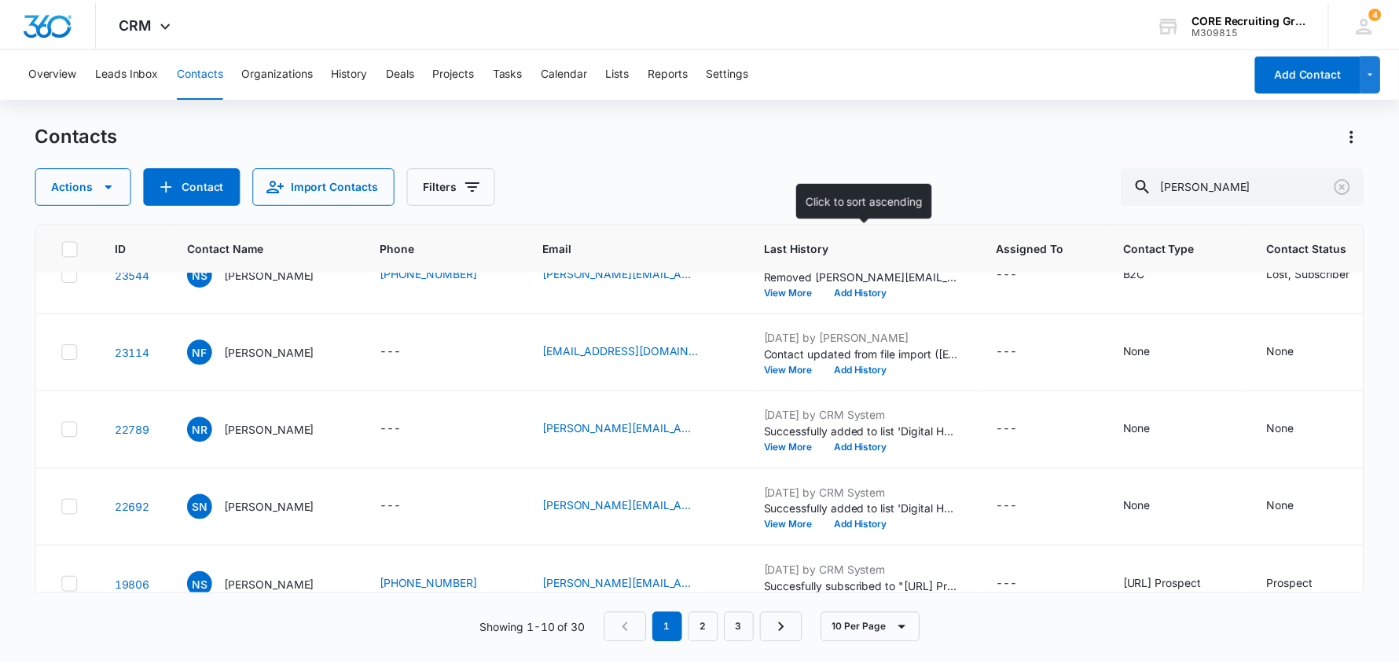
scroll to position [0, 0]
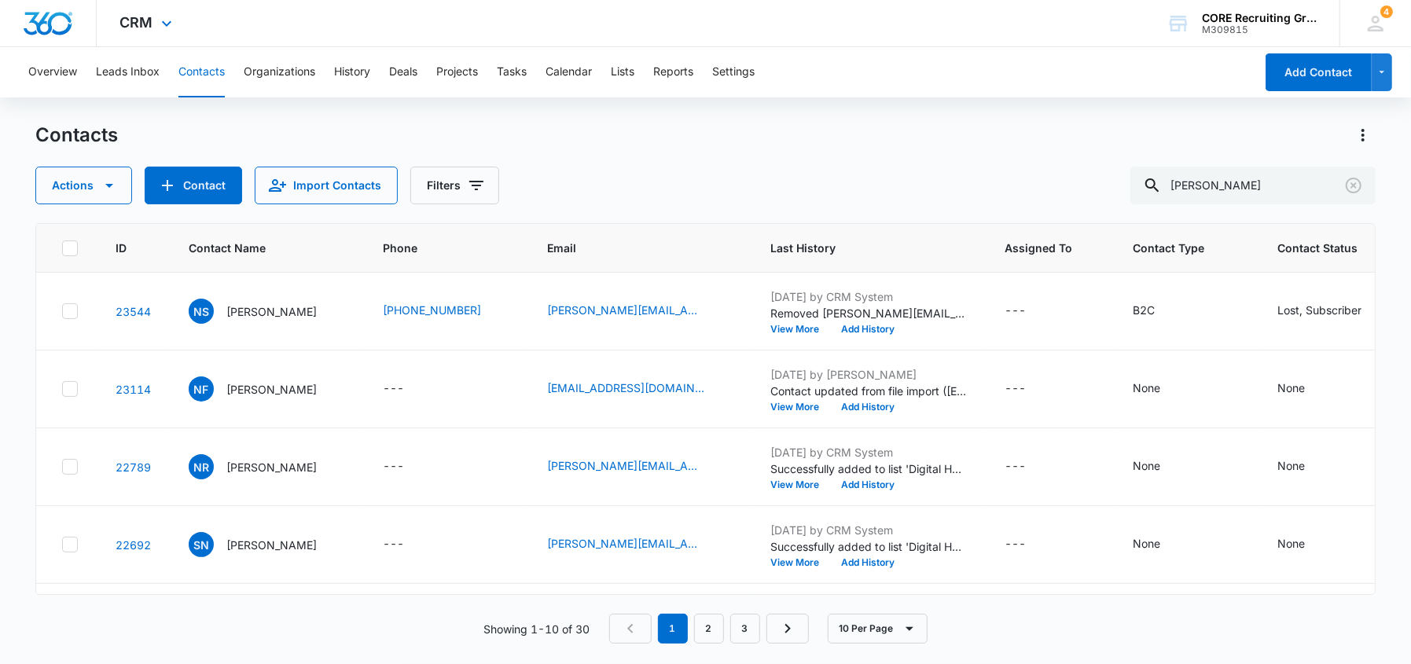
click at [53, 31] on img "Dashboard" at bounding box center [48, 24] width 50 height 24
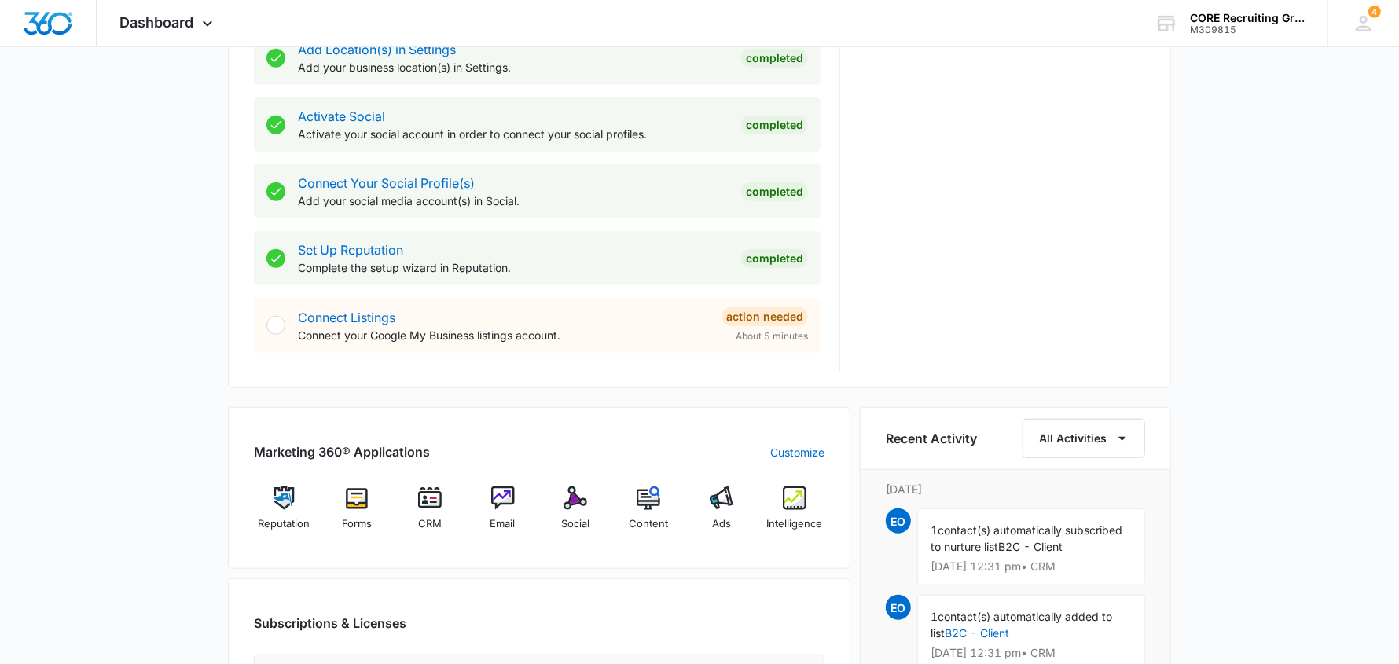
scroll to position [865, 0]
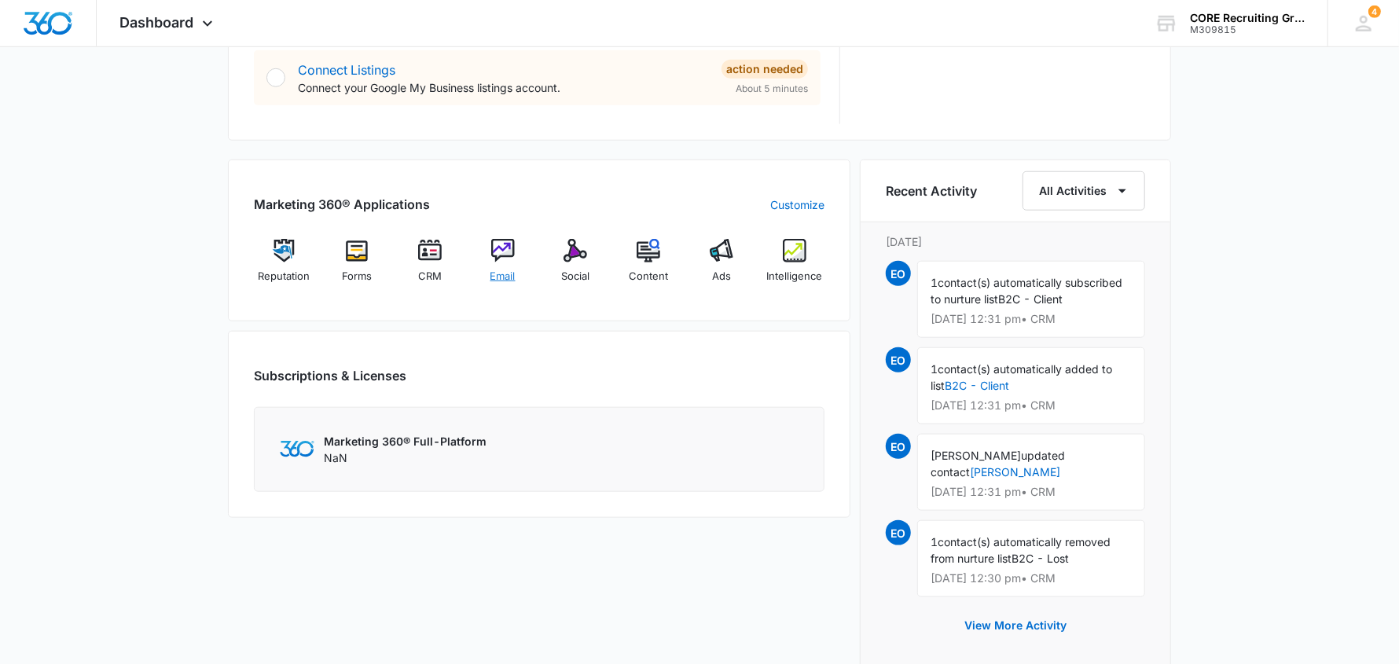
click at [498, 253] on img at bounding box center [503, 251] width 24 height 24
